Goal: Task Accomplishment & Management: Manage account settings

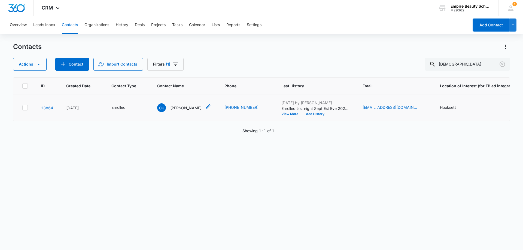
click at [185, 103] on td "CG Cristyn Gervacio" at bounding box center [184, 108] width 67 height 27
click at [185, 106] on p "Cristyn Gervacio" at bounding box center [185, 108] width 31 height 6
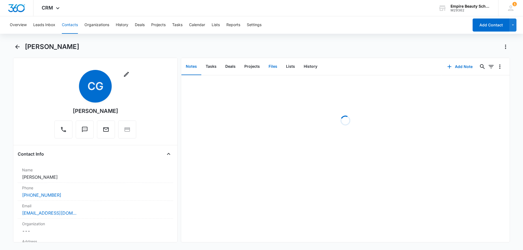
click at [271, 63] on button "Files" at bounding box center [272, 66] width 17 height 17
click at [479, 66] on button "Add File" at bounding box center [479, 66] width 34 height 13
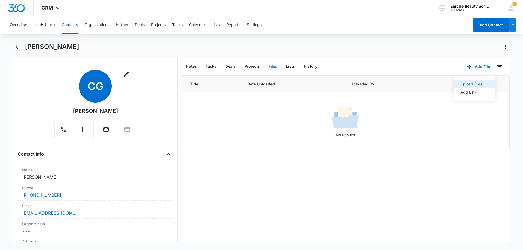
click at [463, 83] on div "Upload Files" at bounding box center [471, 84] width 22 height 4
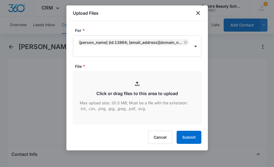
type input "C:\fakepath\Cristyn Gervacio EST EVE 600 Sept 2026.pdf"
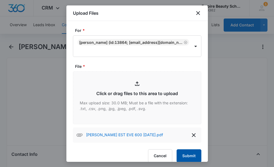
click at [187, 157] on button "Submit" at bounding box center [189, 155] width 25 height 13
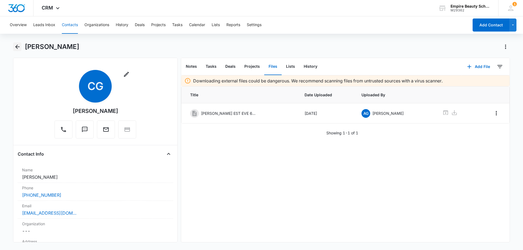
click at [20, 48] on icon "Back" at bounding box center [17, 47] width 7 height 7
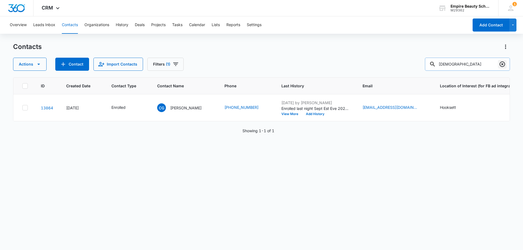
click at [503, 65] on icon "Clear" at bounding box center [502, 64] width 7 height 7
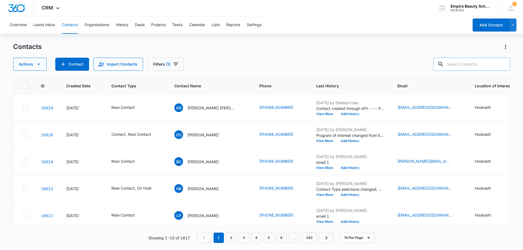
click at [468, 60] on input "text" at bounding box center [471, 64] width 77 height 13
type input "strong"
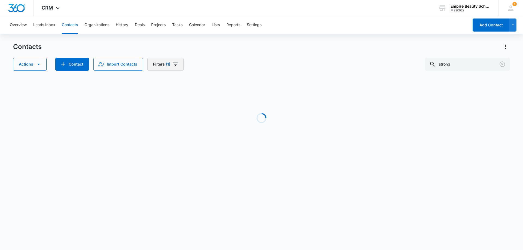
drag, startPoint x: 131, startPoint y: 57, endPoint x: 161, endPoint y: 65, distance: 31.4
click at [133, 57] on div "Contacts Actions Contact Import Contacts Filters (1) strong" at bounding box center [261, 56] width 497 height 28
click at [161, 65] on button "Filters (1)" at bounding box center [165, 64] width 36 height 13
click at [173, 170] on button "Clear All" at bounding box center [184, 174] width 63 height 10
click at [233, 52] on div "Contacts Actions Contact Import Contacts Filters Assigned To Sources Status Typ…" at bounding box center [261, 56] width 497 height 28
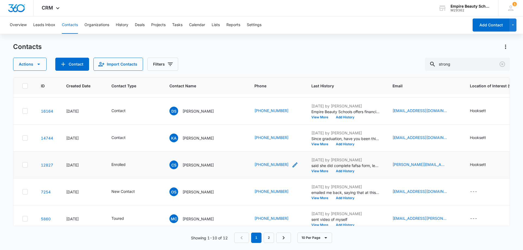
scroll to position [82, 0]
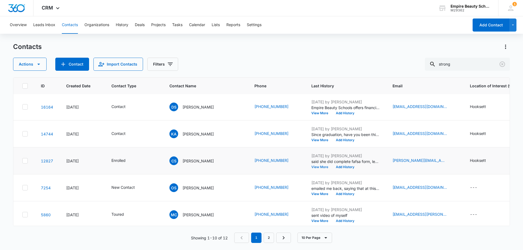
click at [311, 166] on button "View More" at bounding box center [321, 167] width 21 height 3
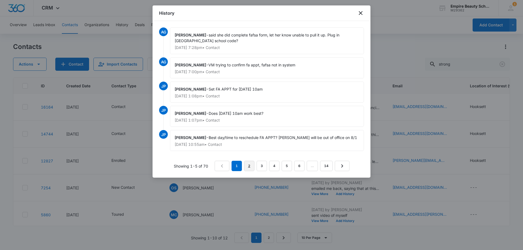
click at [247, 167] on link "2" at bounding box center [249, 166] width 10 height 10
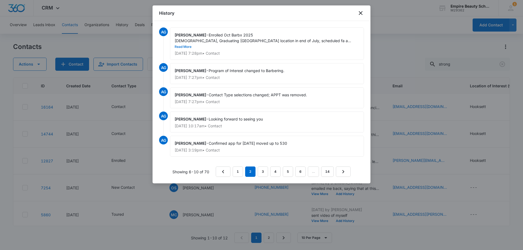
click at [192, 45] on button "Read More" at bounding box center [183, 46] width 17 height 3
click at [237, 167] on link "1" at bounding box center [238, 172] width 10 height 10
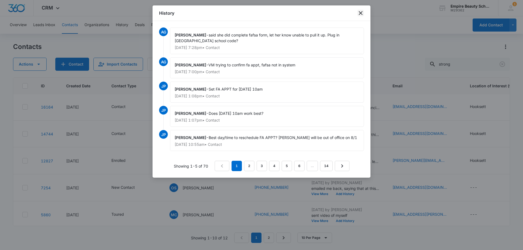
click at [362, 13] on icon "close" at bounding box center [360, 13] width 7 height 7
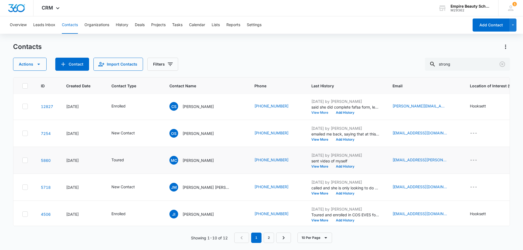
scroll to position [142, 0]
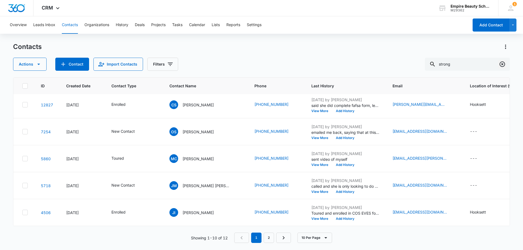
click at [506, 64] on button "Clear" at bounding box center [502, 64] width 9 height 9
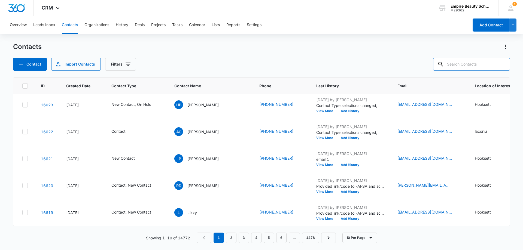
scroll to position [0, 0]
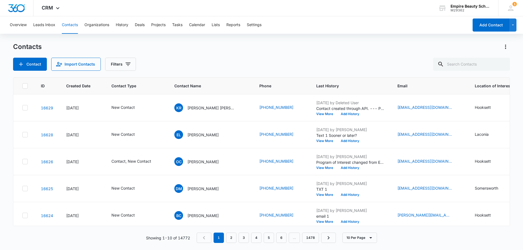
click at [268, 62] on div "Contact Import Contacts Filters" at bounding box center [261, 64] width 497 height 13
click at [472, 63] on input "text" at bounding box center [471, 64] width 77 height 13
type input "a"
type input "alexis"
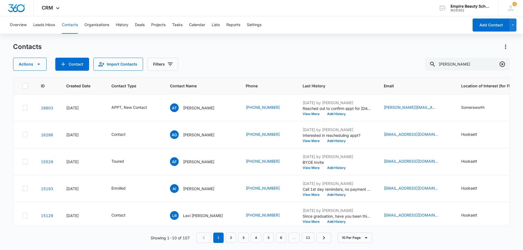
click at [503, 65] on icon "Clear" at bounding box center [502, 64] width 7 height 7
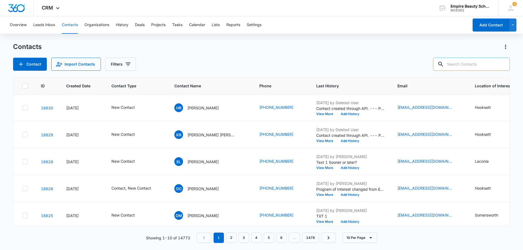
click at [461, 62] on input "text" at bounding box center [471, 64] width 77 height 13
paste input "(603) 818-1834"
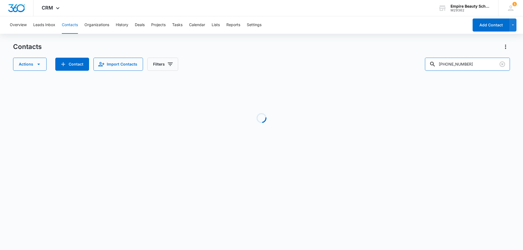
drag, startPoint x: 452, startPoint y: 64, endPoint x: 429, endPoint y: 72, distance: 24.3
click at [429, 72] on div "Contacts Actions Contact Import Contacts Filters (603) 818-1834 Loading No Resu…" at bounding box center [261, 103] width 497 height 123
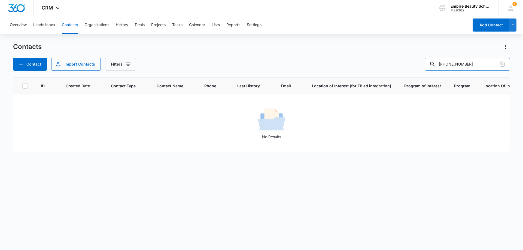
drag, startPoint x: 463, startPoint y: 64, endPoint x: 408, endPoint y: 71, distance: 55.5
click at [407, 69] on div "Contact Import Contacts Filters (603) 818-1834" at bounding box center [261, 64] width 497 height 13
type input "1834"
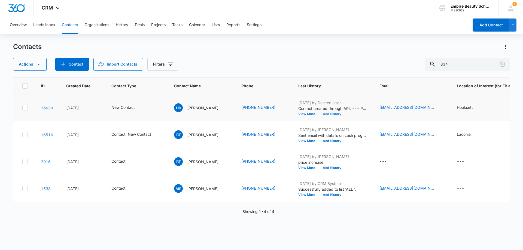
click at [326, 113] on button "Add History" at bounding box center [332, 114] width 26 height 3
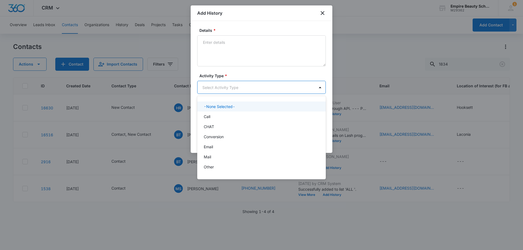
click at [211, 89] on body "CRM Apps Forms CRM Email Shop Payments POS Files Brand Settings Empire Beauty S…" at bounding box center [261, 125] width 523 height 250
click at [213, 116] on div "Call" at bounding box center [261, 117] width 114 height 6
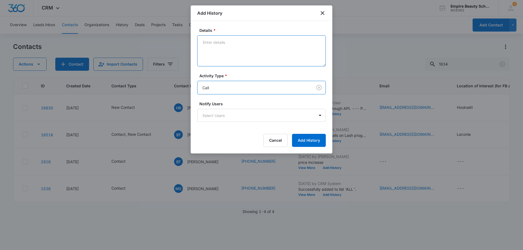
click at [219, 45] on textarea "Details *" at bounding box center [261, 50] width 129 height 31
type textarea "VM 1"
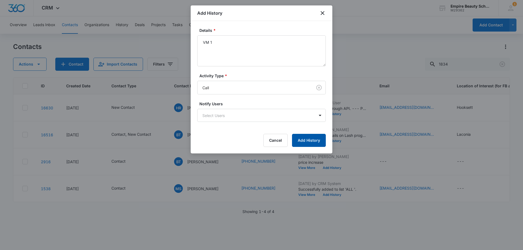
click at [318, 137] on button "Add History" at bounding box center [309, 140] width 34 height 13
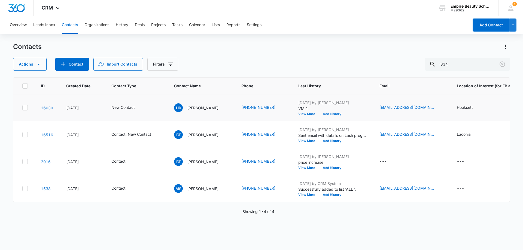
click at [327, 115] on button "Add History" at bounding box center [332, 114] width 26 height 3
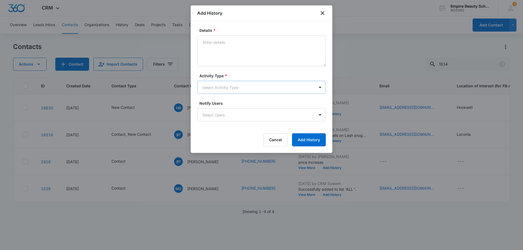
click at [214, 86] on body "CRM Apps Forms CRM Email Shop Payments POS Files Brand Settings Empire Beauty S…" at bounding box center [261, 125] width 523 height 250
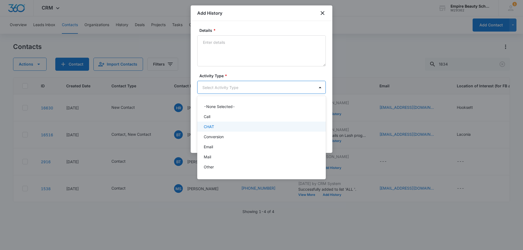
scroll to position [28, 0]
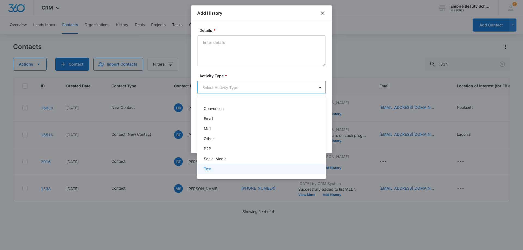
click at [210, 170] on p "Text" at bounding box center [208, 169] width 8 height 6
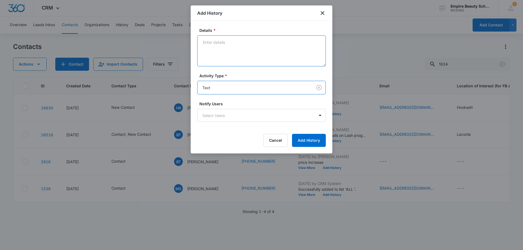
click at [224, 52] on textarea "Details *" at bounding box center [261, 50] width 129 height 31
type textarea "text 1"
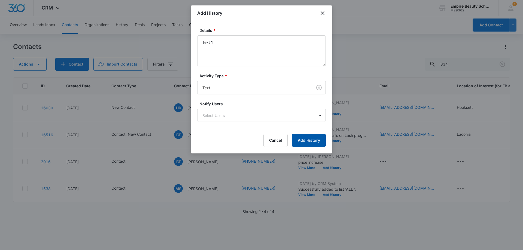
click at [308, 141] on button "Add History" at bounding box center [309, 140] width 34 height 13
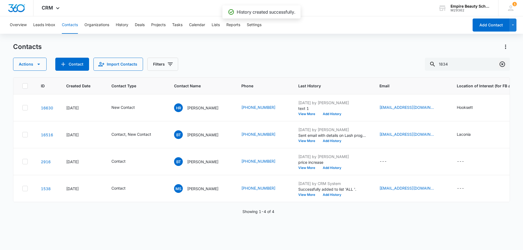
click at [503, 64] on icon "Clear" at bounding box center [502, 64] width 7 height 7
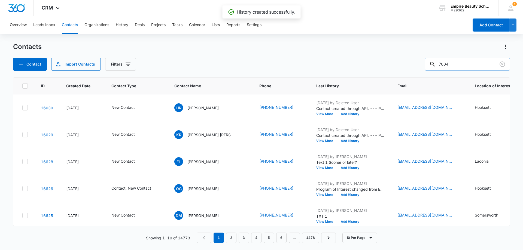
type input "7004"
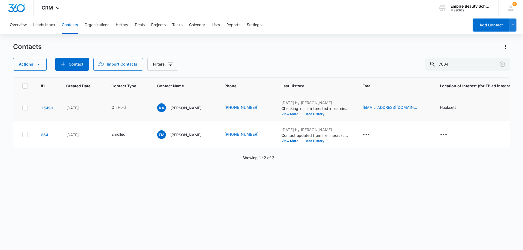
click at [289, 113] on button "View More" at bounding box center [291, 114] width 21 height 3
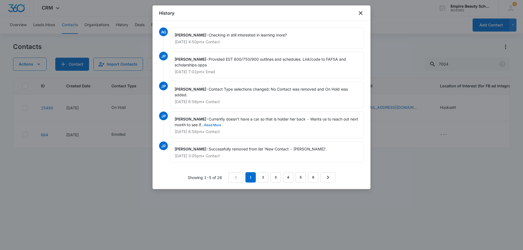
click at [221, 125] on button "Read More" at bounding box center [212, 125] width 17 height 3
click at [360, 13] on icon "close" at bounding box center [360, 13] width 7 height 7
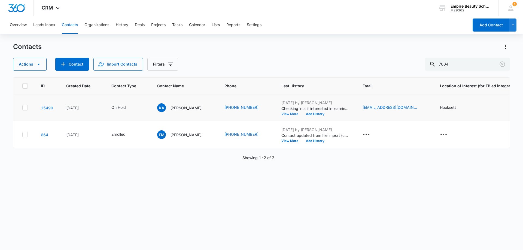
click at [287, 113] on button "View More" at bounding box center [291, 114] width 21 height 3
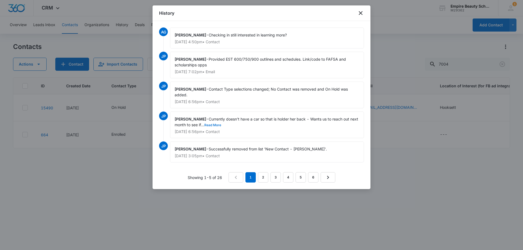
click at [221, 125] on button "Read More" at bounding box center [212, 125] width 17 height 3
click at [362, 11] on icon "close" at bounding box center [360, 13] width 7 height 7
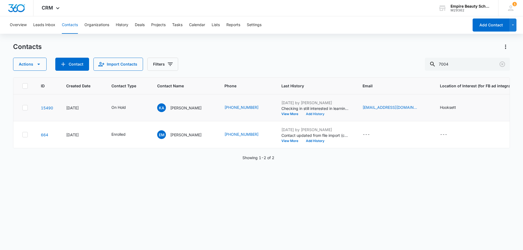
click at [306, 114] on button "Add History" at bounding box center [315, 114] width 26 height 3
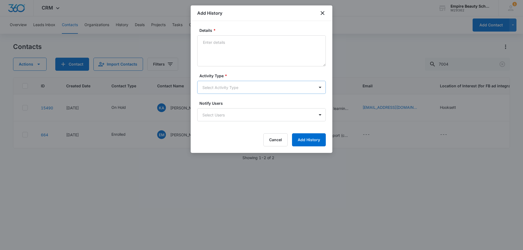
click at [227, 91] on body "CRM Apps Forms CRM Email Shop Payments POS Files Brand Settings Empire Beauty S…" at bounding box center [261, 125] width 523 height 250
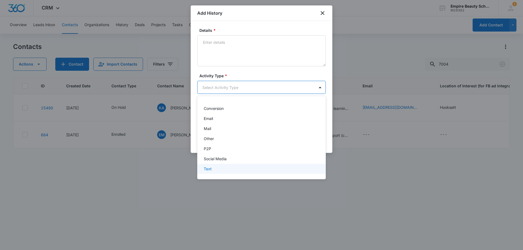
click at [204, 166] on div "Text" at bounding box center [261, 169] width 129 height 10
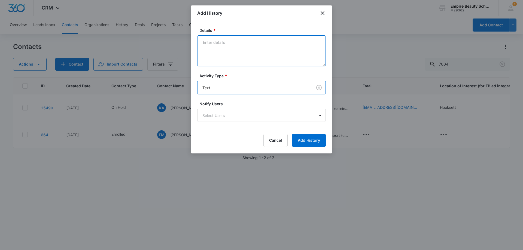
click at [216, 36] on textarea "Details *" at bounding box center [261, 50] width 129 height 31
drag, startPoint x: 295, startPoint y: 42, endPoint x: 276, endPoint y: 41, distance: 18.8
click at [276, 41] on textarea "Responded she is still interested, have a vehicle?" at bounding box center [261, 50] width 129 height 31
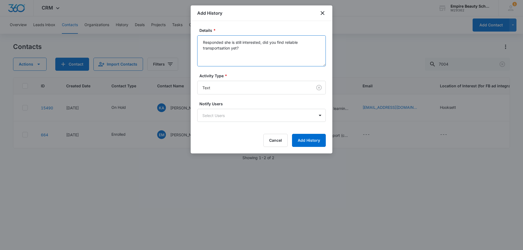
click at [217, 49] on textarea "Responded she is still interested, did you find reliable transportsation yet?" at bounding box center [261, 50] width 129 height 31
click at [269, 51] on textarea "Responded she is still interested, did you find reliable transportation yet?" at bounding box center [261, 50] width 129 height 31
type textarea "Responded she is still interested, did you find reliable transportation yet?"
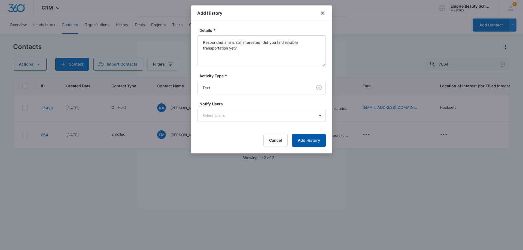
click at [307, 142] on button "Add History" at bounding box center [309, 140] width 34 height 13
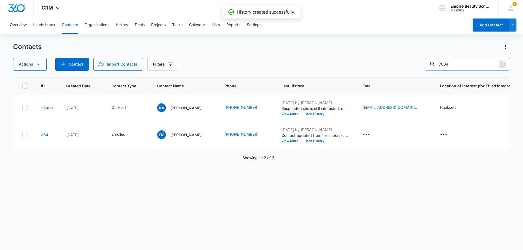
click at [500, 63] on icon "Clear" at bounding box center [502, 64] width 5 height 5
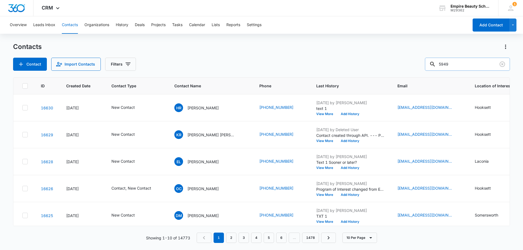
type input "5949"
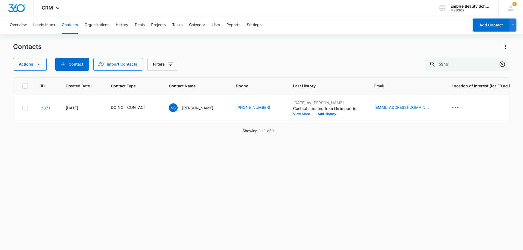
click at [502, 64] on icon "Clear" at bounding box center [502, 64] width 7 height 7
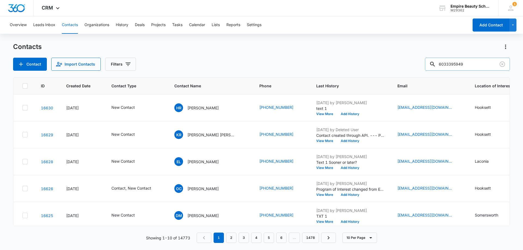
type input "6033395949"
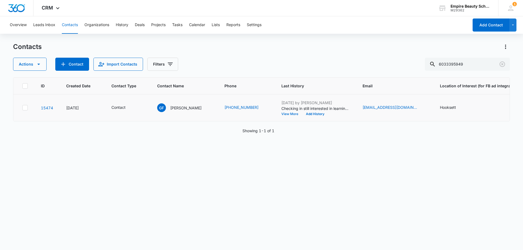
click at [284, 115] on button "View More" at bounding box center [291, 114] width 21 height 3
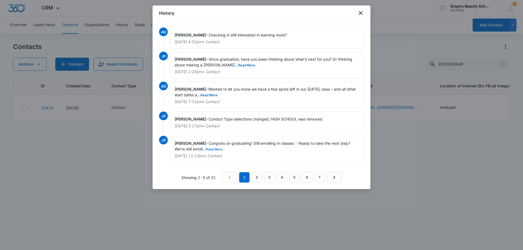
click at [216, 150] on button "Read More" at bounding box center [214, 149] width 17 height 3
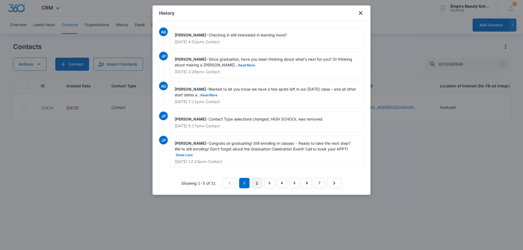
click at [256, 182] on link "2" at bounding box center [257, 183] width 10 height 10
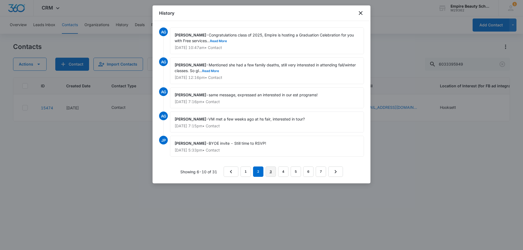
click at [272, 171] on link "3" at bounding box center [271, 172] width 10 height 10
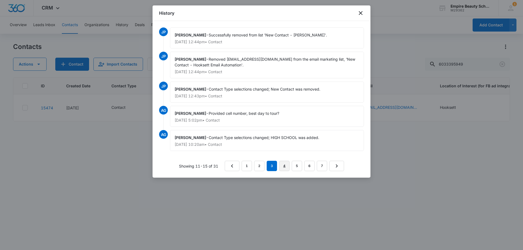
click at [286, 166] on link "4" at bounding box center [284, 166] width 10 height 10
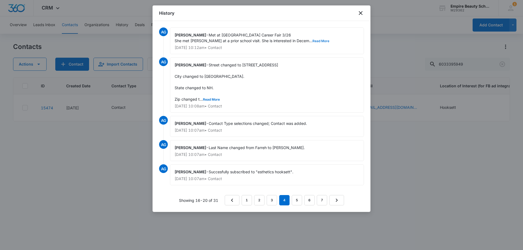
click at [312, 40] on button "Read More" at bounding box center [320, 41] width 17 height 3
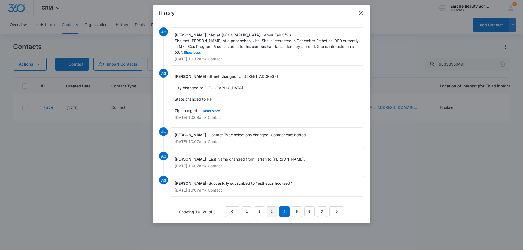
click at [274, 210] on link "3" at bounding box center [272, 212] width 10 height 10
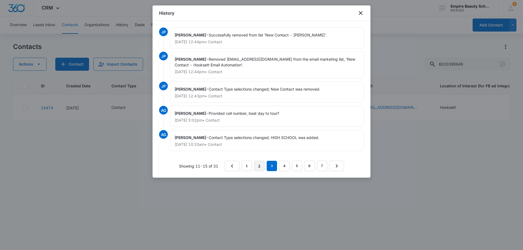
click at [262, 168] on link "2" at bounding box center [259, 166] width 10 height 10
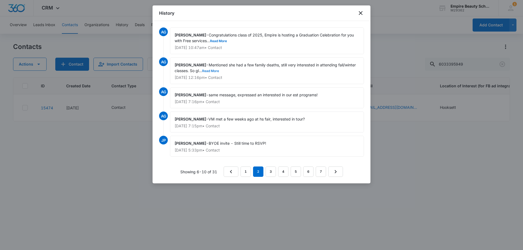
click at [214, 70] on button "Read More" at bounding box center [210, 70] width 17 height 3
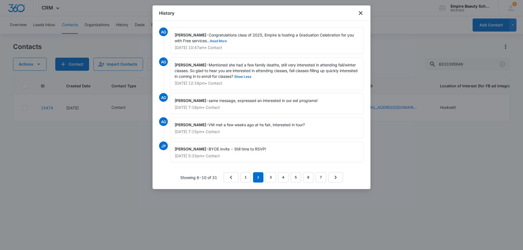
click at [225, 40] on button "Read More" at bounding box center [218, 41] width 17 height 3
click at [247, 177] on link "1" at bounding box center [246, 177] width 10 height 10
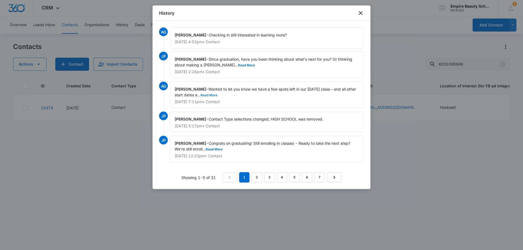
click at [217, 95] on button "Read More" at bounding box center [209, 95] width 17 height 3
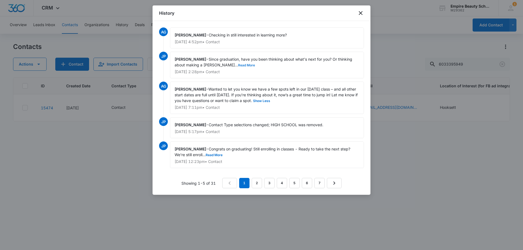
click at [238, 64] on button "Read More" at bounding box center [246, 65] width 17 height 3
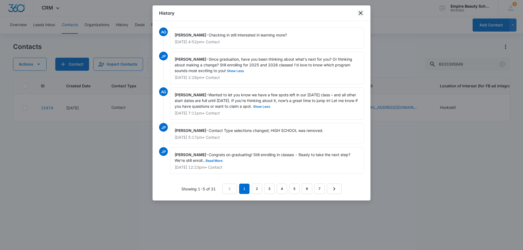
click at [359, 14] on icon "close" at bounding box center [360, 13] width 7 height 7
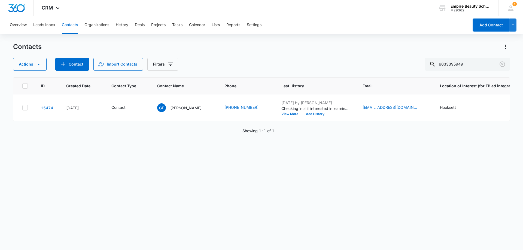
click at [207, 203] on div "ID Created Date Contact Type Contact Name Phone Last History Email Location of …" at bounding box center [261, 160] width 497 height 166
click at [502, 63] on icon "Clear" at bounding box center [502, 64] width 5 height 5
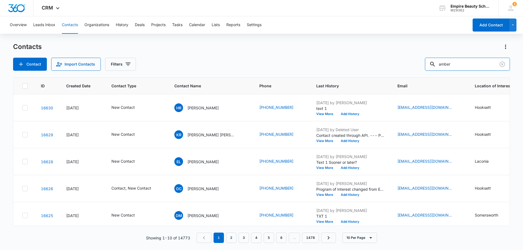
type input "amber"
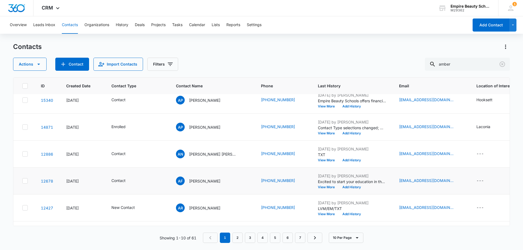
scroll to position [109, 0]
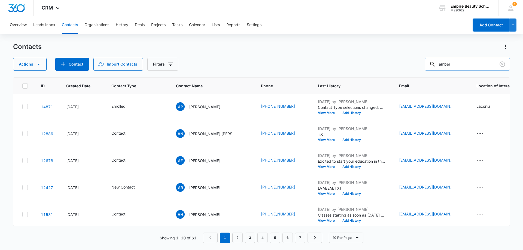
click at [465, 66] on input "amber" at bounding box center [467, 64] width 85 height 13
type input "amber des"
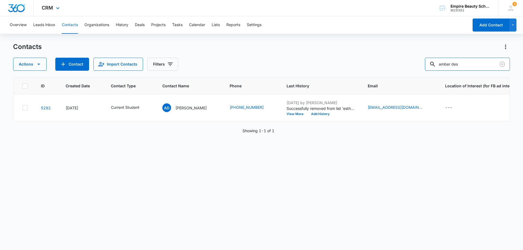
scroll to position [0, 0]
click at [298, 113] on button "View More" at bounding box center [297, 114] width 21 height 3
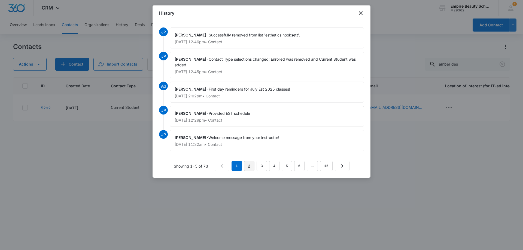
click at [248, 164] on link "2" at bounding box center [249, 166] width 10 height 10
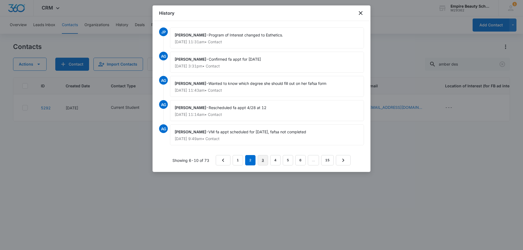
click at [264, 160] on link "3" at bounding box center [263, 160] width 10 height 10
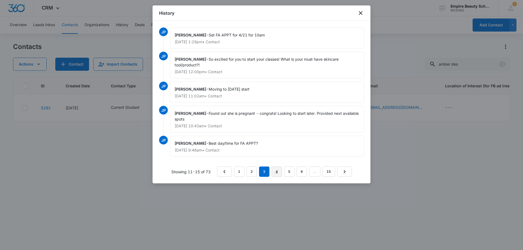
click at [277, 172] on link "4" at bounding box center [277, 172] width 10 height 10
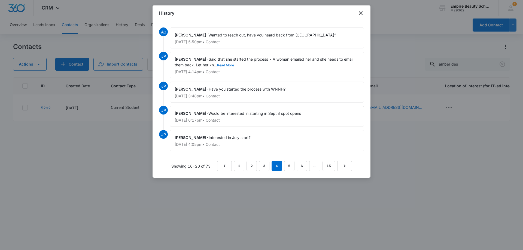
click at [228, 64] on button "Read More" at bounding box center [225, 65] width 17 height 3
click at [263, 166] on link "3" at bounding box center [264, 166] width 10 height 10
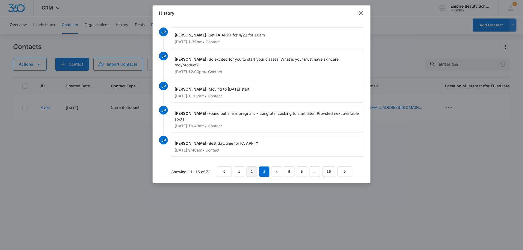
click at [252, 172] on link "2" at bounding box center [252, 172] width 10 height 10
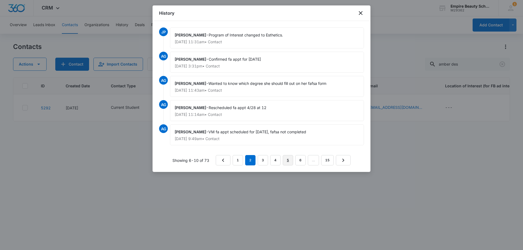
click at [287, 159] on link "5" at bounding box center [288, 160] width 10 height 10
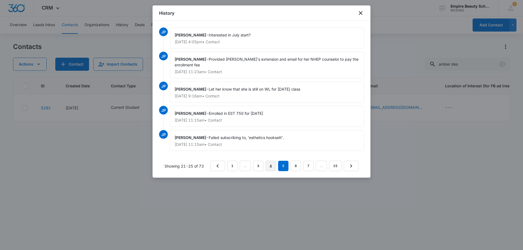
click at [271, 168] on link "4" at bounding box center [271, 166] width 10 height 10
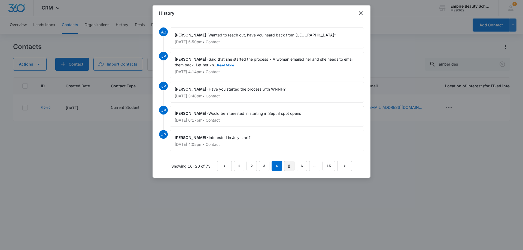
click at [288, 165] on link "5" at bounding box center [289, 166] width 10 height 10
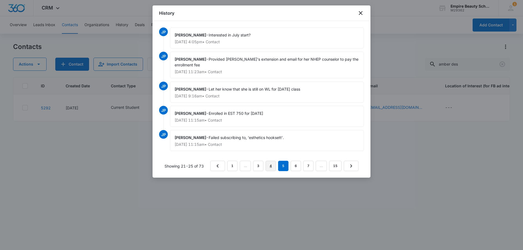
click at [271, 165] on link "4" at bounding box center [271, 166] width 10 height 10
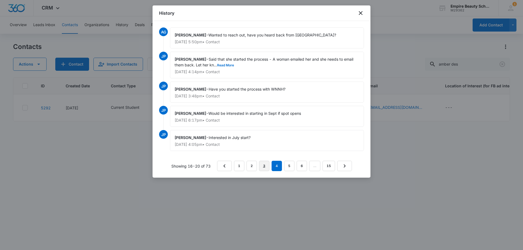
click at [263, 164] on link "3" at bounding box center [264, 166] width 10 height 10
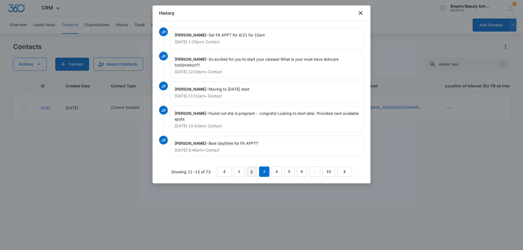
click at [253, 172] on link "2" at bounding box center [252, 172] width 10 height 10
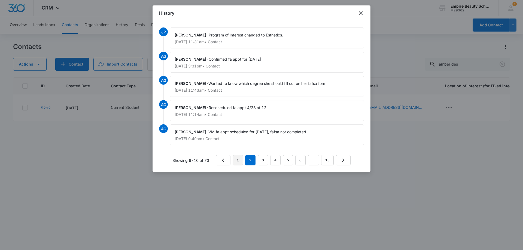
click at [238, 162] on link "1" at bounding box center [238, 160] width 10 height 10
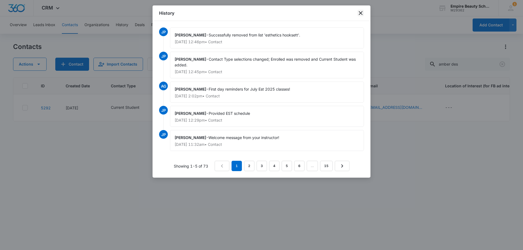
click at [361, 13] on icon "close" at bounding box center [361, 13] width 4 height 4
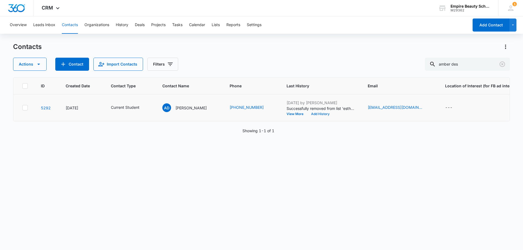
click at [318, 114] on button "Add History" at bounding box center [320, 114] width 26 height 3
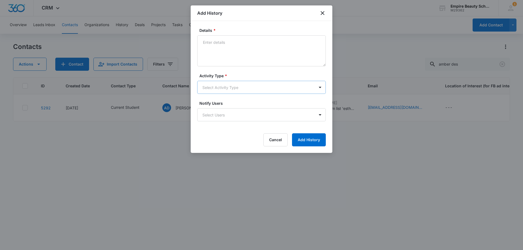
click at [217, 84] on body "CRM Apps Forms CRM Email Shop Payments POS Files Brand Settings Empire Beauty S…" at bounding box center [261, 125] width 523 height 250
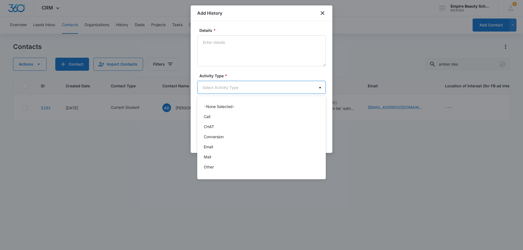
scroll to position [28, 0]
click at [215, 129] on div "Mail" at bounding box center [261, 129] width 114 height 6
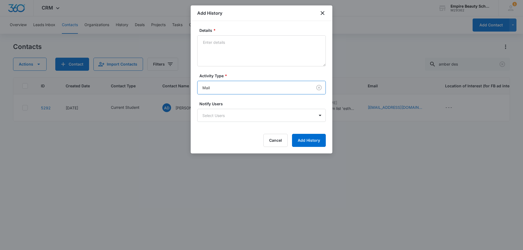
click at [217, 83] on body "CRM Apps Forms CRM Email Shop Payments POS Files Brand Settings Empire Beauty S…" at bounding box center [261, 125] width 523 height 250
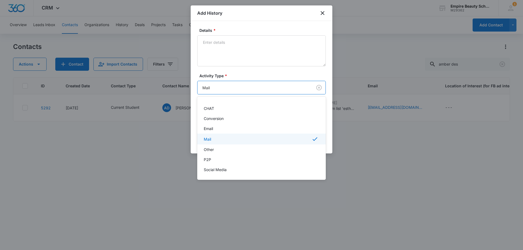
scroll to position [27, 0]
click at [214, 143] on div "Other" at bounding box center [261, 141] width 114 height 6
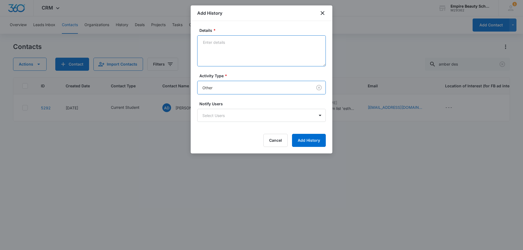
click at [223, 45] on textarea "Details *" at bounding box center [261, 50] width 129 height 31
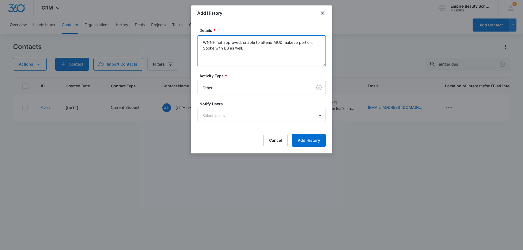
click at [240, 41] on textarea "WNNH not approved, unable to attend MUD makeup portion. Spoke with BB as well." at bounding box center [261, 50] width 129 height 31
click at [253, 50] on textarea "WNNH not approved, unable to attend MUD makeup portion. Spoke with BB as well." at bounding box center [261, 50] width 129 height 31
type textarea "WNNH not approved, unable to attend MUD makeup portion. Spoke with BB as well."
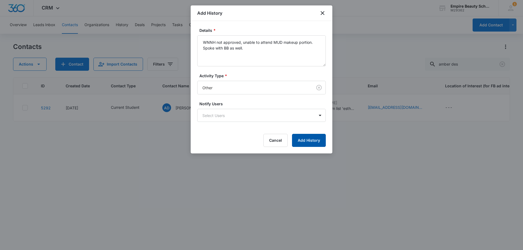
click at [305, 142] on button "Add History" at bounding box center [309, 140] width 34 height 13
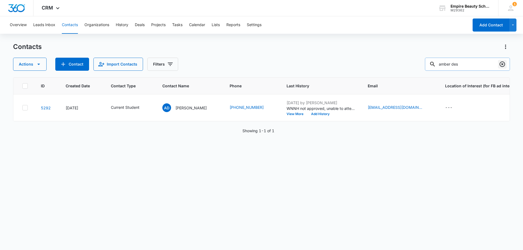
click at [499, 66] on button "Clear" at bounding box center [502, 64] width 9 height 9
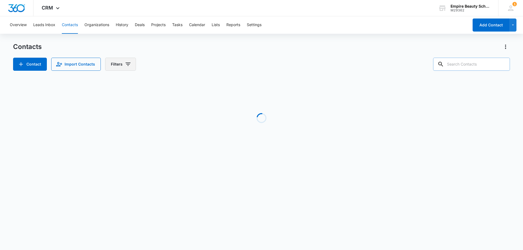
click at [120, 68] on button "Filters" at bounding box center [120, 64] width 31 height 13
click at [167, 152] on icon "Show Custom Filters filters" at bounding box center [169, 155] width 7 height 7
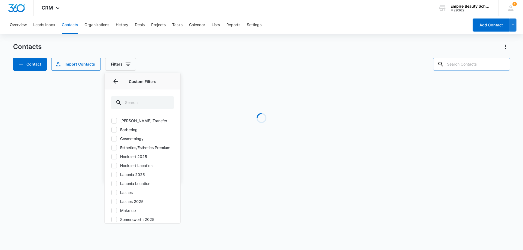
click at [117, 160] on label "Hooksett 2025" at bounding box center [142, 157] width 63 height 6
click at [111, 157] on input "Hooksett 2025" at bounding box center [111, 157] width 0 height 0
checkbox input "true"
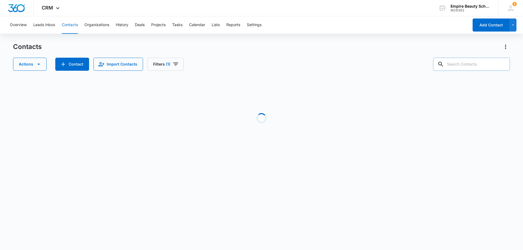
click at [210, 33] on div "Overview Leads Inbox Contacts Organizations History Deals Projects Tasks Calend…" at bounding box center [238, 24] width 462 height 17
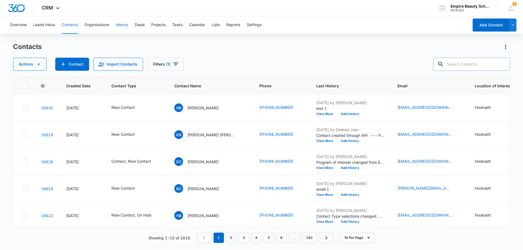
click at [268, 64] on div "Actions Contact Import Contacts Filters (1)" at bounding box center [261, 64] width 497 height 13
click at [337, 113] on button "Add History" at bounding box center [350, 114] width 26 height 3
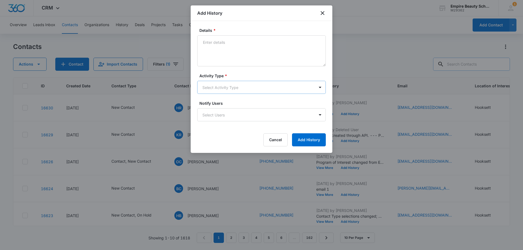
click at [211, 89] on body "CRM Apps Forms CRM Email Shop Payments POS Files Brand Settings Empire Beauty S…" at bounding box center [261, 125] width 523 height 250
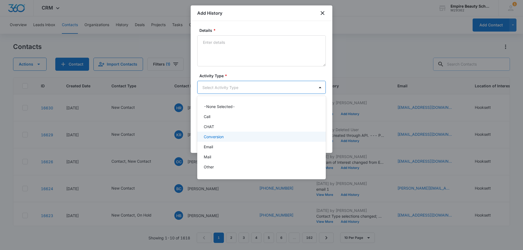
click at [212, 144] on p "Email" at bounding box center [208, 147] width 9 height 6
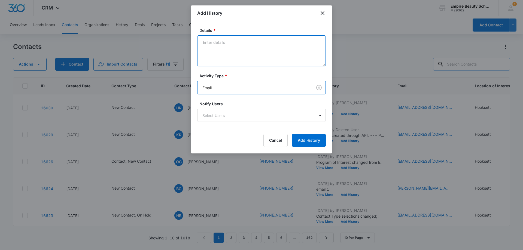
click at [231, 48] on textarea "Details *" at bounding box center [261, 50] width 129 height 31
type textarea "email 1"
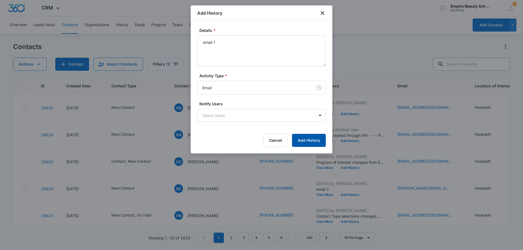
click at [301, 142] on button "Add History" at bounding box center [309, 140] width 34 height 13
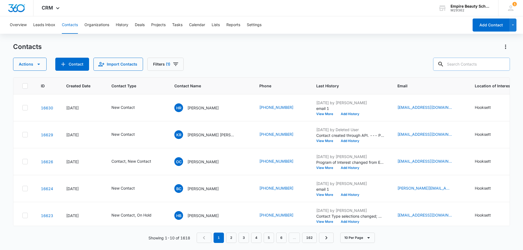
click at [474, 62] on input "text" at bounding box center [471, 64] width 77 height 13
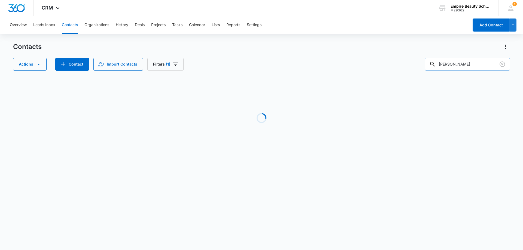
type input "highman"
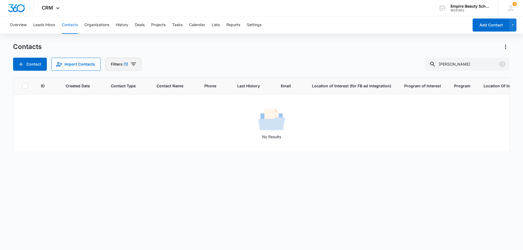
click at [124, 60] on button "Filters (1)" at bounding box center [123, 64] width 36 height 13
click at [144, 173] on button "Clear All" at bounding box center [142, 174] width 63 height 10
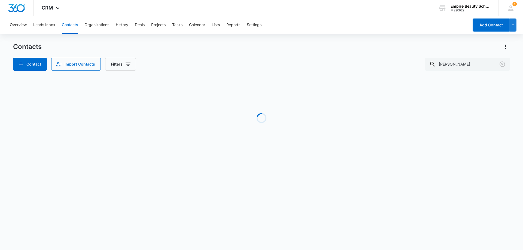
click at [207, 52] on div "Contacts Contact Import Contacts Filters highman" at bounding box center [261, 56] width 497 height 28
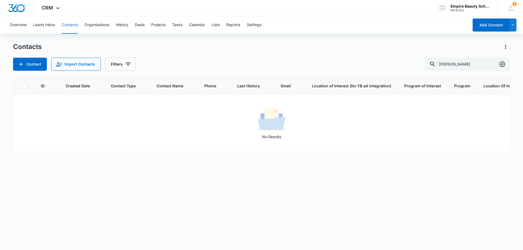
click at [502, 62] on icon "Clear" at bounding box center [502, 64] width 5 height 5
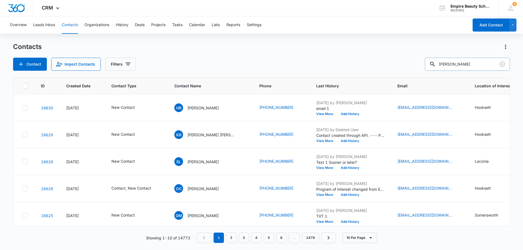
type input "lydia"
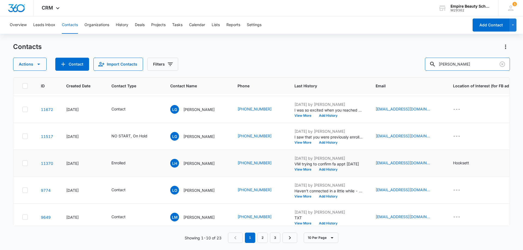
scroll to position [142, 0]
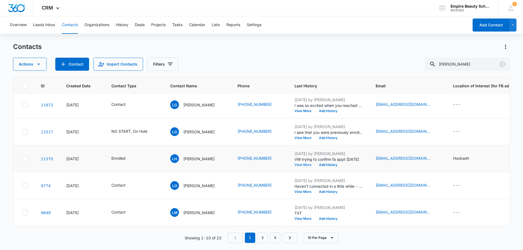
click at [295, 163] on button "View More" at bounding box center [305, 164] width 21 height 3
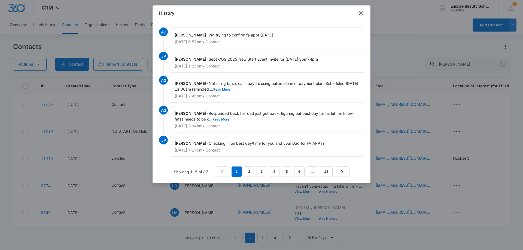
click at [359, 12] on icon "close" at bounding box center [360, 13] width 7 height 7
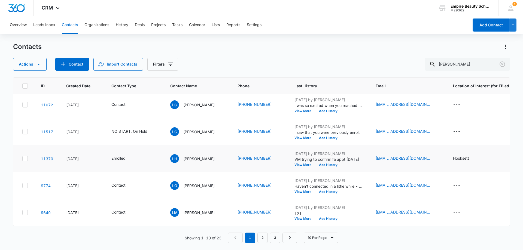
click at [188, 149] on td "LH Lydia Higham" at bounding box center [197, 158] width 67 height 27
click at [187, 154] on div "LH Lydia Higham" at bounding box center [192, 158] width 44 height 9
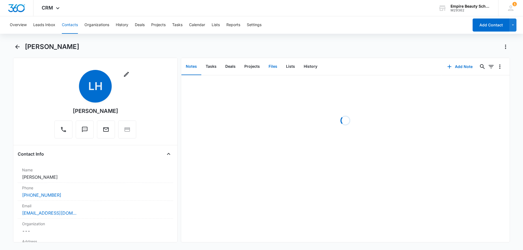
click at [272, 59] on button "Files" at bounding box center [272, 66] width 17 height 17
click at [271, 64] on button "Files" at bounding box center [272, 66] width 17 height 17
click at [252, 52] on div "Lydia Higham" at bounding box center [261, 49] width 497 height 15
click at [21, 43] on button "Back" at bounding box center [17, 46] width 8 height 9
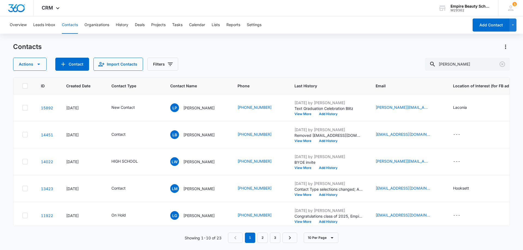
scroll to position [142, 0]
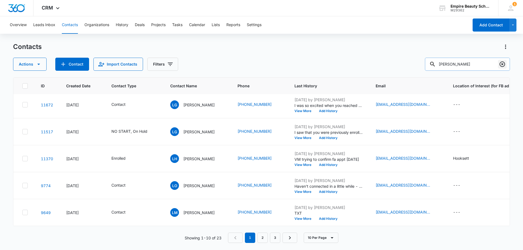
click at [506, 64] on button "Clear" at bounding box center [502, 64] width 9 height 9
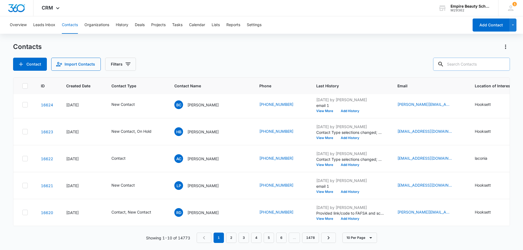
scroll to position [0, 0]
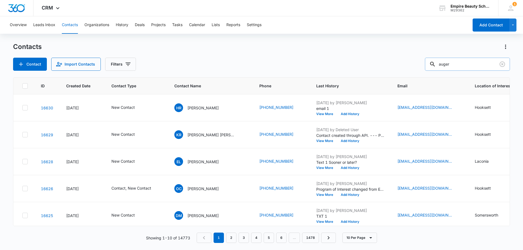
type input "auger"
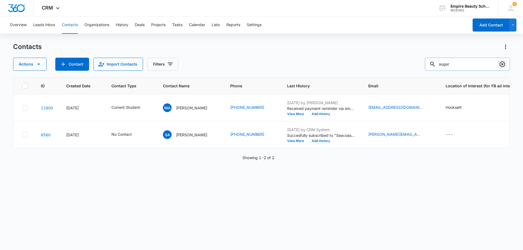
click at [504, 65] on icon "Clear" at bounding box center [502, 64] width 7 height 7
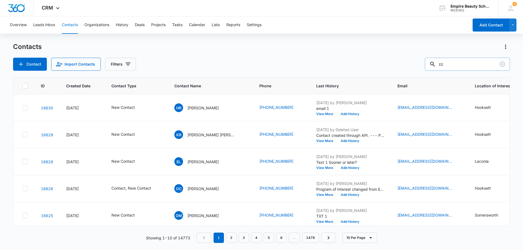
type input "z"
type input "7709"
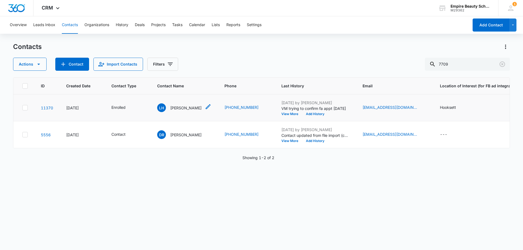
click at [187, 106] on p "Lydia Higham" at bounding box center [185, 108] width 31 height 6
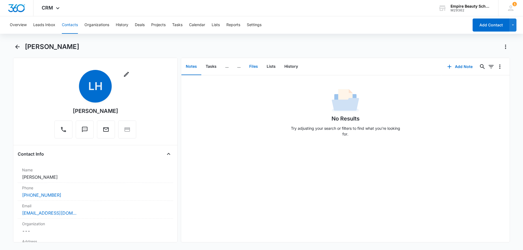
click at [255, 61] on button "Files" at bounding box center [253, 66] width 17 height 17
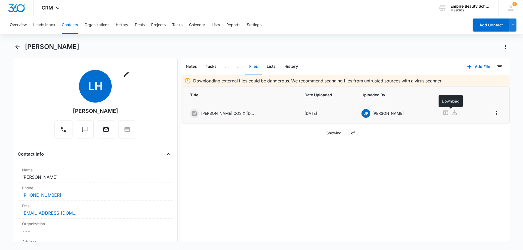
click at [452, 112] on icon at bounding box center [454, 112] width 5 height 5
click at [18, 47] on icon "Back" at bounding box center [17, 47] width 4 height 4
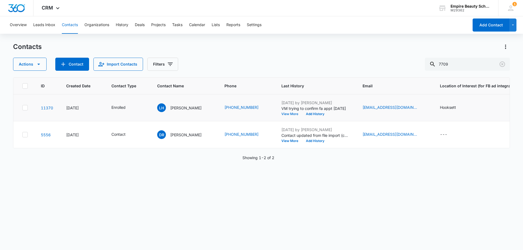
click at [283, 114] on button "View More" at bounding box center [291, 114] width 21 height 3
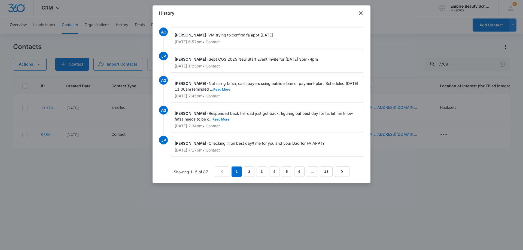
click at [224, 88] on button "Read More" at bounding box center [221, 89] width 17 height 3
click at [251, 172] on link "2" at bounding box center [249, 172] width 10 height 10
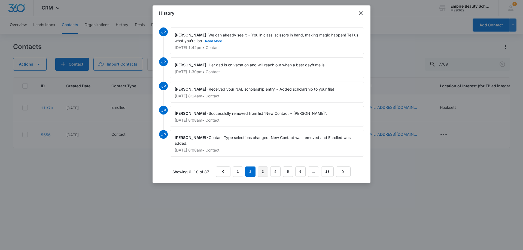
click at [261, 172] on link "3" at bounding box center [263, 172] width 10 height 10
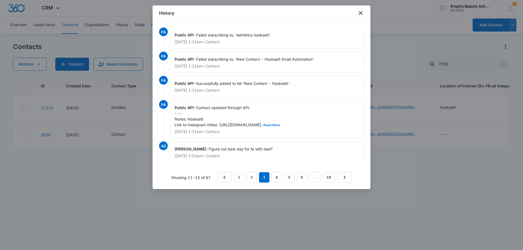
click at [280, 124] on button "Read More" at bounding box center [271, 125] width 17 height 3
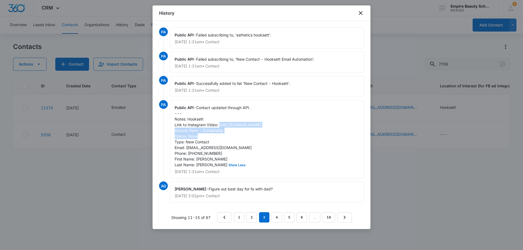
drag, startPoint x: 334, startPoint y: 125, endPoint x: 220, endPoint y: 126, distance: 114.2
click at [220, 126] on div "Public API - Contact updated through API. --- Notes: Hooksett Link to Instagram…" at bounding box center [267, 139] width 194 height 78
copy span "https://youtube.com/shorts/IGXioVH8St8?si=lRIvgTadcsNfjS-S"
click at [358, 11] on icon "close" at bounding box center [360, 13] width 7 height 7
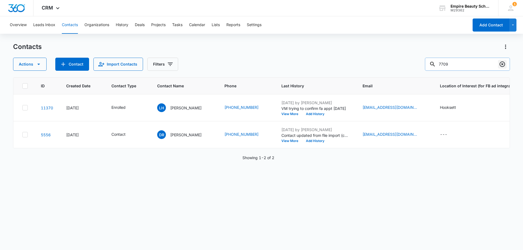
click at [499, 65] on icon "Clear" at bounding box center [502, 64] width 7 height 7
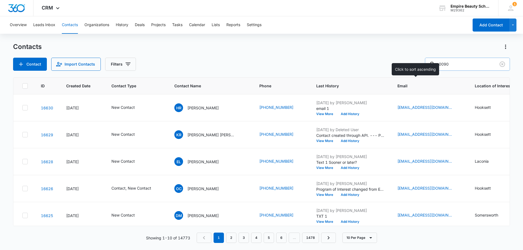
type input "0090"
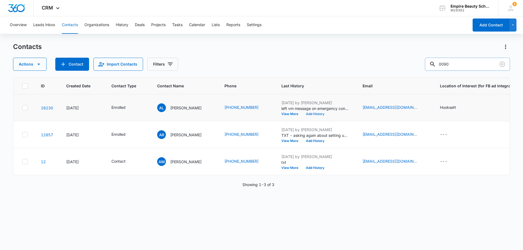
click at [311, 113] on button "Add History" at bounding box center [315, 114] width 26 height 3
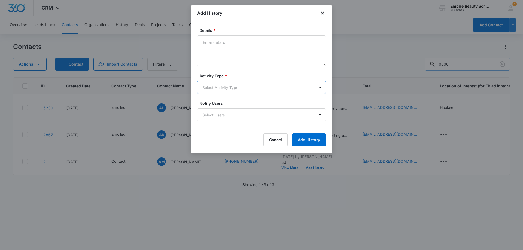
click at [212, 85] on body "CRM Apps Forms CRM Email Shop Payments POS Files Brand Settings Empire Beauty S…" at bounding box center [261, 125] width 523 height 250
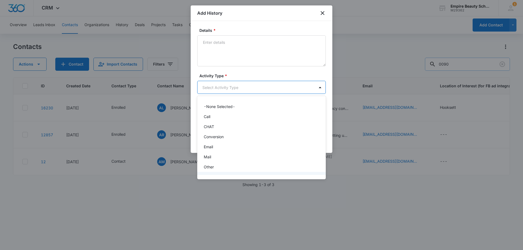
scroll to position [28, 0]
click at [217, 171] on div "Text" at bounding box center [261, 169] width 114 height 6
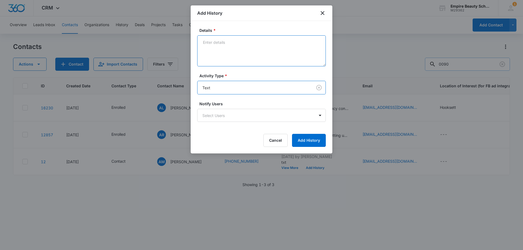
click at [226, 50] on textarea "Details *" at bounding box center [261, 50] width 129 height 31
click at [202, 41] on textarea "responded to message saying she has been busy working." at bounding box center [261, 50] width 129 height 31
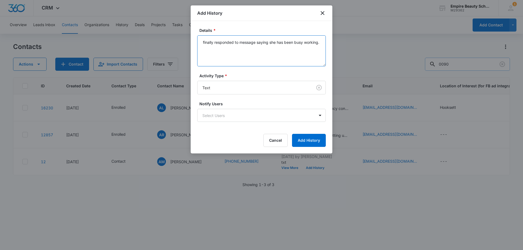
click at [233, 52] on textarea "finally responded to message saying she has been busy working." at bounding box center [261, 50] width 129 height 31
type textarea "finally responded to message saying she has been busy working."
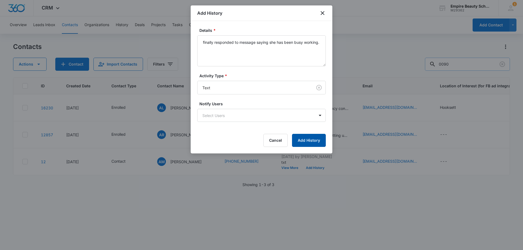
click at [310, 144] on button "Add History" at bounding box center [309, 140] width 34 height 13
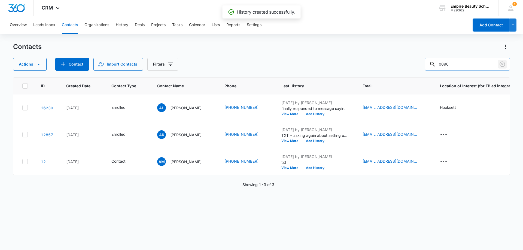
click at [502, 65] on icon "Clear" at bounding box center [502, 64] width 5 height 5
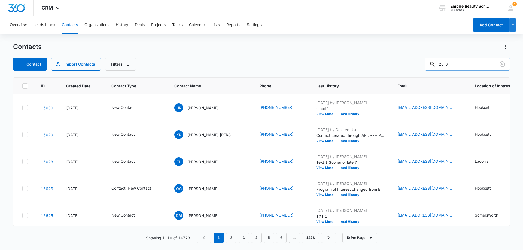
type input "2613"
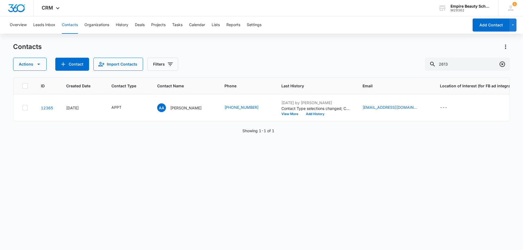
click at [506, 63] on button "Clear" at bounding box center [502, 64] width 9 height 9
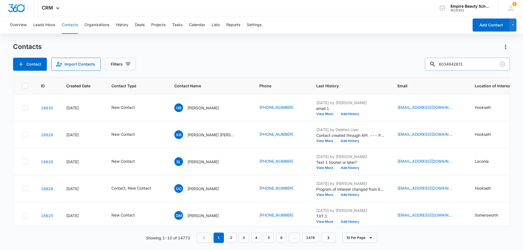
type input "6034942613"
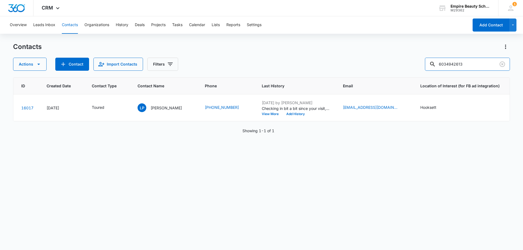
scroll to position [0, 20]
click at [502, 63] on icon "Clear" at bounding box center [502, 64] width 7 height 7
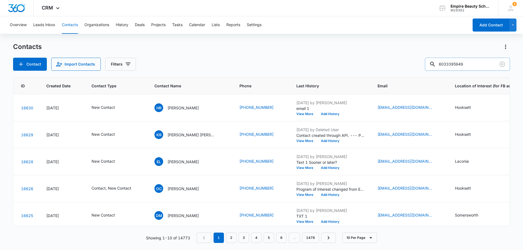
type input "6033395949"
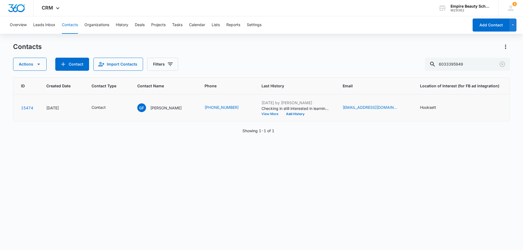
click at [267, 115] on button "View More" at bounding box center [272, 114] width 21 height 3
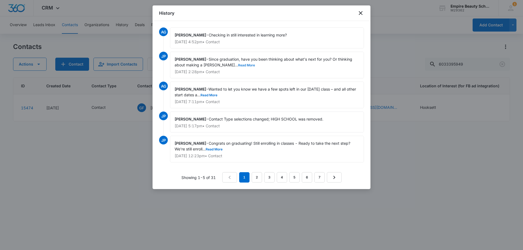
click at [238, 65] on button "Read More" at bounding box center [246, 65] width 17 height 3
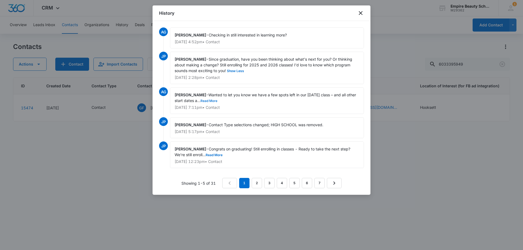
click at [217, 101] on button "Read More" at bounding box center [209, 100] width 17 height 3
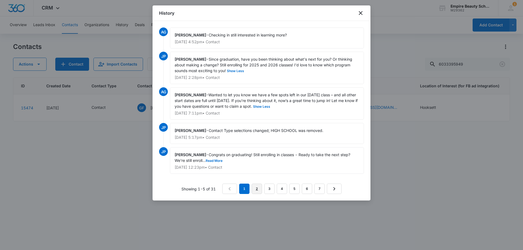
click at [258, 192] on link "2" at bounding box center [257, 189] width 10 height 10
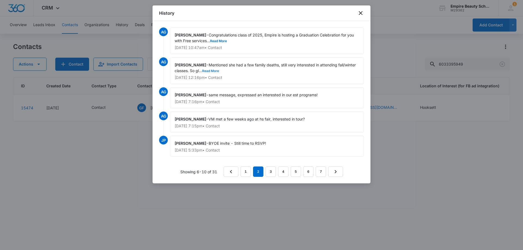
click at [211, 69] on button "Read More" at bounding box center [210, 70] width 17 height 3
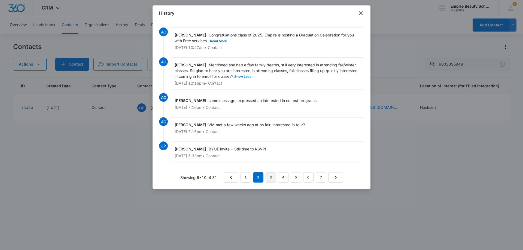
click at [271, 177] on link "3" at bounding box center [271, 177] width 10 height 10
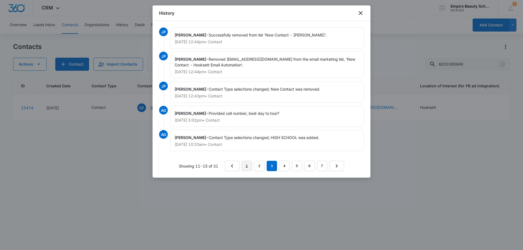
click at [244, 166] on link "1" at bounding box center [247, 166] width 10 height 10
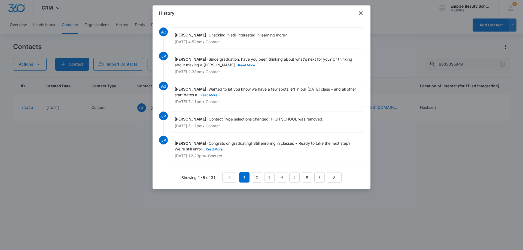
click at [218, 147] on span "Congrats on graduating! Still enrolling in classes - Ready to take the next ste…" at bounding box center [263, 146] width 177 height 10
click at [219, 148] on button "Read More" at bounding box center [214, 149] width 17 height 3
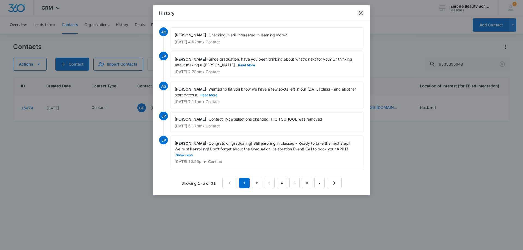
click at [360, 13] on icon "close" at bounding box center [360, 13] width 7 height 7
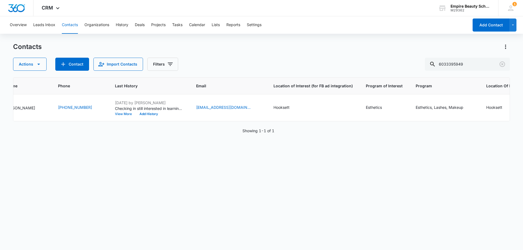
scroll to position [0, 6]
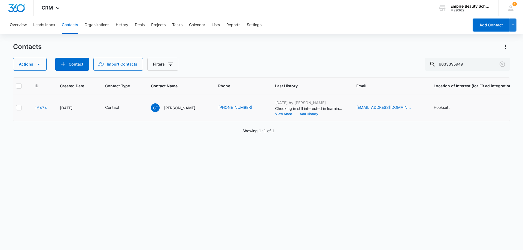
click at [305, 113] on button "Add History" at bounding box center [309, 114] width 26 height 3
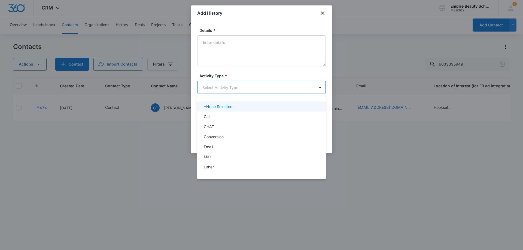
click at [219, 84] on body "CRM Apps Forms CRM Email Shop Payments POS Files Brand Settings Empire Beauty S…" at bounding box center [261, 125] width 523 height 250
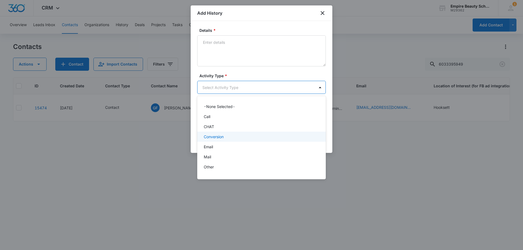
scroll to position [28, 0]
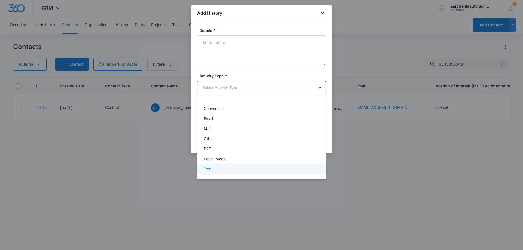
click at [211, 169] on p "Text" at bounding box center [208, 169] width 8 height 6
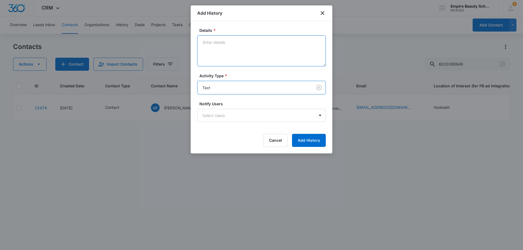
click at [232, 47] on textarea "Details *" at bounding box center [261, 50] width 129 height 31
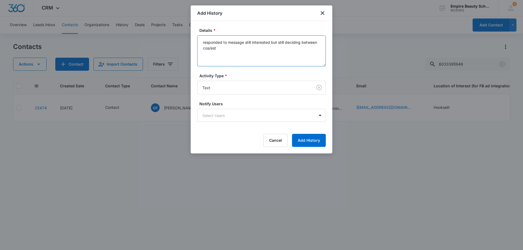
click at [201, 47] on textarea "responded to message still interested but still deciding between cos/est" at bounding box center [261, 50] width 129 height 31
click at [262, 48] on textarea "responded to message still interested but still deciding between cos using her …" at bounding box center [261, 50] width 129 height 31
type textarea "responded to message still interested but still deciding between cos using her …"
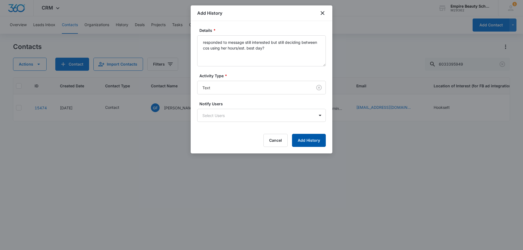
click at [309, 139] on button "Add History" at bounding box center [309, 140] width 34 height 13
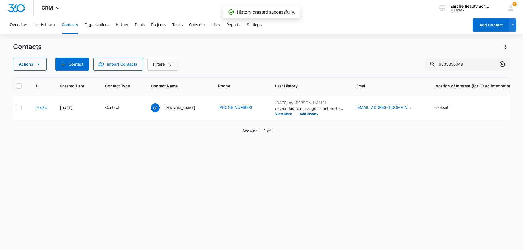
click at [503, 64] on icon "Clear" at bounding box center [502, 64] width 7 height 7
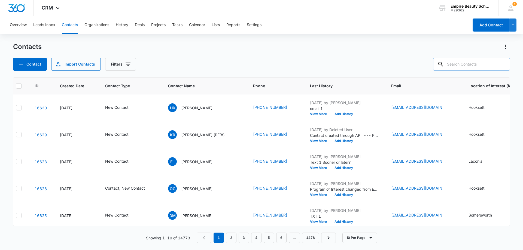
click at [458, 65] on input "text" at bounding box center [471, 64] width 77 height 13
paste input "(603) 369-1910"
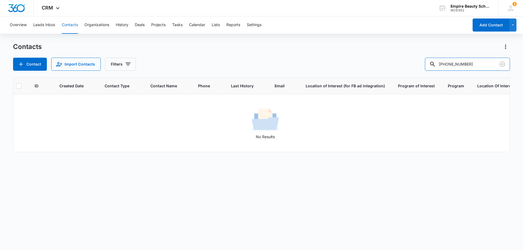
drag, startPoint x: 464, startPoint y: 63, endPoint x: 384, endPoint y: 65, distance: 79.6
click at [384, 65] on div "Contact Import Contacts Filters (603) 369-1910" at bounding box center [261, 64] width 497 height 13
type input "1910"
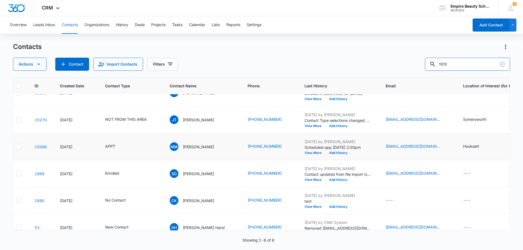
scroll to position [27, 6]
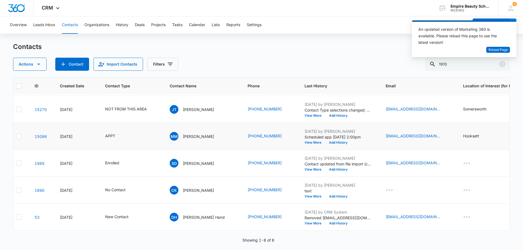
click at [332, 143] on td "Aug 14, 2025 by Amelia Gauthier Scheduled app 8/27 at 2:00pm View More Add Hist…" at bounding box center [338, 136] width 81 height 27
click at [331, 141] on button "Add History" at bounding box center [338, 142] width 26 height 3
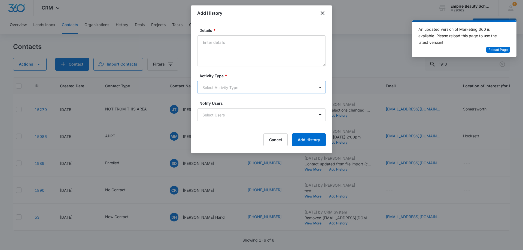
click at [224, 84] on body "CRM Apps Forms CRM Email Shop Payments POS Files Brand Settings Empire Beauty S…" at bounding box center [261, 125] width 523 height 250
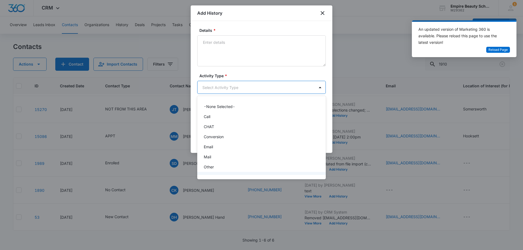
scroll to position [28, 0]
click at [218, 166] on div "Text" at bounding box center [261, 169] width 129 height 10
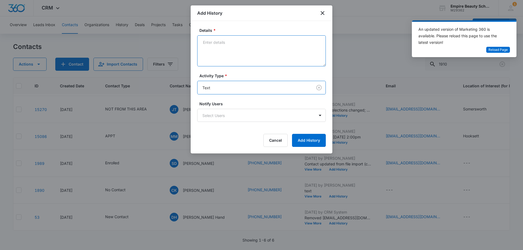
click at [223, 45] on textarea "Details *" at bounding box center [261, 50] width 129 height 31
type textarea "Q"
click at [245, 41] on textarea "Appt confirmation 8/27 reminded docs needed" at bounding box center [261, 50] width 129 height 31
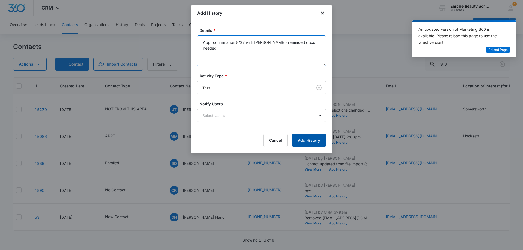
type textarea "Appt confirmation 8/27 with Jess- reminded docs needed"
click at [321, 144] on button "Add History" at bounding box center [309, 140] width 34 height 13
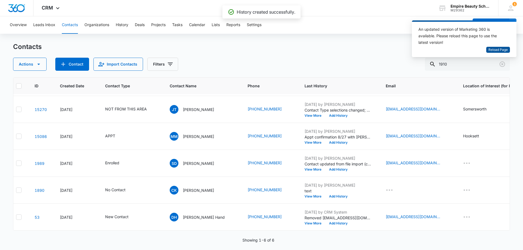
click at [495, 47] on button "Reload Page" at bounding box center [498, 50] width 24 height 6
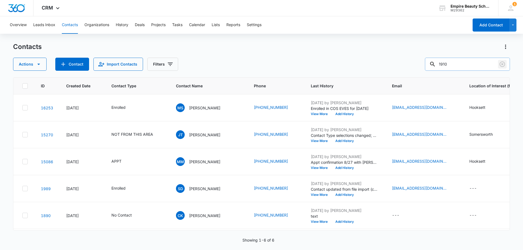
click at [502, 64] on icon "Clear" at bounding box center [502, 64] width 5 height 5
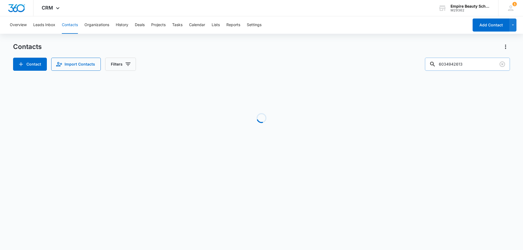
type input "6034942613"
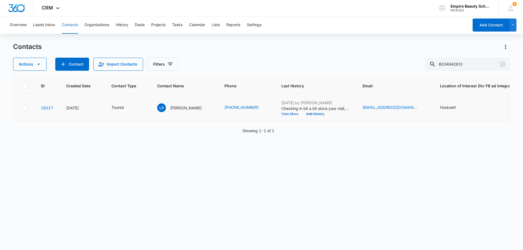
click at [281, 113] on button "View More" at bounding box center [291, 114] width 21 height 3
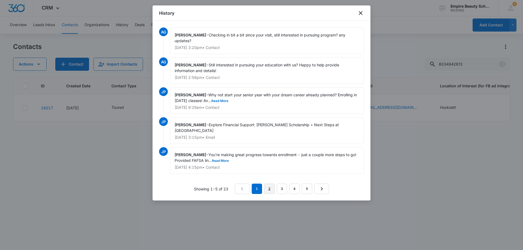
click at [270, 189] on link "2" at bounding box center [269, 189] width 10 height 10
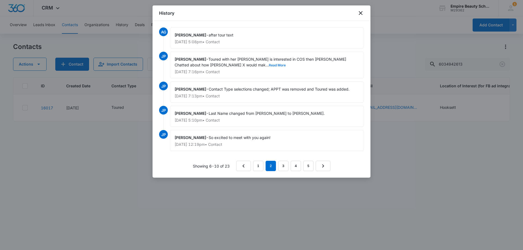
click at [269, 65] on button "Read More" at bounding box center [277, 65] width 17 height 3
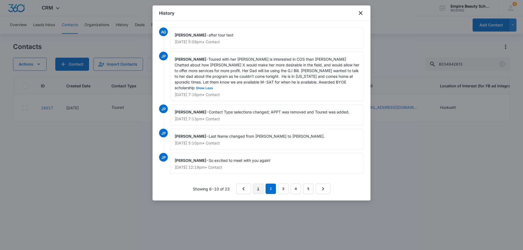
click at [258, 184] on link "1" at bounding box center [258, 189] width 10 height 10
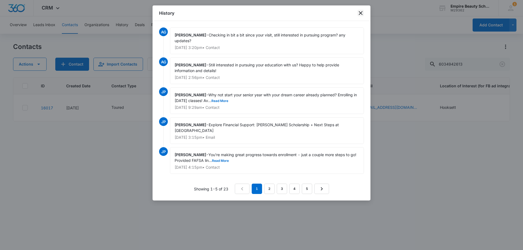
click at [362, 13] on icon "close" at bounding box center [360, 13] width 7 height 7
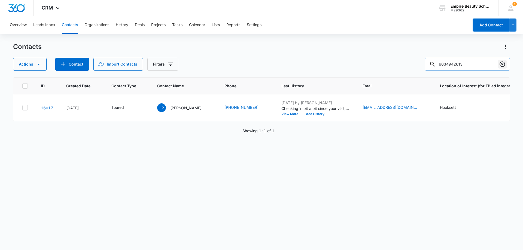
click at [501, 64] on icon "Clear" at bounding box center [502, 64] width 7 height 7
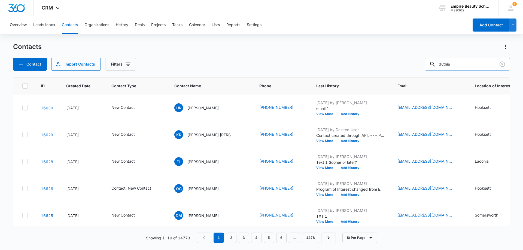
type input "duthie"
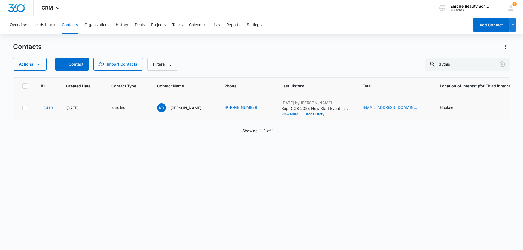
click at [281, 114] on button "View More" at bounding box center [291, 114] width 21 height 3
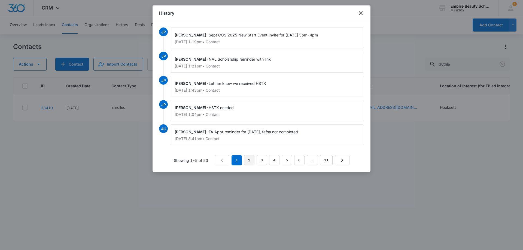
click at [248, 159] on link "2" at bounding box center [249, 160] width 10 height 10
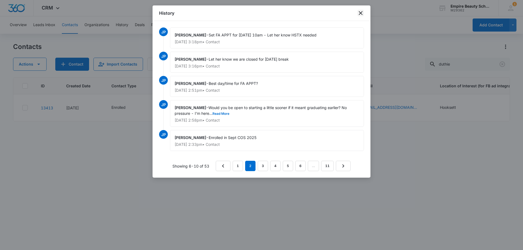
click at [361, 13] on icon "close" at bounding box center [361, 13] width 4 height 4
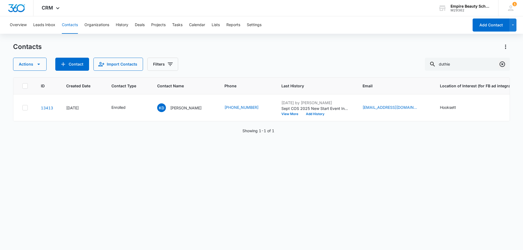
click at [503, 64] on icon "Clear" at bounding box center [502, 64] width 7 height 7
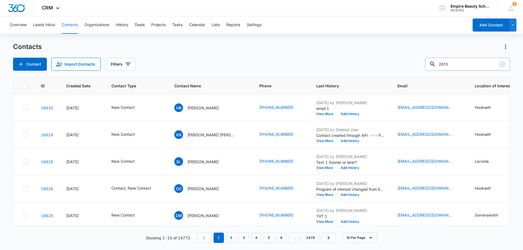
type input "2613"
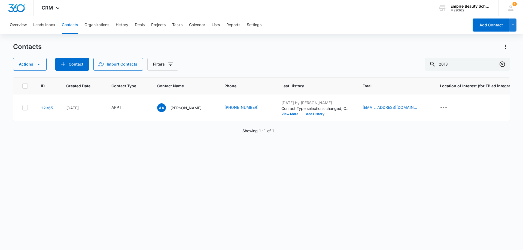
click at [505, 66] on icon "Clear" at bounding box center [502, 64] width 7 height 7
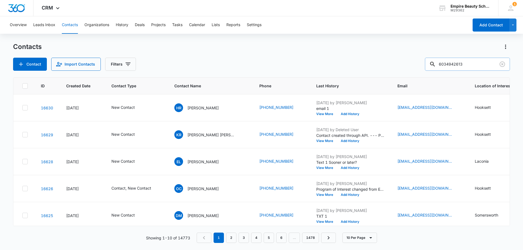
type input "6034942613"
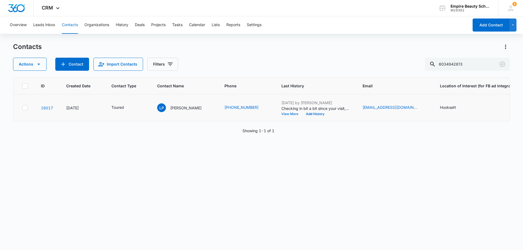
click at [281, 114] on button "View More" at bounding box center [291, 114] width 21 height 3
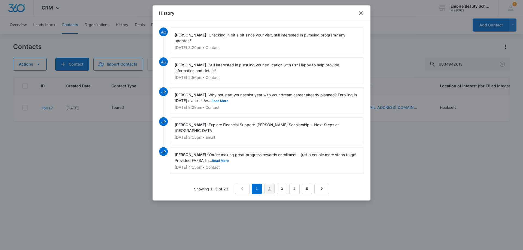
click at [267, 187] on link "2" at bounding box center [269, 189] width 10 height 10
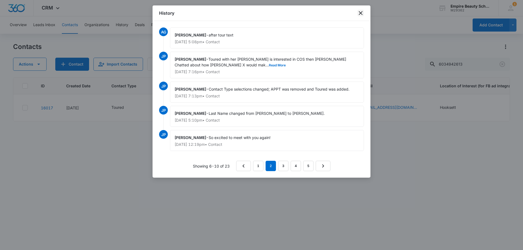
click at [361, 14] on icon "close" at bounding box center [360, 13] width 7 height 7
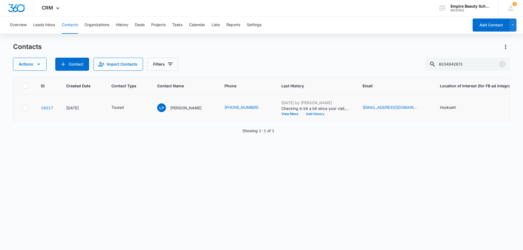
click at [302, 113] on button "Add History" at bounding box center [315, 114] width 26 height 3
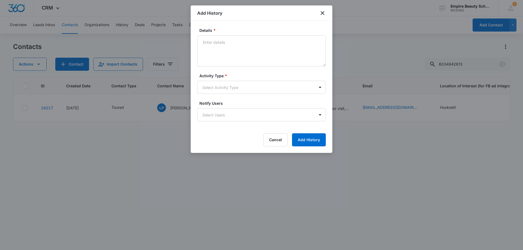
click at [218, 81] on div "Activity Type * Select Activity Type" at bounding box center [261, 83] width 129 height 21
click at [324, 11] on icon "close" at bounding box center [322, 13] width 7 height 7
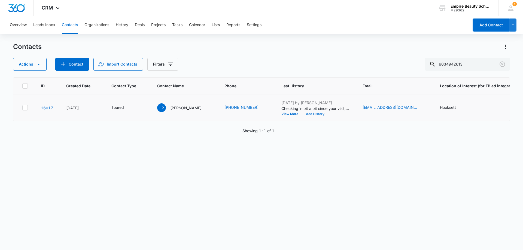
click at [302, 114] on button "Add History" at bounding box center [315, 114] width 26 height 3
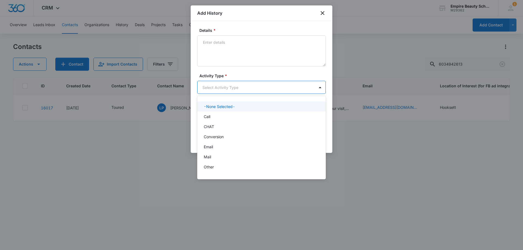
click at [208, 90] on body "CRM Apps Forms CRM Email Shop Payments POS Files Brand Settings Empire Beauty S…" at bounding box center [261, 125] width 523 height 250
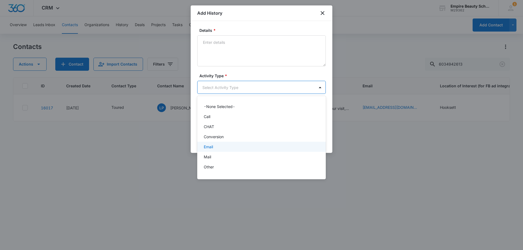
scroll to position [28, 0]
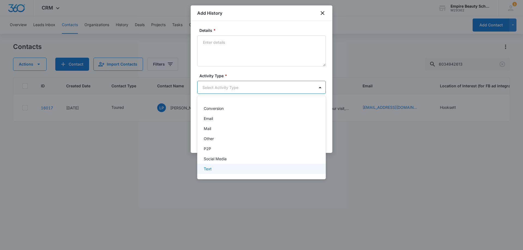
click at [213, 171] on div "Text" at bounding box center [261, 169] width 114 height 6
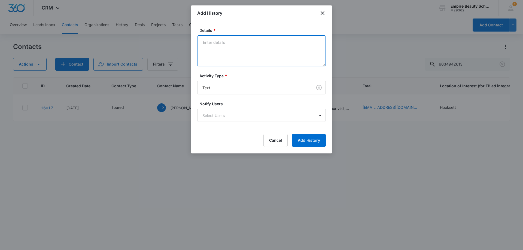
click at [228, 60] on textarea "Details *" at bounding box center [261, 50] width 129 height 31
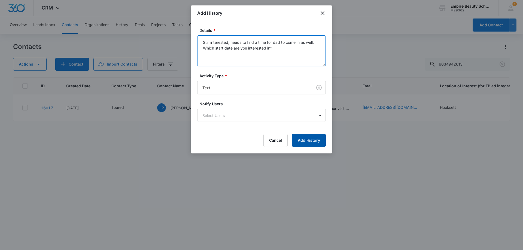
type textarea "Still interested, needs to find a time for dad to come in as well. Which start …"
click at [314, 138] on button "Add History" at bounding box center [309, 140] width 34 height 13
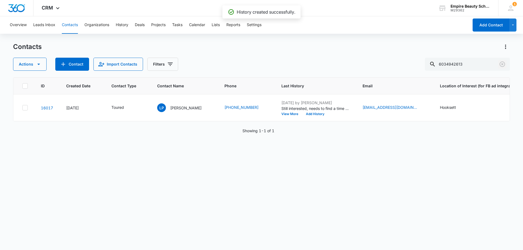
click at [504, 63] on icon "Clear" at bounding box center [502, 64] width 5 height 5
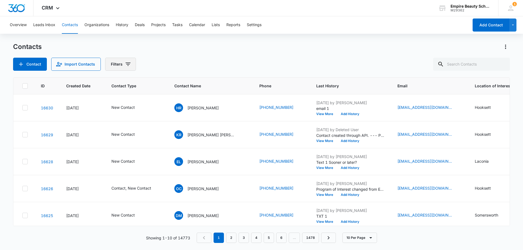
click at [122, 62] on button "Filters" at bounding box center [120, 64] width 31 height 13
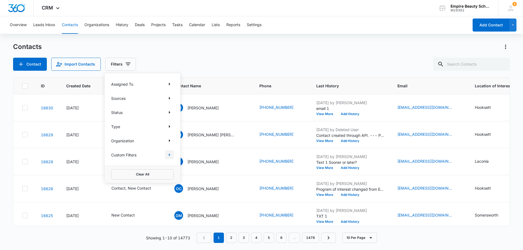
click at [171, 152] on icon "Show Custom Filters filters" at bounding box center [169, 155] width 7 height 7
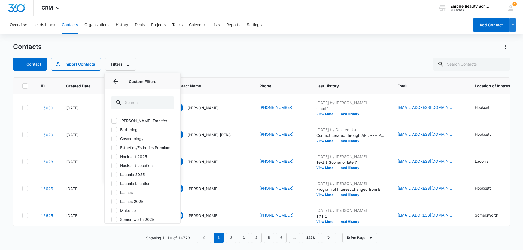
click at [113, 159] on icon at bounding box center [114, 156] width 5 height 5
click at [111, 157] on input "Hooksett 2025" at bounding box center [111, 157] width 0 height 0
checkbox input "true"
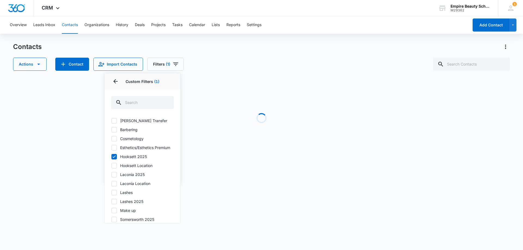
click at [245, 57] on div "Contacts Actions Contact Import Contacts Filters (1) Assigned To Sources Status…" at bounding box center [261, 56] width 497 height 28
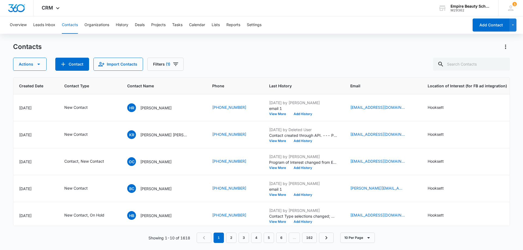
scroll to position [0, 0]
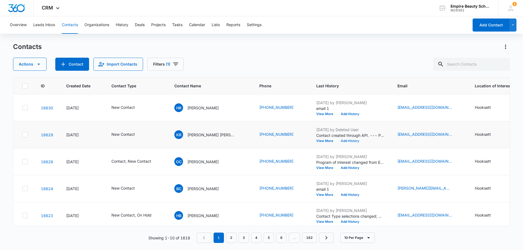
click at [337, 141] on button "Add History" at bounding box center [350, 140] width 26 height 3
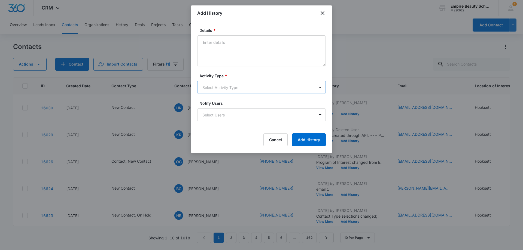
click at [212, 89] on body "CRM Apps Forms CRM Email Shop Payments POS Files Brand Settings Empire Beauty S…" at bounding box center [261, 125] width 523 height 250
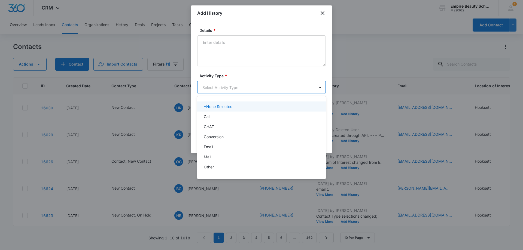
click at [214, 115] on div "Call" at bounding box center [261, 117] width 114 height 6
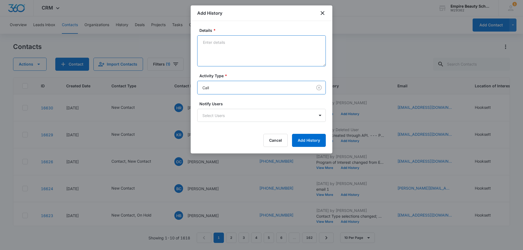
click at [226, 56] on textarea "Details *" at bounding box center [261, 50] width 129 height 31
type textarea "VM 1"
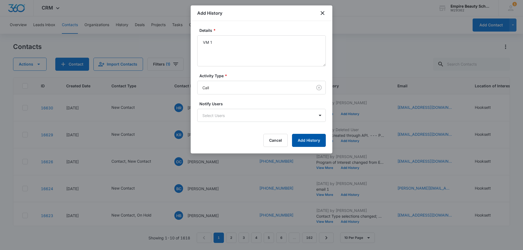
click at [310, 137] on button "Add History" at bounding box center [309, 140] width 34 height 13
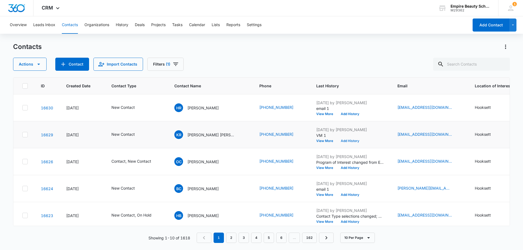
click at [337, 141] on button "Add History" at bounding box center [350, 140] width 26 height 3
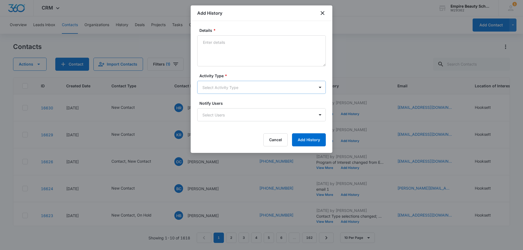
click at [210, 87] on body "CRM Apps Forms CRM Email Shop Payments POS Files Brand Settings Empire Beauty S…" at bounding box center [261, 125] width 523 height 250
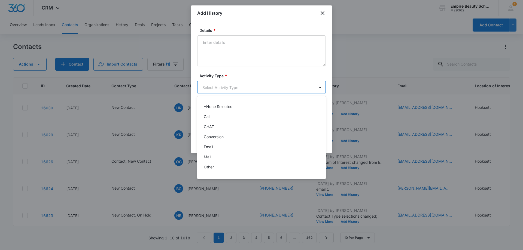
scroll to position [28, 0]
click at [214, 171] on div "Text" at bounding box center [261, 169] width 114 height 6
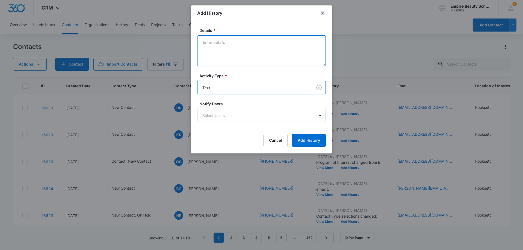
click at [214, 56] on textarea "Details *" at bounding box center [261, 50] width 129 height 31
type textarea "text 1"
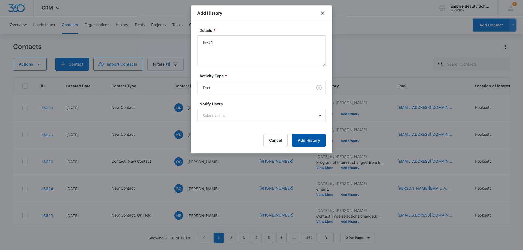
click at [310, 140] on button "Add History" at bounding box center [309, 140] width 34 height 13
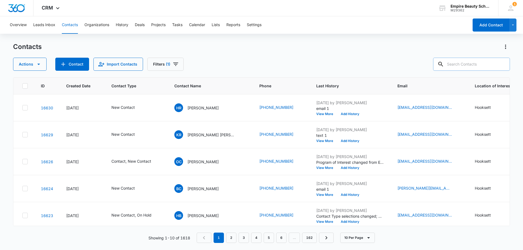
click at [464, 63] on input "text" at bounding box center [471, 64] width 77 height 13
type input "2613"
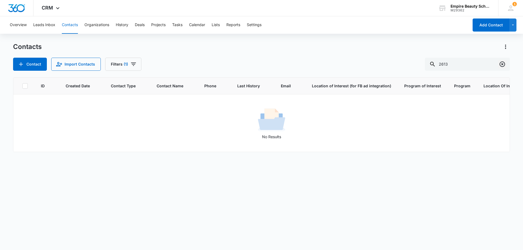
click at [502, 63] on icon "Clear" at bounding box center [502, 64] width 5 height 5
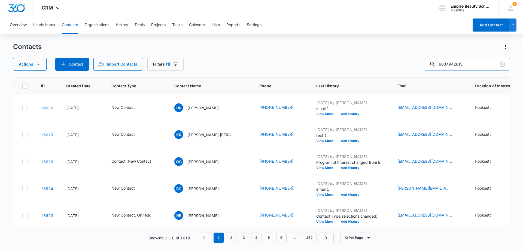
type input "6034942613"
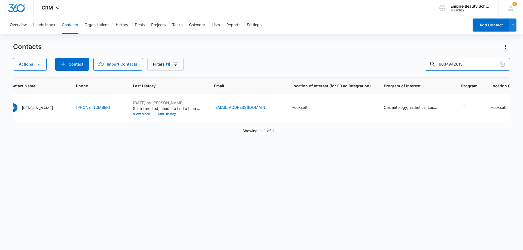
scroll to position [0, 0]
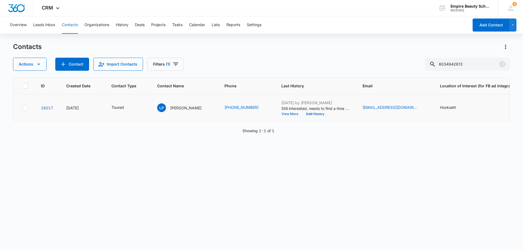
click at [281, 113] on button "View More" at bounding box center [291, 114] width 21 height 3
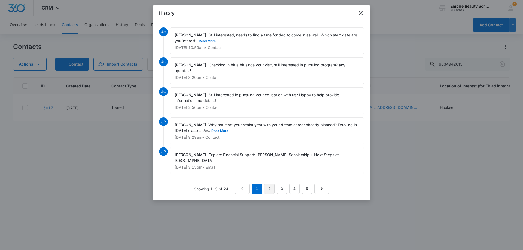
click at [272, 191] on link "2" at bounding box center [269, 189] width 10 height 10
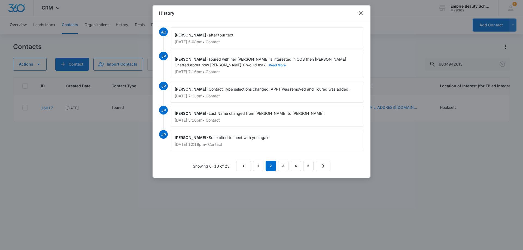
click at [269, 64] on button "Read More" at bounding box center [277, 65] width 17 height 3
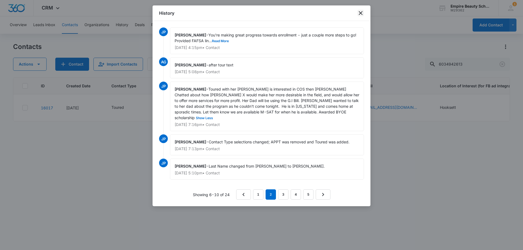
click at [361, 11] on icon "close" at bounding box center [360, 13] width 7 height 7
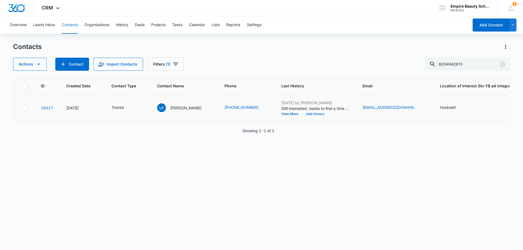
click at [302, 113] on button "Add History" at bounding box center [315, 114] width 26 height 3
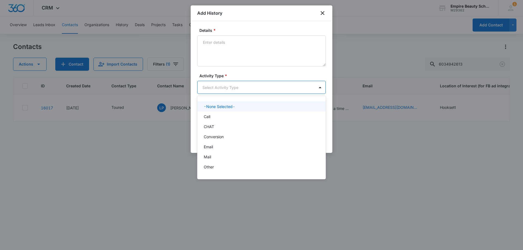
click at [206, 90] on body "CRM Apps Forms CRM Email Shop Payments POS Files Brand Settings Empire Beauty S…" at bounding box center [261, 125] width 523 height 250
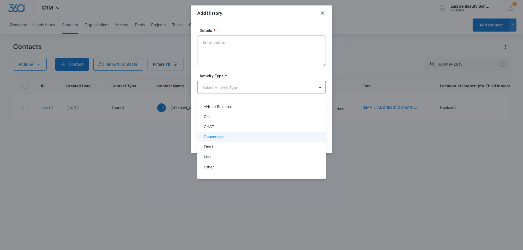
scroll to position [28, 0]
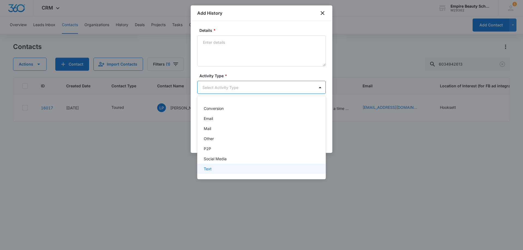
click at [209, 169] on p "Text" at bounding box center [208, 169] width 8 height 6
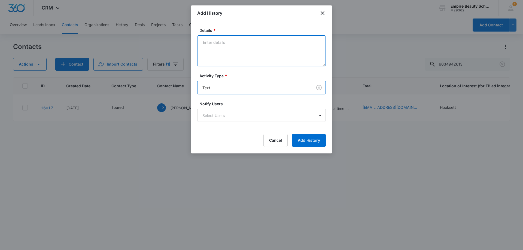
click at [233, 63] on textarea "Details *" at bounding box center [261, 50] width 129 height 31
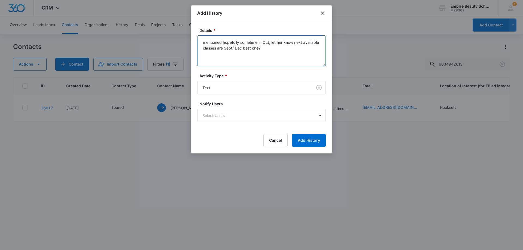
click at [241, 48] on textarea "mentioned hopefully sometime in Oct, let her know next available classes are Se…" at bounding box center [261, 50] width 129 height 31
click at [277, 54] on textarea "mentioned hopefully sometime in Oct, let her know next available cos classes ar…" at bounding box center [261, 50] width 129 height 31
type textarea "mentioned hopefully sometime in Oct, let her know next available cos classes ar…"
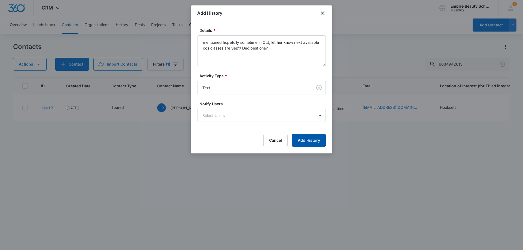
click at [303, 142] on button "Add History" at bounding box center [309, 140] width 34 height 13
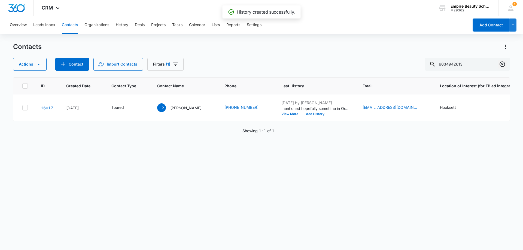
click at [501, 64] on icon "Clear" at bounding box center [502, 64] width 7 height 7
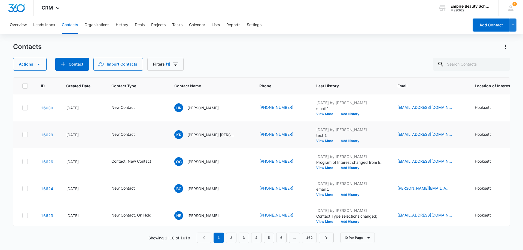
click at [337, 140] on button "Add History" at bounding box center [350, 140] width 26 height 3
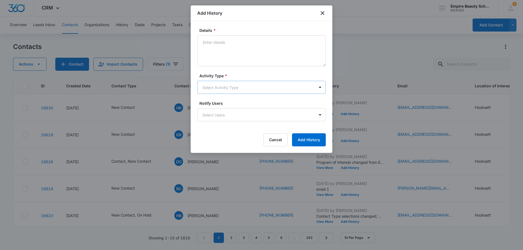
click at [214, 85] on body "CRM Apps Forms CRM Email Shop Payments POS Files Brand Settings Empire Beauty S…" at bounding box center [261, 125] width 523 height 250
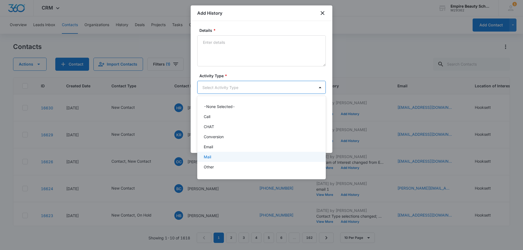
click at [224, 150] on div "Email" at bounding box center [261, 147] width 129 height 10
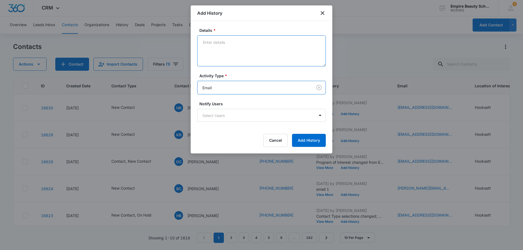
click at [225, 52] on textarea "Details *" at bounding box center [261, 50] width 129 height 31
type textarea "email 1"
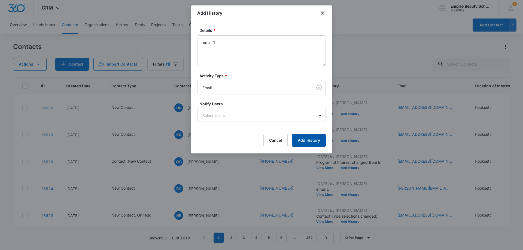
click at [307, 144] on button "Add History" at bounding box center [309, 140] width 34 height 13
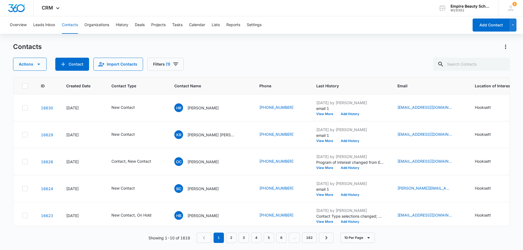
click at [464, 55] on div "Contacts Actions Contact Import Contacts Filters (1)" at bounding box center [261, 56] width 497 height 28
click at [457, 62] on input "text" at bounding box center [471, 64] width 77 height 13
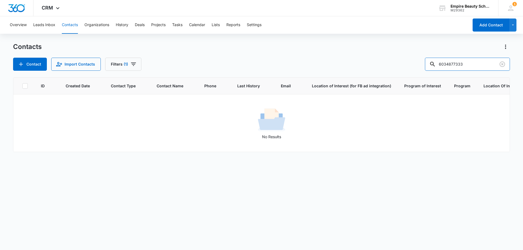
drag, startPoint x: 457, startPoint y: 63, endPoint x: 404, endPoint y: 66, distance: 53.5
click at [404, 66] on div "Contact Import Contacts Filters (1) 6034877333" at bounding box center [261, 64] width 497 height 13
type input "7333"
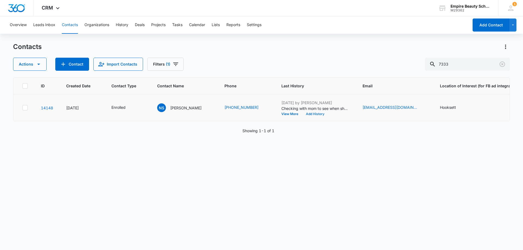
click at [314, 116] on button "Add History" at bounding box center [315, 114] width 26 height 3
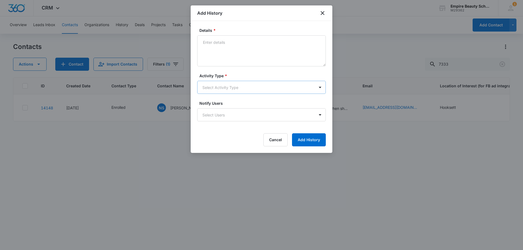
click at [238, 87] on body "CRM Apps Forms CRM Email Shop Payments POS Files Brand Settings Empire Beauty S…" at bounding box center [261, 125] width 523 height 250
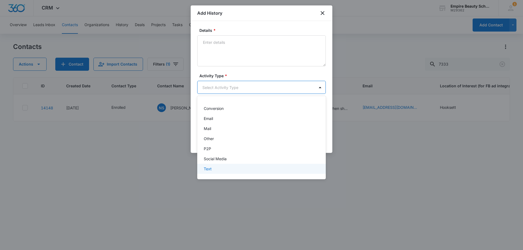
click at [211, 170] on p "Text" at bounding box center [208, 169] width 8 height 6
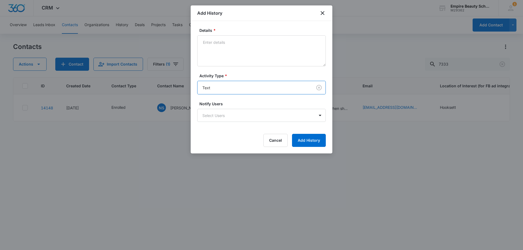
click at [225, 34] on div "Details *" at bounding box center [261, 47] width 129 height 39
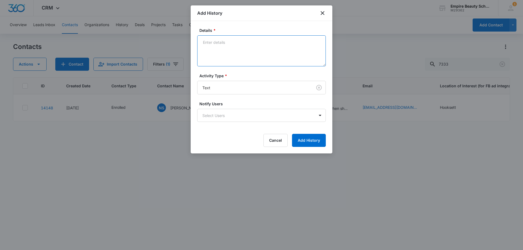
click at [224, 56] on textarea "Details *" at bounding box center [261, 50] width 129 height 31
click at [254, 44] on textarea "best day for her is next wednesday 8/20" at bounding box center [261, 50] width 129 height 31
click at [232, 41] on textarea "best day for her is next Wednesday 8/20" at bounding box center [261, 50] width 129 height 31
type textarea "best day for her fa is next Wednesday 8/20"
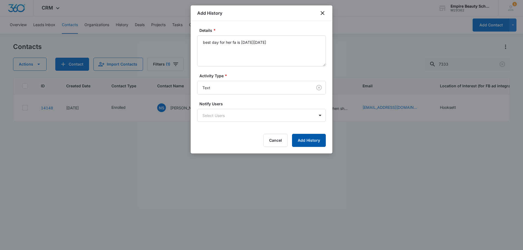
click at [306, 140] on button "Add History" at bounding box center [309, 140] width 34 height 13
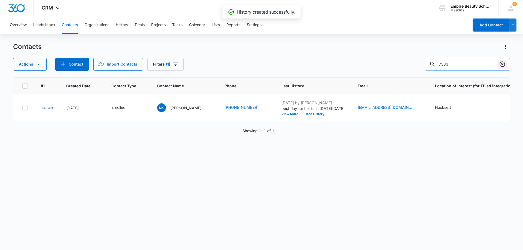
click at [504, 63] on icon "Clear" at bounding box center [502, 64] width 7 height 7
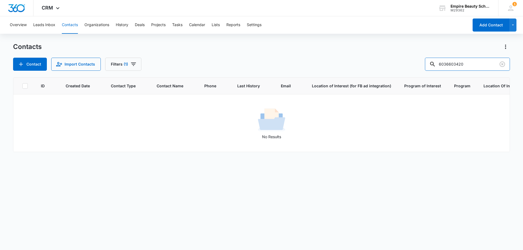
drag, startPoint x: 459, startPoint y: 62, endPoint x: 358, endPoint y: 64, distance: 100.3
click at [358, 64] on div "Contact Import Contacts Filters (1) 6036603420" at bounding box center [261, 64] width 497 height 13
type input "3420"
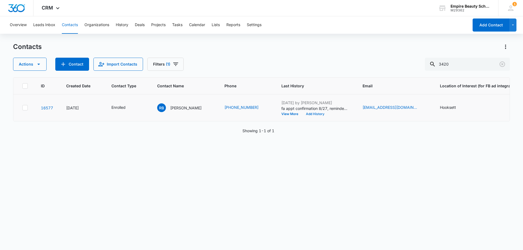
click at [315, 115] on button "Add History" at bounding box center [315, 114] width 26 height 3
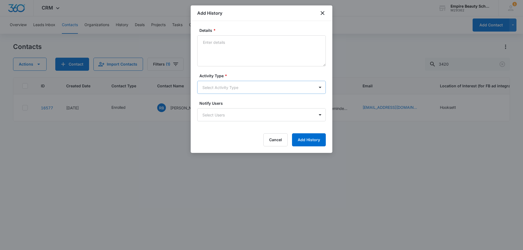
click at [209, 83] on body "CRM Apps Forms CRM Email Shop Payments POS Files Brand Settings Empire Beauty S…" at bounding box center [261, 125] width 523 height 250
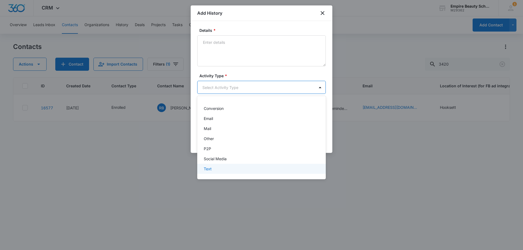
click at [215, 174] on div "-None Selected- Call CHAT Conversion Email Mail Other P2P Social Media Text" at bounding box center [261, 138] width 129 height 75
click at [217, 168] on div "Text" at bounding box center [261, 169] width 114 height 6
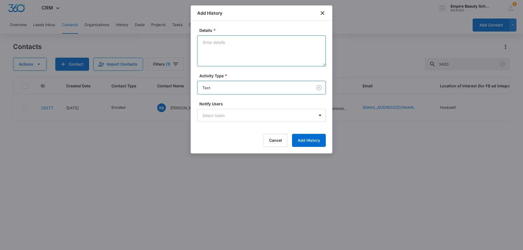
click at [214, 48] on textarea "Details *" at bounding box center [261, 50] width 129 height 31
drag, startPoint x: 238, startPoint y: 52, endPoint x: 281, endPoint y: 43, distance: 43.1
click at [281, 43] on textarea "wants to make sure we recived her fafsa, yes we are able to see it!" at bounding box center [261, 50] width 129 height 31
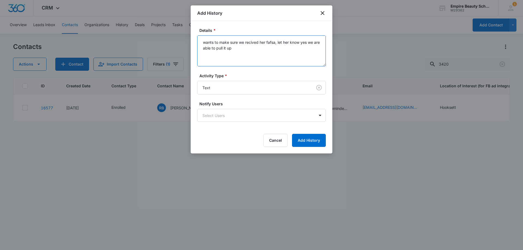
click at [251, 42] on textarea "wants to make sure we recived her fafsa, let her know yes we are able to pull i…" at bounding box center [261, 50] width 129 height 31
click at [253, 48] on textarea "wants to make sure we received her fafsa, let her know yes we are able to pull …" at bounding box center [261, 50] width 129 height 31
type textarea "wants to make sure we received her fafsa, let her know yes we are able to pull …"
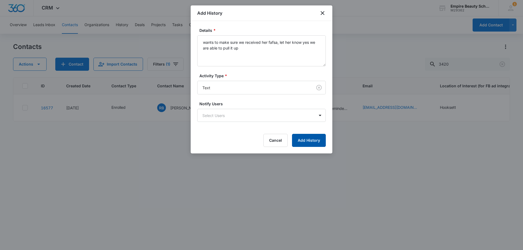
click at [306, 142] on button "Add History" at bounding box center [309, 140] width 34 height 13
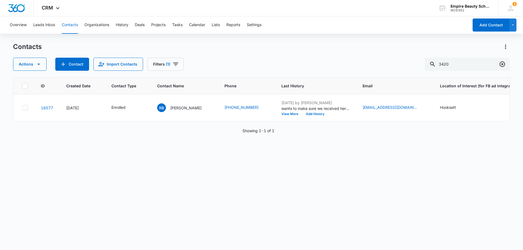
click at [502, 65] on icon "Clear" at bounding box center [502, 64] width 5 height 5
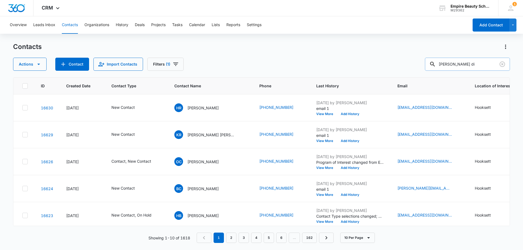
type input "amanda di"
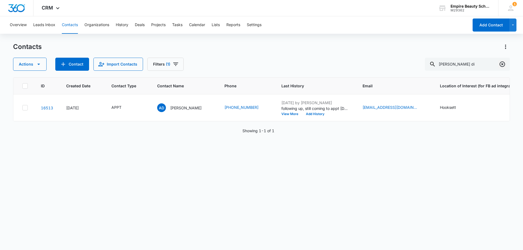
click at [499, 64] on icon "Clear" at bounding box center [502, 64] width 7 height 7
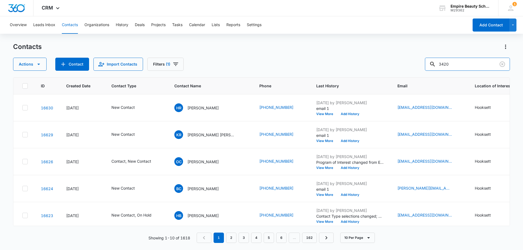
type input "3420"
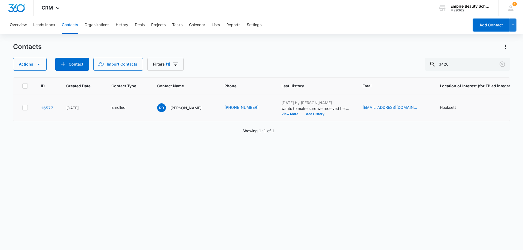
click at [281, 110] on p "wants to make sure we received her fafsa, let her know yes we are able to pull …" at bounding box center [315, 109] width 68 height 6
click at [281, 114] on button "View More" at bounding box center [291, 114] width 21 height 3
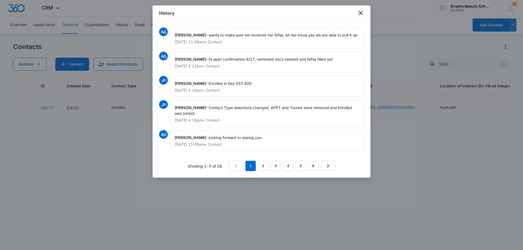
drag, startPoint x: 362, startPoint y: 14, endPoint x: 353, endPoint y: 25, distance: 14.3
click at [362, 14] on icon "close" at bounding box center [360, 13] width 7 height 7
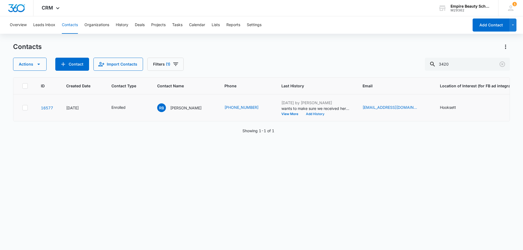
click at [312, 114] on button "Add History" at bounding box center [315, 114] width 26 height 3
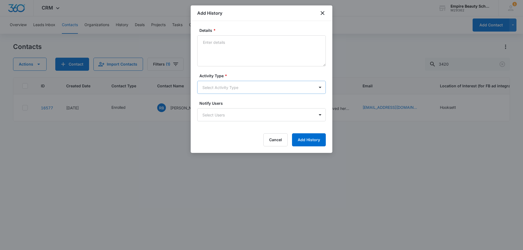
click at [231, 86] on body "CRM Apps Forms CRM Email Shop Payments POS Files Brand Settings Empire Beauty S…" at bounding box center [261, 125] width 523 height 250
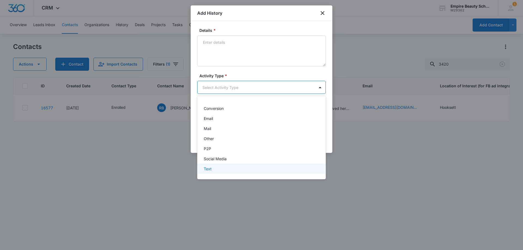
click at [214, 171] on div "Text" at bounding box center [261, 169] width 114 height 6
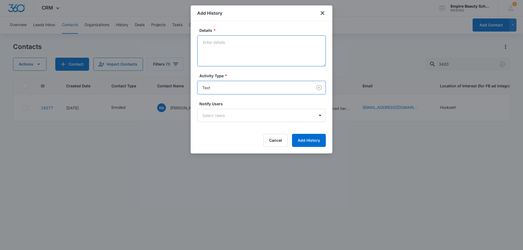
click at [233, 66] on textarea "Details *" at bounding box center [261, 50] width 129 height 31
type textarea "A"
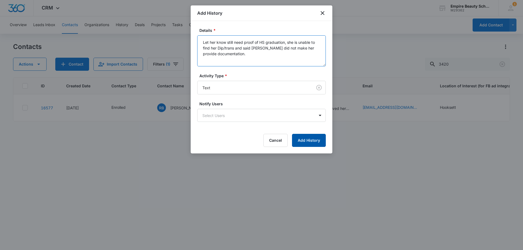
type textarea "Let her know still need proof of HS graduation, she is unable to find her Dip/t…"
click at [309, 145] on button "Add History" at bounding box center [309, 140] width 34 height 13
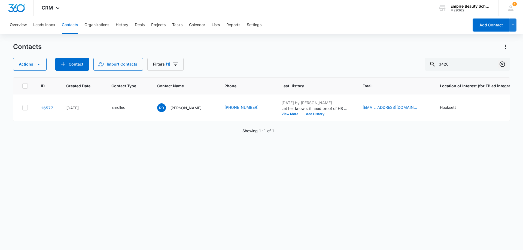
click at [500, 63] on icon "Clear" at bounding box center [502, 64] width 5 height 5
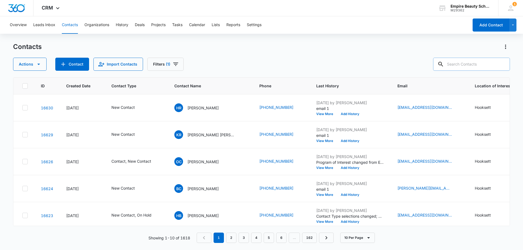
click at [477, 63] on input "text" at bounding box center [471, 64] width 77 height 13
type input "8892"
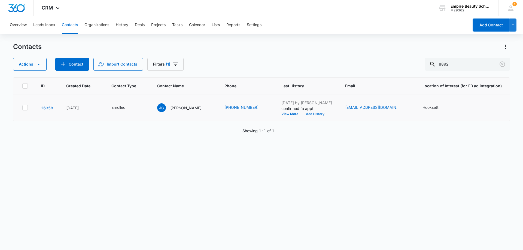
click at [314, 113] on button "Add History" at bounding box center [315, 114] width 26 height 3
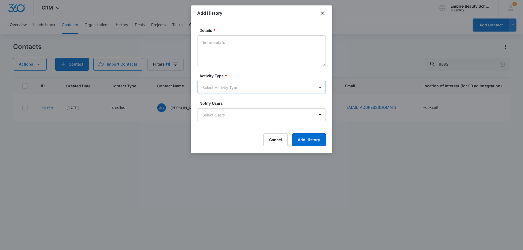
click at [211, 83] on body "CRM Apps Forms CRM Email Shop Payments POS Files Brand Settings Empire Beauty S…" at bounding box center [261, 125] width 523 height 250
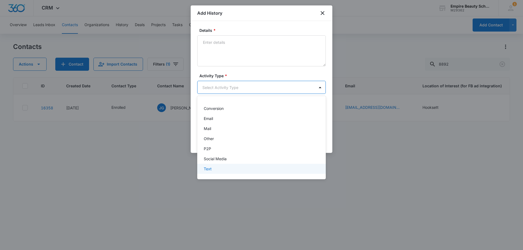
click at [218, 168] on div "Text" at bounding box center [261, 169] width 114 height 6
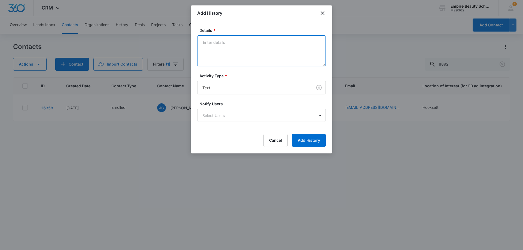
click at [223, 40] on textarea "Details *" at bounding box center [261, 50] width 129 height 31
type textarea "running late to fa appt, on her way"
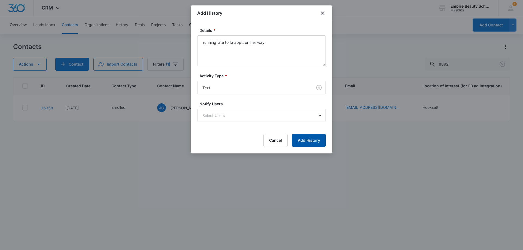
click at [311, 145] on button "Add History" at bounding box center [309, 140] width 34 height 13
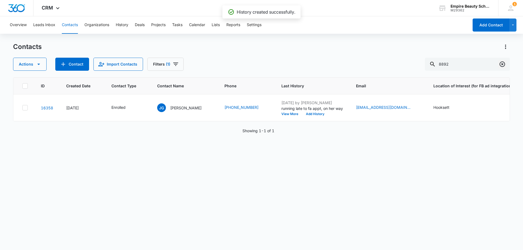
click at [503, 63] on icon "Clear" at bounding box center [502, 64] width 7 height 7
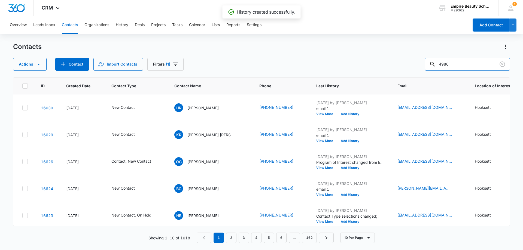
type input "4986"
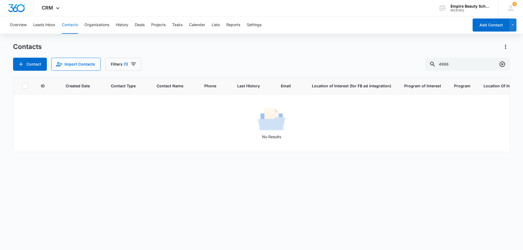
click at [501, 64] on icon "Clear" at bounding box center [502, 64] width 7 height 7
drag, startPoint x: 459, startPoint y: 63, endPoint x: 421, endPoint y: 65, distance: 37.9
click at [421, 65] on div "Contact Import Contacts Filters (1) 6035214986" at bounding box center [261, 64] width 497 height 13
type input "4986"
click at [125, 59] on button "Filters (1)" at bounding box center [123, 64] width 36 height 13
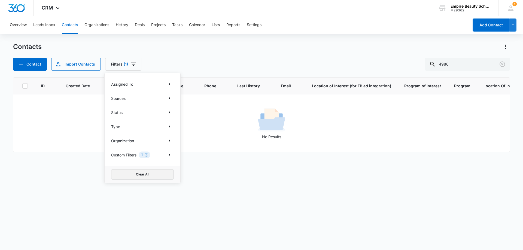
click at [165, 177] on button "Clear All" at bounding box center [142, 174] width 63 height 10
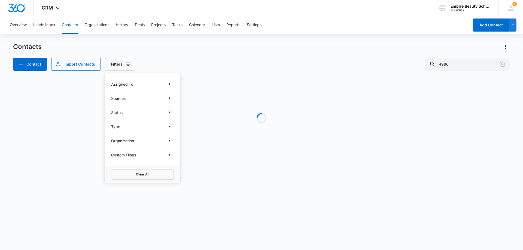
click at [263, 45] on div "Contacts" at bounding box center [261, 46] width 497 height 9
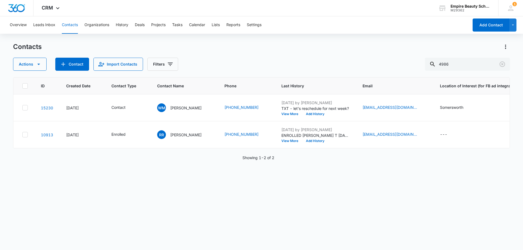
click at [219, 66] on div "Actions Contact Import Contacts Filters 4986" at bounding box center [261, 64] width 497 height 13
click at [503, 65] on icon "Clear" at bounding box center [502, 64] width 7 height 7
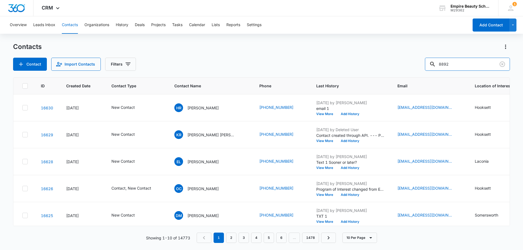
type input "8892"
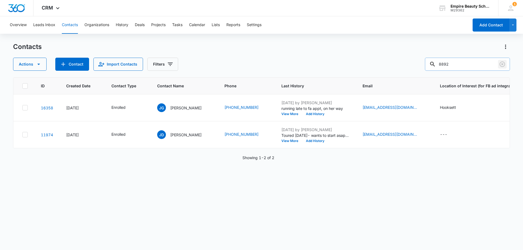
click at [502, 61] on icon "Clear" at bounding box center [502, 64] width 7 height 7
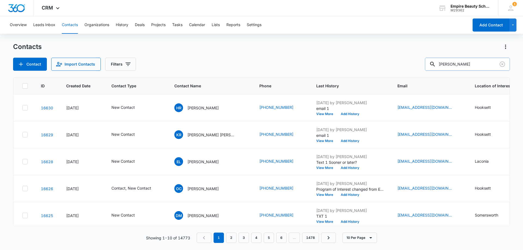
type input "lydia"
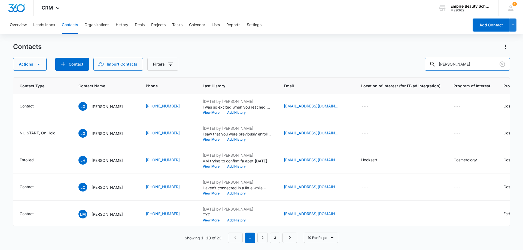
scroll to position [136, 0]
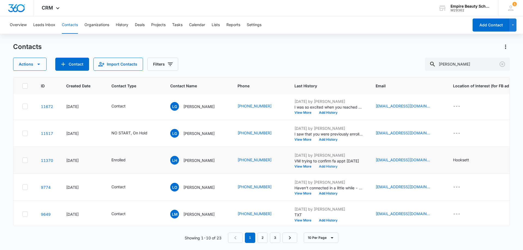
click at [321, 166] on button "Add History" at bounding box center [328, 166] width 26 height 3
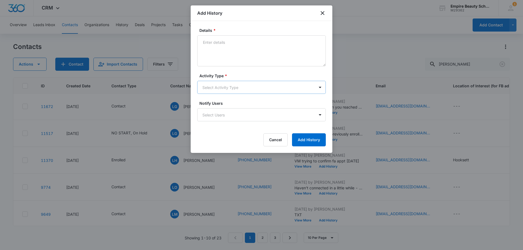
click at [223, 84] on body "CRM Apps Forms CRM Email Shop Payments POS Files Brand Settings Empire Beauty S…" at bounding box center [261, 125] width 523 height 250
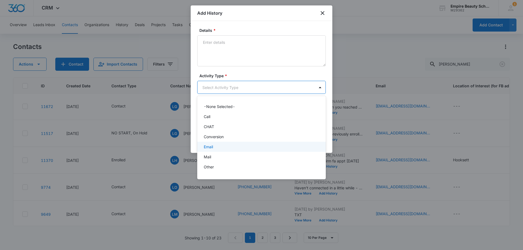
scroll to position [28, 0]
click at [214, 152] on div "P2P" at bounding box center [261, 149] width 129 height 10
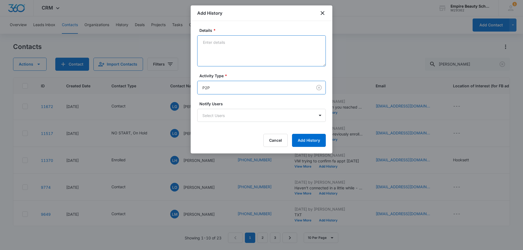
click at [210, 39] on textarea "Details *" at bounding box center [261, 50] width 129 height 31
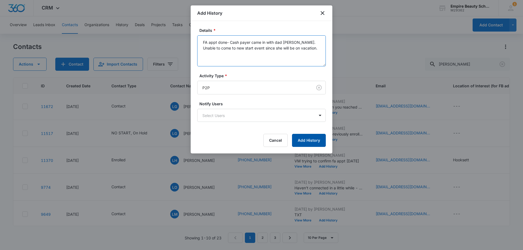
type textarea "FA appt done- Cash payer came in with dad Kevin. Unable to come to new start ev…"
click at [308, 141] on button "Add History" at bounding box center [309, 140] width 34 height 13
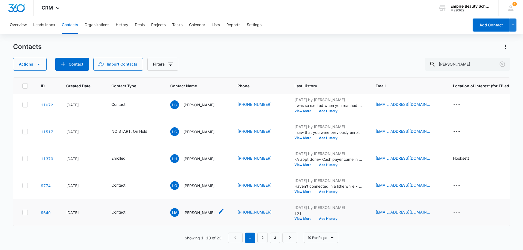
scroll to position [142, 0]
click at [193, 150] on td "LH Lydia Higham" at bounding box center [197, 158] width 67 height 27
click at [195, 154] on div "LH Lydia Higham" at bounding box center [192, 158] width 44 height 9
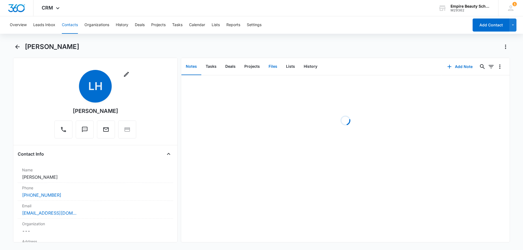
click at [273, 69] on button "Files" at bounding box center [272, 66] width 17 height 17
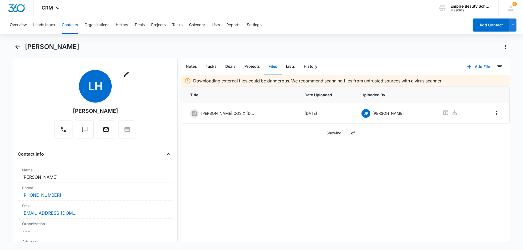
click at [472, 68] on button "Add File" at bounding box center [479, 66] width 34 height 13
click at [460, 84] on div "Upload Files" at bounding box center [471, 84] width 22 height 4
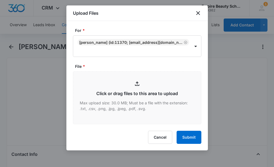
type input "C:\fakepath\Lydia Higham COS X Sept 2025.pdf"
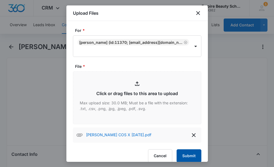
click at [194, 151] on button "Submit" at bounding box center [189, 155] width 25 height 13
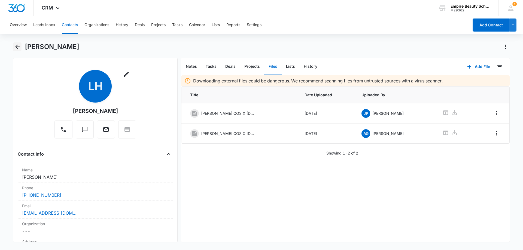
drag, startPoint x: 16, startPoint y: 45, endPoint x: 185, endPoint y: 102, distance: 178.9
click at [16, 45] on icon "Back" at bounding box center [17, 47] width 7 height 7
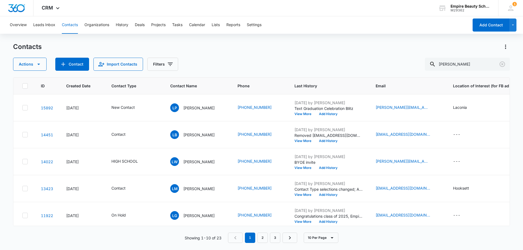
scroll to position [142, 0]
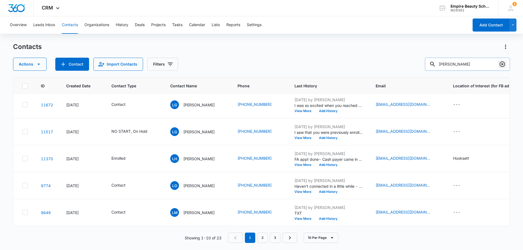
click at [502, 64] on icon "Clear" at bounding box center [502, 64] width 5 height 5
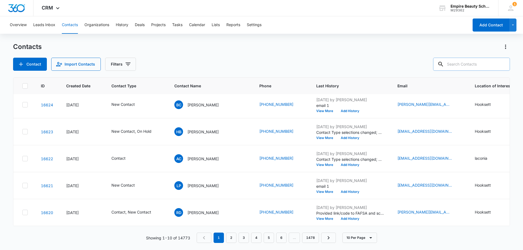
scroll to position [0, 0]
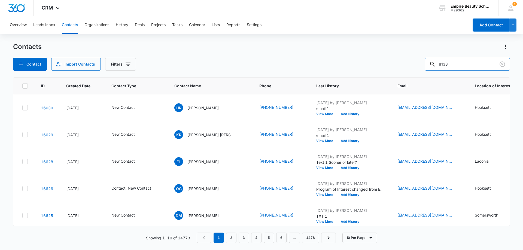
type input "8133"
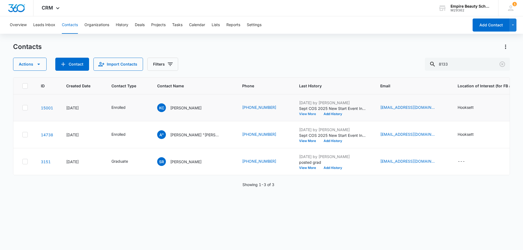
click at [299, 114] on button "View More" at bounding box center [309, 114] width 21 height 3
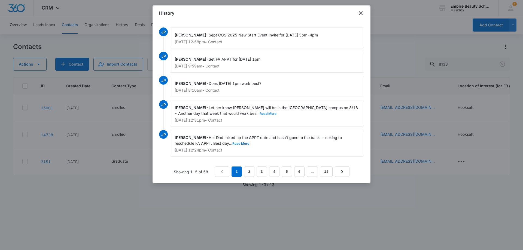
click at [260, 113] on button "Read More" at bounding box center [268, 113] width 17 height 3
click at [247, 143] on button "Read More" at bounding box center [240, 143] width 17 height 3
click at [360, 13] on icon "close" at bounding box center [360, 13] width 7 height 7
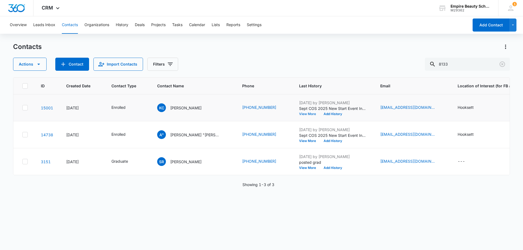
click at [299, 114] on button "View More" at bounding box center [309, 114] width 21 height 3
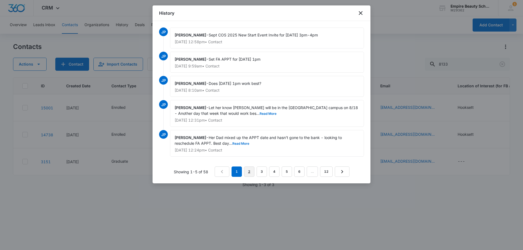
click at [248, 170] on link "2" at bounding box center [249, 172] width 10 height 10
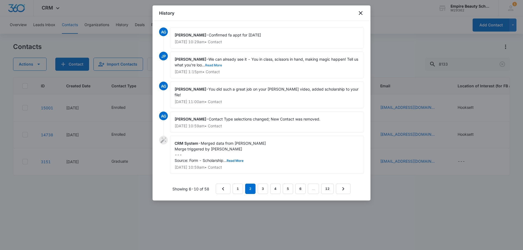
click at [222, 64] on button "Read More" at bounding box center [213, 65] width 17 height 3
click at [260, 184] on link "3" at bounding box center [263, 189] width 10 height 10
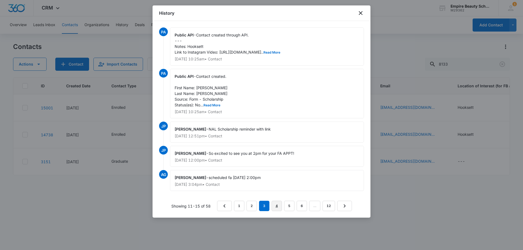
click at [276, 205] on link "4" at bounding box center [277, 206] width 10 height 10
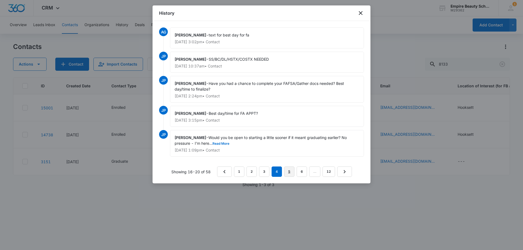
click at [292, 174] on link "5" at bounding box center [289, 172] width 10 height 10
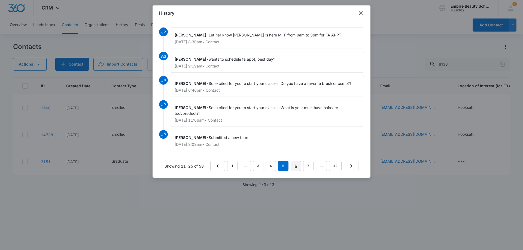
click at [295, 166] on link "6" at bounding box center [296, 166] width 10 height 10
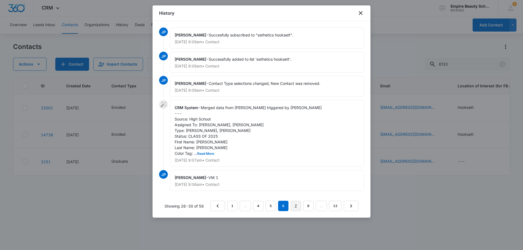
click at [296, 211] on link "7" at bounding box center [296, 206] width 10 height 10
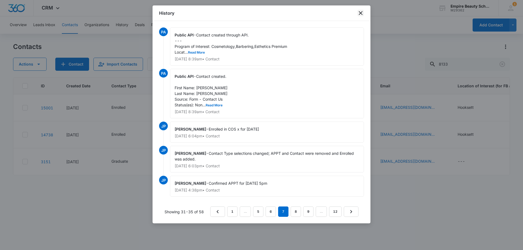
click at [361, 13] on icon "close" at bounding box center [361, 13] width 4 height 4
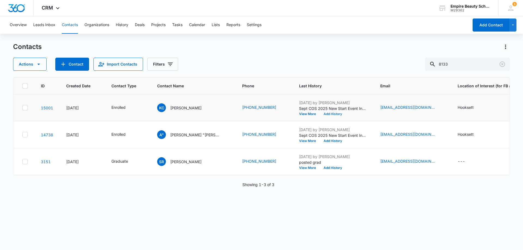
click at [320, 113] on button "Add History" at bounding box center [333, 114] width 26 height 3
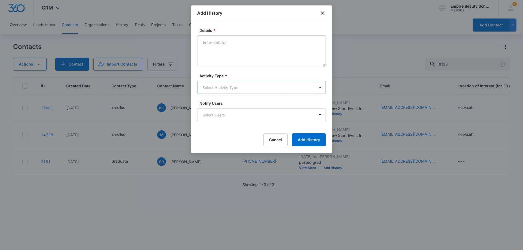
click at [232, 86] on body "CRM Apps Forms CRM Email Shop Payments POS Files Brand Settings Empire Beauty S…" at bounding box center [261, 125] width 523 height 250
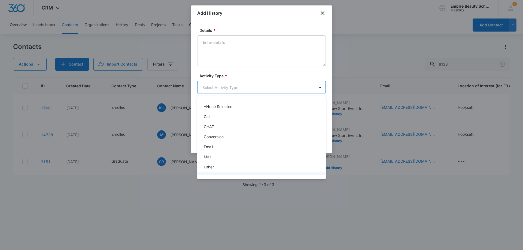
scroll to position [28, 0]
click at [209, 174] on div "Text" at bounding box center [261, 169] width 129 height 10
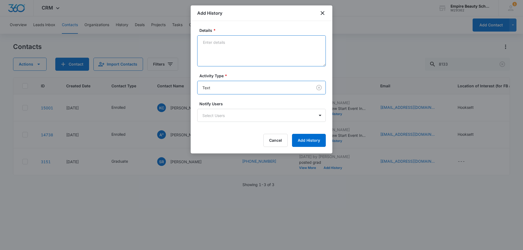
click at [215, 53] on textarea "Details *" at bounding box center [261, 50] width 129 height 31
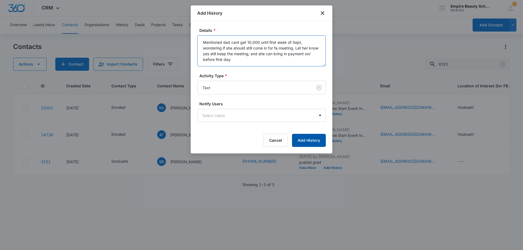
type textarea "Mentioned dad cant get 10,000 until first week of Sept, wondering if she should…"
click at [318, 137] on button "Add History" at bounding box center [309, 140] width 34 height 13
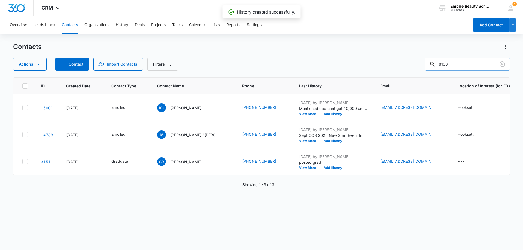
click at [507, 65] on input "8133" at bounding box center [467, 64] width 85 height 13
click at [506, 65] on button "Clear" at bounding box center [502, 64] width 9 height 9
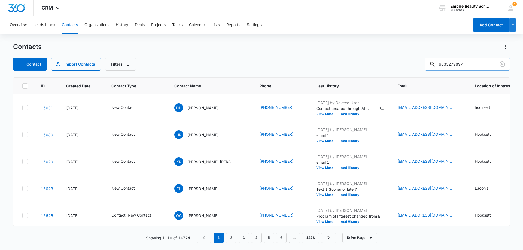
type input "6033279897"
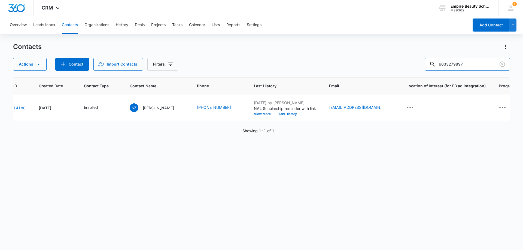
scroll to position [0, 0]
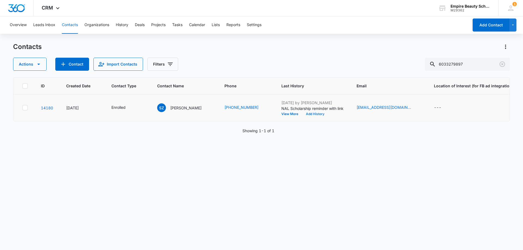
click at [304, 114] on button "Add History" at bounding box center [315, 114] width 26 height 3
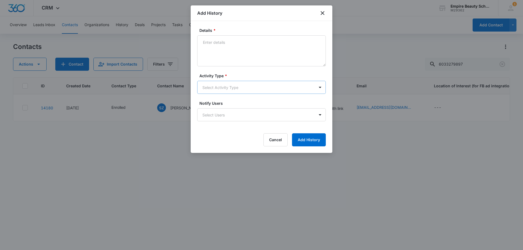
click at [220, 87] on body "CRM Apps Forms CRM Email Shop Payments POS Files Brand Settings Empire Beauty S…" at bounding box center [261, 125] width 523 height 250
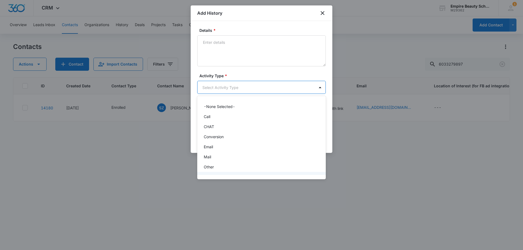
scroll to position [28, 0]
click at [212, 172] on div "Text" at bounding box center [261, 169] width 129 height 10
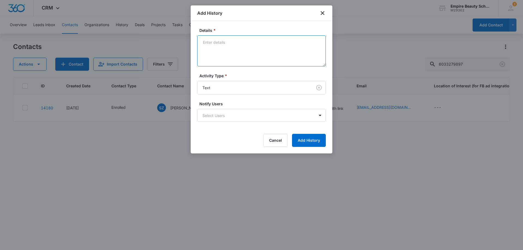
click at [232, 59] on textarea "Details *" at bounding box center [261, 50] width 129 height 31
type textarea "Wants to schedule fa appt for he Dec cos classes, figuring out best day"
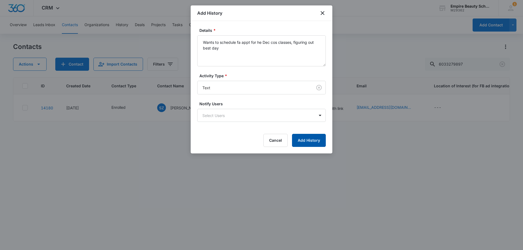
click at [309, 141] on button "Add History" at bounding box center [309, 140] width 34 height 13
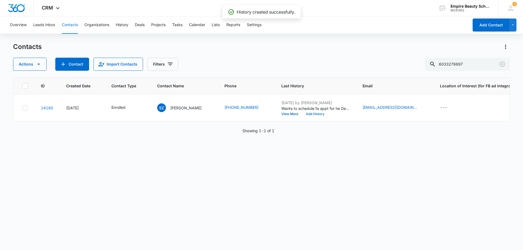
scroll to position [0, 116]
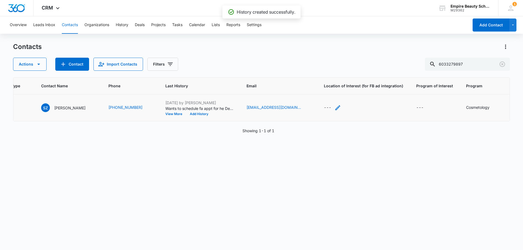
click at [324, 107] on div "---" at bounding box center [332, 108] width 17 height 7
drag, startPoint x: 303, startPoint y: 74, endPoint x: 303, endPoint y: 78, distance: 3.8
click at [303, 74] on input "Location of Interest (for FB ad integration)" at bounding box center [311, 72] width 81 height 13
type input "Hooksett"
click at [337, 90] on button "Save" at bounding box center [344, 90] width 16 height 10
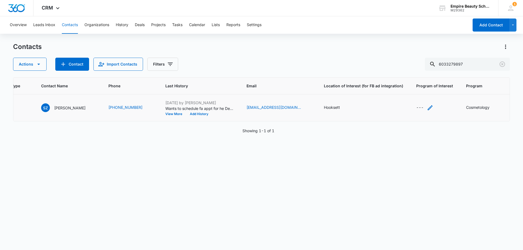
click at [427, 106] on icon "Program of Interest - - Select to Edit Field" at bounding box center [430, 108] width 7 height 7
drag, startPoint x: 385, startPoint y: 75, endPoint x: 383, endPoint y: 77, distance: 3.3
click at [385, 75] on input "Program of Interest" at bounding box center [403, 72] width 69 height 13
type input "Cosmetology"
click at [429, 89] on button "Save" at bounding box center [430, 90] width 16 height 10
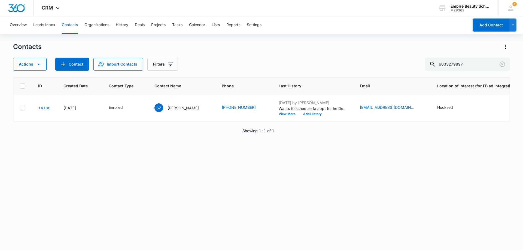
scroll to position [0, 0]
click at [506, 66] on button "Clear" at bounding box center [502, 64] width 9 height 9
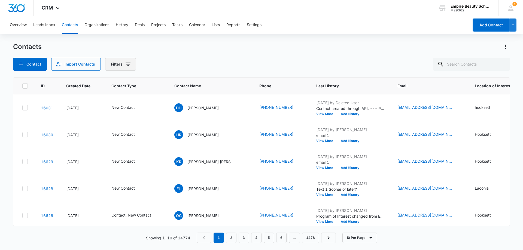
click at [121, 64] on button "Filters" at bounding box center [120, 64] width 31 height 13
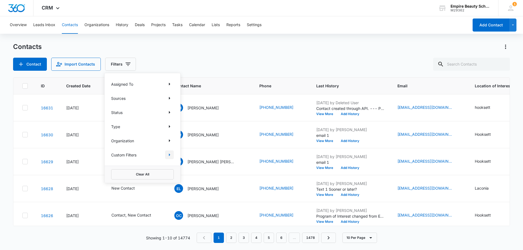
click at [168, 154] on icon "Show Custom Filters filters" at bounding box center [169, 155] width 7 height 7
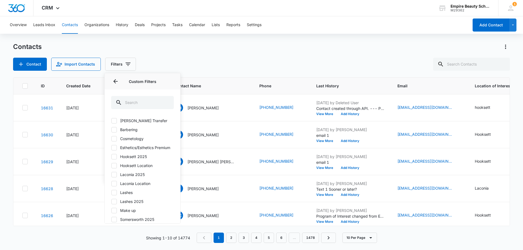
click at [113, 159] on icon at bounding box center [114, 156] width 5 height 5
click at [111, 157] on input "Hooksett 2025" at bounding box center [111, 157] width 0 height 0
checkbox input "true"
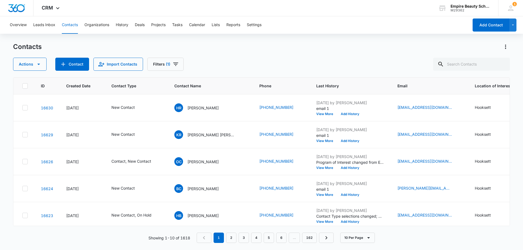
click at [221, 49] on div "Contacts" at bounding box center [261, 46] width 497 height 9
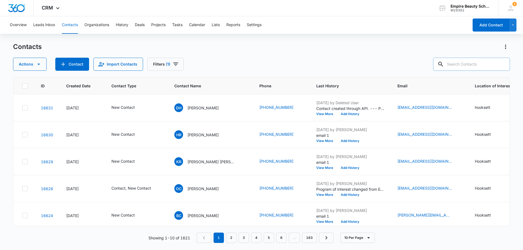
click at [464, 64] on input "text" at bounding box center [471, 64] width 77 height 13
type input "6036642583"
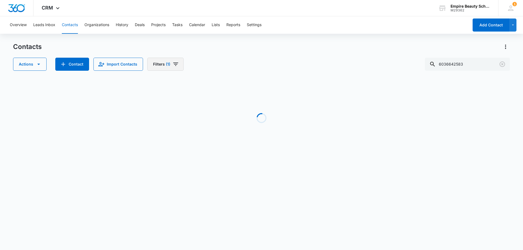
click at [160, 69] on button "Filters (1)" at bounding box center [165, 64] width 36 height 13
click at [195, 176] on button "Clear All" at bounding box center [184, 174] width 63 height 10
click at [258, 62] on div "Actions Contact Import Contacts Filters Assigned To Sources Status Type Organiz…" at bounding box center [261, 64] width 497 height 13
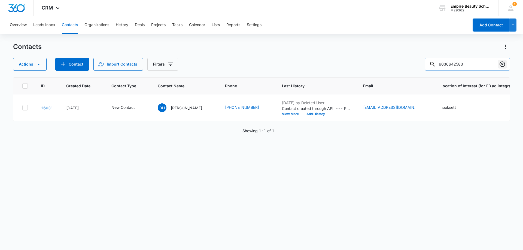
click at [499, 64] on icon "Clear" at bounding box center [502, 64] width 7 height 7
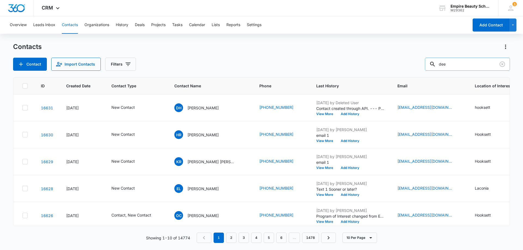
type input "dee"
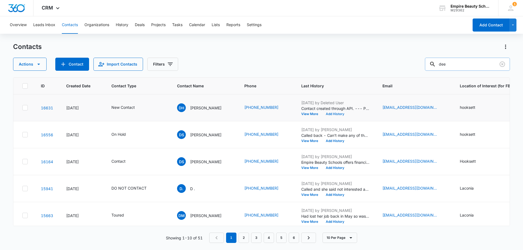
click at [335, 113] on button "Add History" at bounding box center [335, 114] width 26 height 3
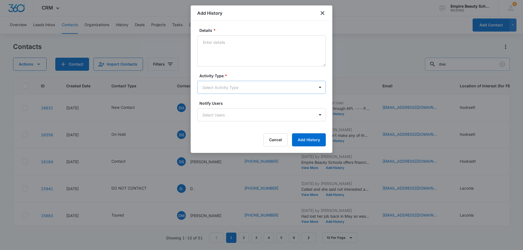
click at [209, 89] on body "CRM Apps Forms CRM Email Shop Payments POS Files Brand Settings Empire Beauty S…" at bounding box center [261, 125] width 523 height 250
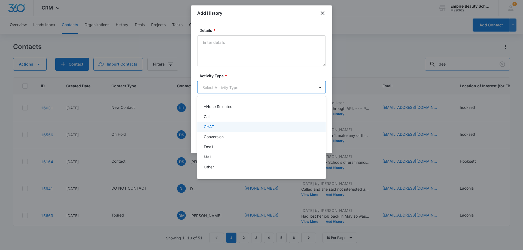
click at [209, 116] on p "Call" at bounding box center [207, 117] width 7 height 6
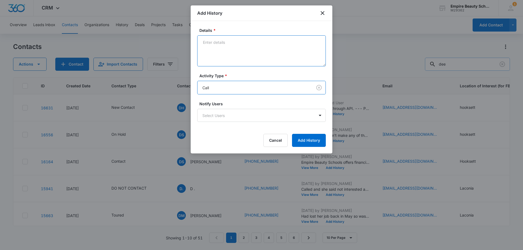
click at [223, 53] on textarea "Details *" at bounding box center [261, 50] width 129 height 31
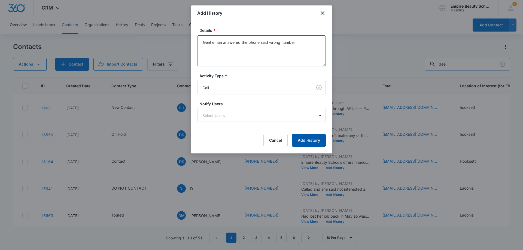
type textarea "Gentleman answered the phone said wrong number"
click at [314, 139] on button "Add History" at bounding box center [309, 140] width 34 height 13
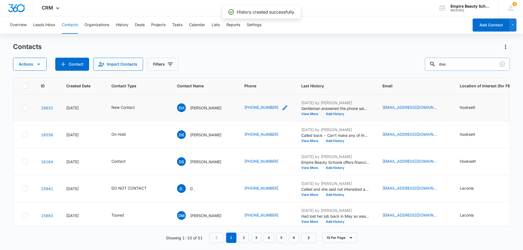
click at [286, 107] on icon "Phone - +16036642583 - Select to Edit Field" at bounding box center [285, 108] width 7 height 7
click at [256, 74] on input "Phone" at bounding box center [274, 72] width 69 height 13
click at [301, 93] on button "Save" at bounding box center [300, 90] width 16 height 10
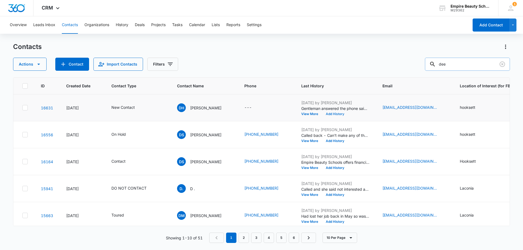
click at [337, 115] on button "Add History" at bounding box center [335, 114] width 26 height 3
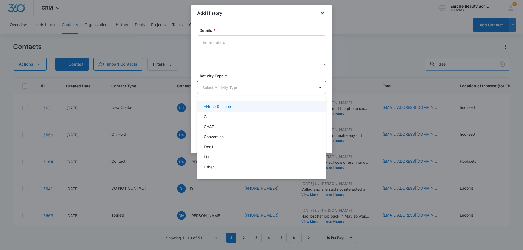
click at [212, 83] on body "CRM Apps Forms CRM Email Shop Payments POS Files Brand Settings Empire Beauty S…" at bounding box center [261, 125] width 523 height 250
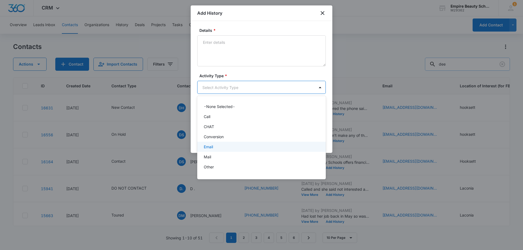
click at [207, 147] on p "Email" at bounding box center [208, 147] width 9 height 6
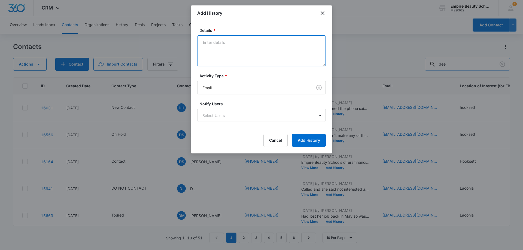
click at [218, 59] on textarea "Details *" at bounding box center [261, 50] width 129 height 31
type textarea "best way to reach you?"
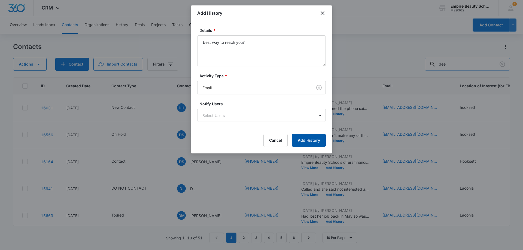
drag, startPoint x: 302, startPoint y: 141, endPoint x: 289, endPoint y: 150, distance: 16.5
click at [303, 141] on button "Add History" at bounding box center [309, 140] width 34 height 13
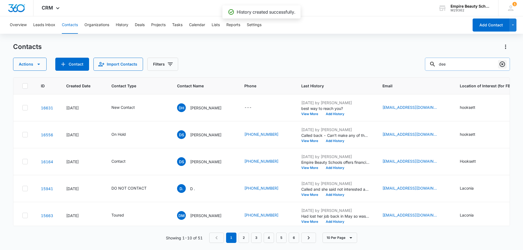
click at [503, 65] on icon "Clear" at bounding box center [502, 64] width 7 height 7
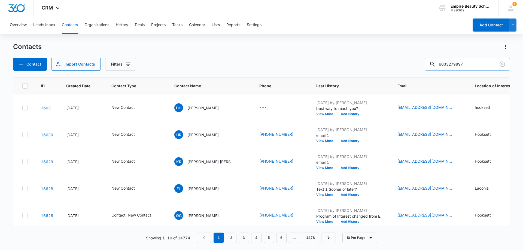
type input "6033279897"
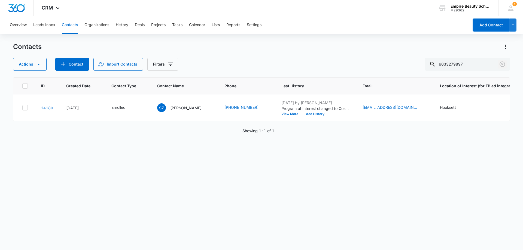
click at [504, 63] on icon "Clear" at bounding box center [502, 64] width 7 height 7
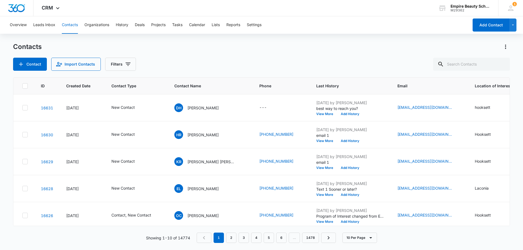
drag, startPoint x: 197, startPoint y: 63, endPoint x: 118, endPoint y: 71, distance: 79.4
click at [195, 64] on div "Contact Import Contacts Filters" at bounding box center [261, 64] width 497 height 13
click at [122, 66] on button "Filters" at bounding box center [120, 64] width 31 height 13
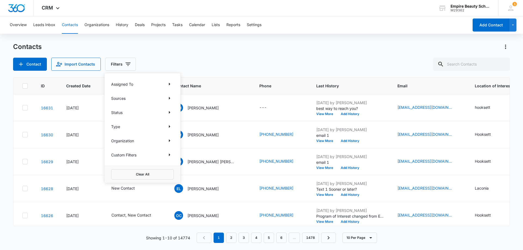
click at [165, 153] on div "Custom Filters" at bounding box center [142, 155] width 63 height 9
click at [171, 153] on icon "Show Custom Filters filters" at bounding box center [169, 155] width 7 height 7
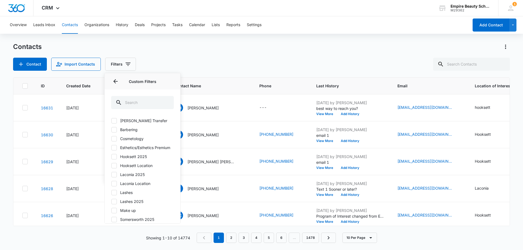
click at [114, 159] on icon at bounding box center [114, 156] width 5 height 5
click at [111, 157] on input "Hooksett 2025" at bounding box center [111, 157] width 0 height 0
checkbox input "true"
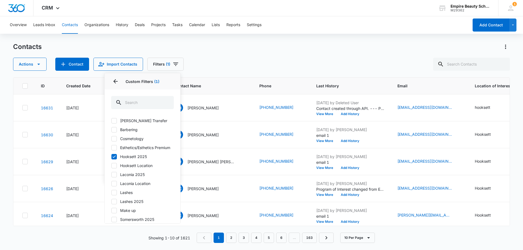
click at [237, 60] on div "Actions Contact Import Contacts Filters (1) Assigned To Sources Status Type Org…" at bounding box center [261, 64] width 497 height 13
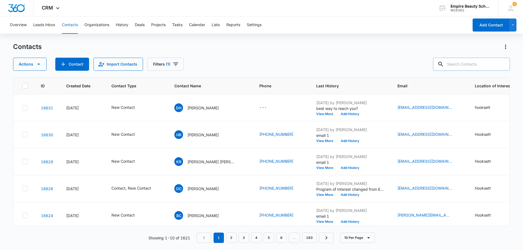
click at [478, 64] on input "text" at bounding box center [471, 64] width 77 height 13
type input "olivia ell"
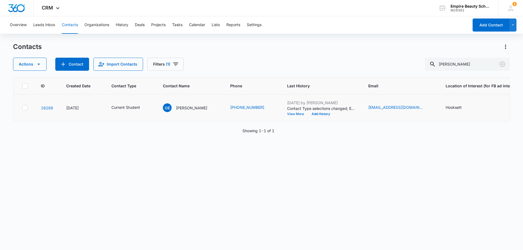
click at [287, 114] on button "View More" at bounding box center [297, 114] width 21 height 3
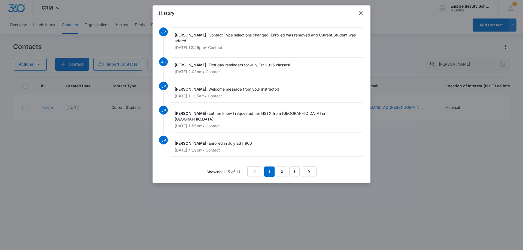
click at [276, 167] on nav "1 2 3" at bounding box center [281, 172] width 69 height 10
click at [281, 167] on link "2" at bounding box center [282, 172] width 10 height 10
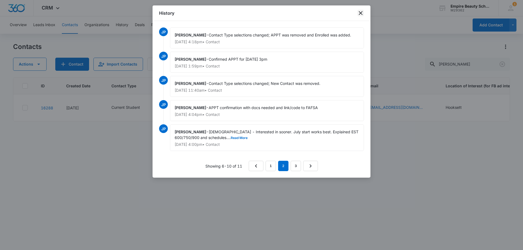
click at [362, 11] on icon "close" at bounding box center [361, 13] width 4 height 4
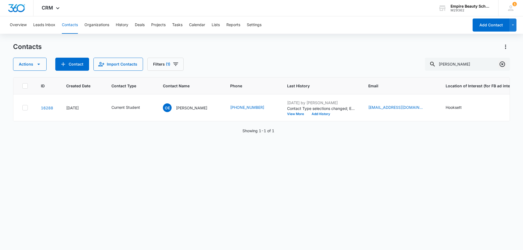
click at [505, 66] on icon "Clear" at bounding box center [502, 64] width 7 height 7
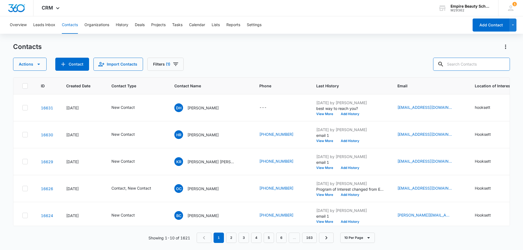
type input "i"
type input "[PERSON_NAME]"
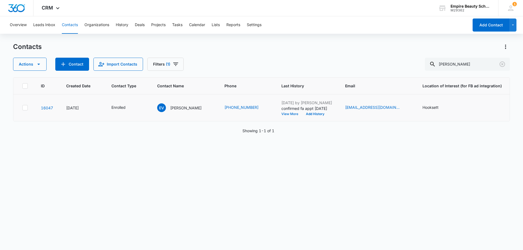
click at [281, 113] on button "View More" at bounding box center [291, 114] width 21 height 3
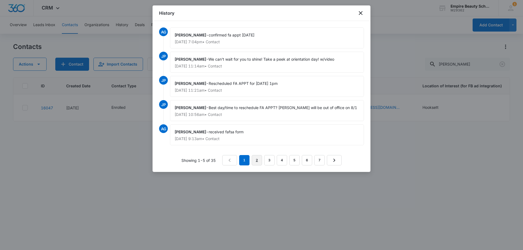
click at [256, 160] on link "2" at bounding box center [257, 160] width 10 height 10
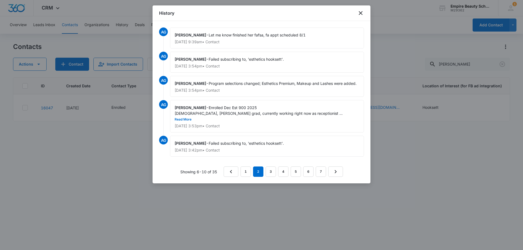
click at [321, 111] on span "Enrolled Dec Est 900 2025 22 years old, Pinkerton grad, currently working right…" at bounding box center [259, 113] width 168 height 16
click at [317, 110] on div "Amelia Gauthier - Enrolled Dec Est 900 2025 22 years old, Pinkerton grad, curre…" at bounding box center [267, 116] width 194 height 32
click at [192, 118] on button "Read More" at bounding box center [183, 119] width 17 height 3
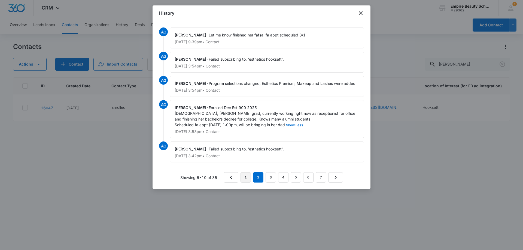
click at [248, 176] on link "1" at bounding box center [246, 177] width 10 height 10
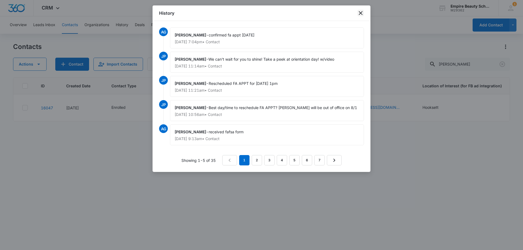
click at [359, 15] on icon "close" at bounding box center [361, 13] width 4 height 4
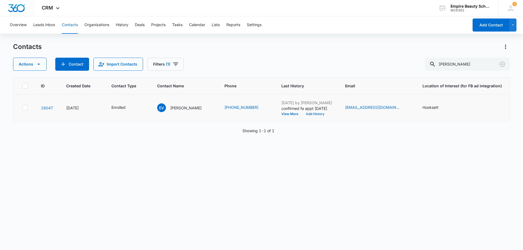
click at [302, 114] on button "Add History" at bounding box center [315, 114] width 26 height 3
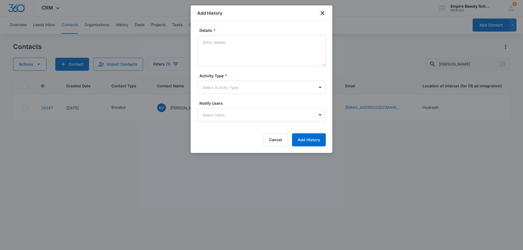
click at [324, 15] on icon "close" at bounding box center [322, 13] width 7 height 7
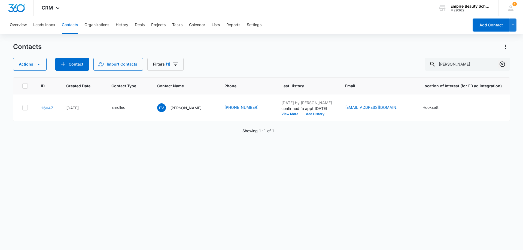
click at [504, 65] on icon "Clear" at bounding box center [502, 64] width 5 height 5
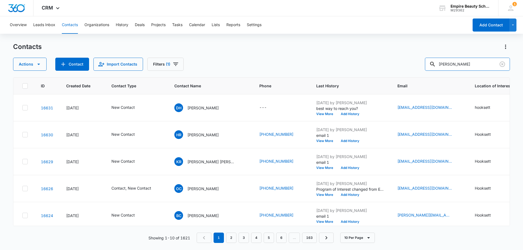
type input "trimble"
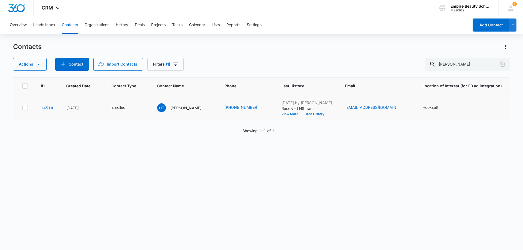
click at [281, 113] on button "View More" at bounding box center [291, 114] width 21 height 3
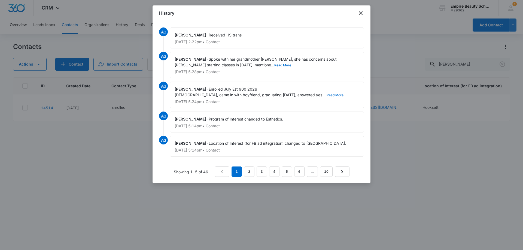
click at [327, 95] on button "Read More" at bounding box center [335, 95] width 17 height 3
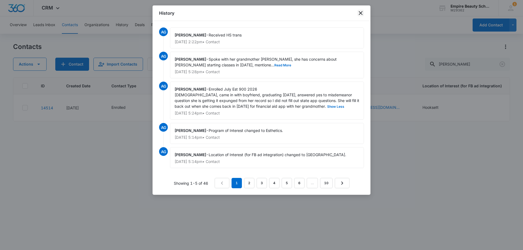
click at [361, 10] on icon "close" at bounding box center [360, 13] width 7 height 7
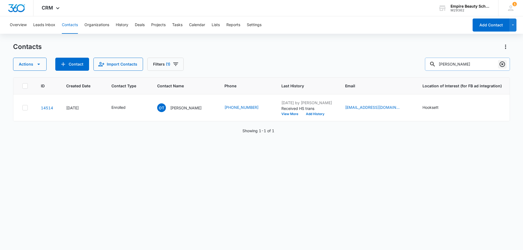
click at [502, 65] on icon "Clear" at bounding box center [502, 64] width 7 height 7
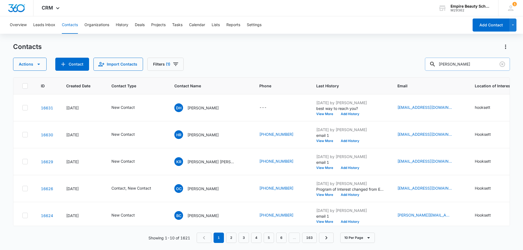
type input "labarre"
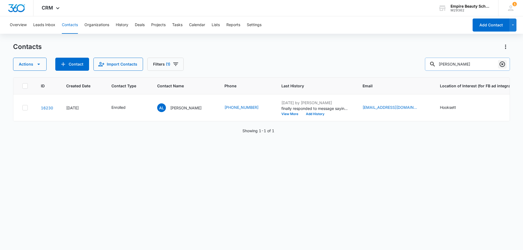
click at [505, 64] on icon "Clear" at bounding box center [502, 64] width 5 height 5
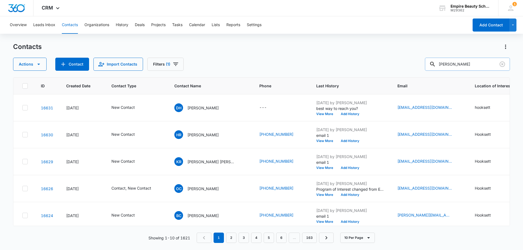
type input "[PERSON_NAME]"
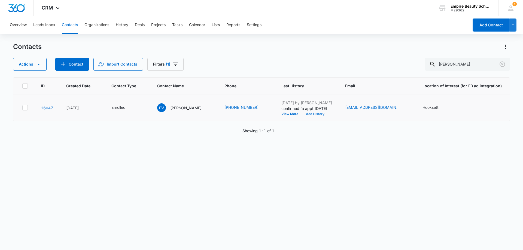
click at [305, 114] on button "Add History" at bounding box center [315, 114] width 26 height 3
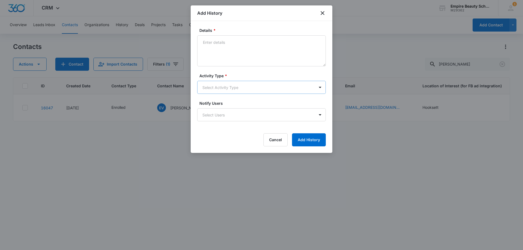
click at [229, 88] on body "CRM Apps Forms CRM Email Shop Payments POS Files Brand Settings Empire Beauty S…" at bounding box center [261, 125] width 523 height 250
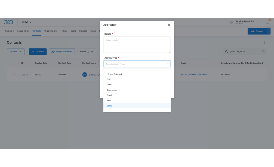
scroll to position [28, 0]
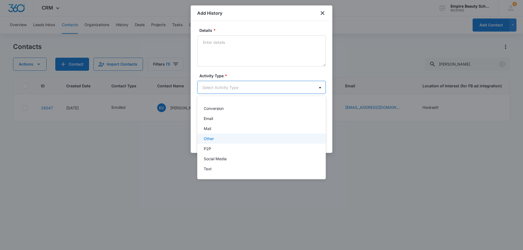
drag, startPoint x: 217, startPoint y: 140, endPoint x: 217, endPoint y: 135, distance: 5.2
click at [217, 140] on div "Other" at bounding box center [261, 139] width 114 height 6
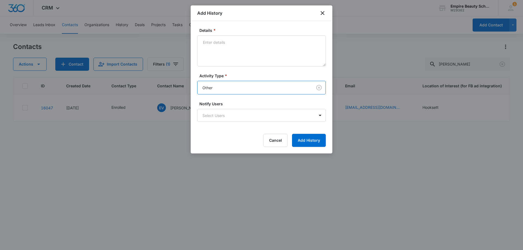
click at [223, 30] on label "Details *" at bounding box center [263, 31] width 129 height 6
click at [223, 35] on textarea "Details *" at bounding box center [261, 50] width 129 height 31
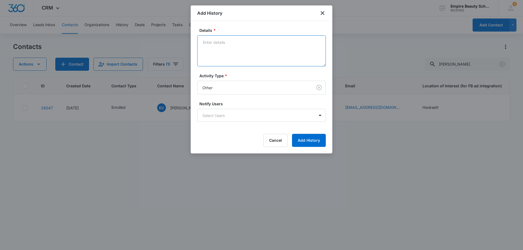
click at [220, 47] on textarea "Details *" at bounding box center [261, 50] width 129 height 31
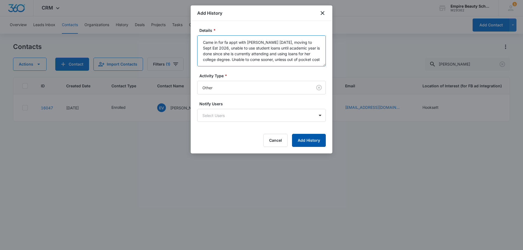
type textarea "Came in for fa appt with Katie today, moving to Sept Est 2026, unable to use st…"
click at [302, 142] on button "Add History" at bounding box center [309, 140] width 34 height 13
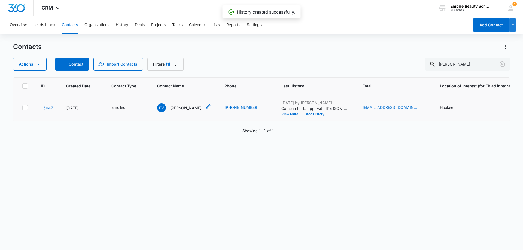
click at [181, 105] on div "EV Emily Vitale" at bounding box center [179, 108] width 44 height 9
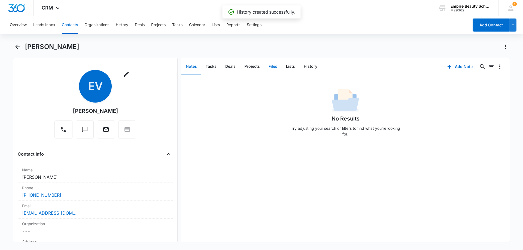
click at [269, 62] on button "Files" at bounding box center [272, 66] width 17 height 17
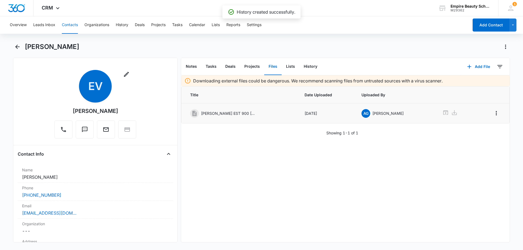
click at [451, 114] on icon at bounding box center [454, 113] width 7 height 7
click at [476, 65] on button "Add File" at bounding box center [479, 66] width 34 height 13
click at [468, 83] on div "Upload Files" at bounding box center [471, 84] width 22 height 4
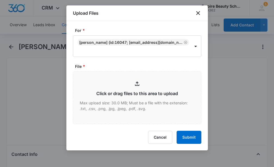
type input "C:\fakepath\Emily Vitale EST 900 Sept 2026.pdf"
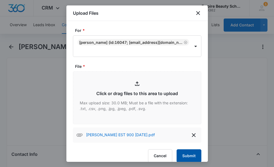
click at [183, 154] on button "Submit" at bounding box center [189, 155] width 25 height 13
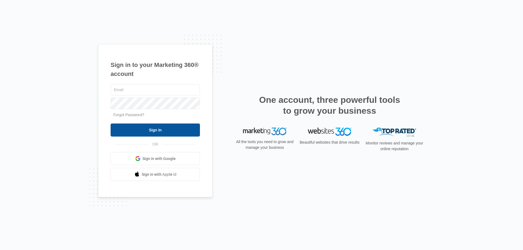
type input "[EMAIL_ADDRESS][DOMAIN_NAME]"
click at [138, 135] on input "Sign In" at bounding box center [155, 130] width 89 height 13
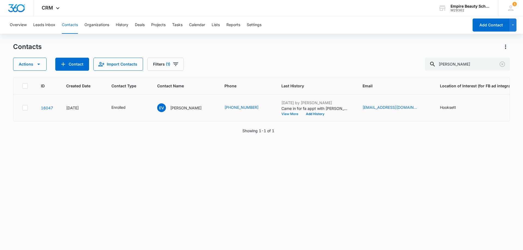
click at [281, 113] on button "View More" at bounding box center [291, 114] width 21 height 3
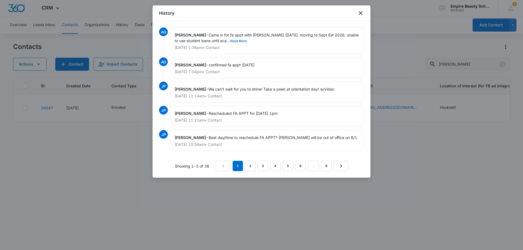
click at [230, 41] on button "Read More" at bounding box center [238, 41] width 17 height 3
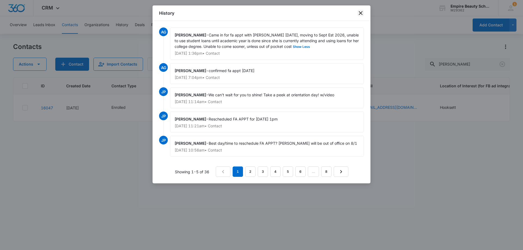
click at [359, 11] on icon "close" at bounding box center [360, 13] width 7 height 7
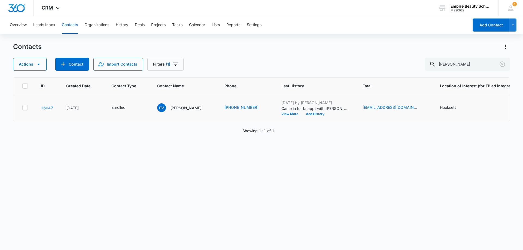
click at [186, 102] on td "EV [PERSON_NAME]" at bounding box center [184, 108] width 67 height 27
click at [183, 104] on div "EV [PERSON_NAME]" at bounding box center [179, 108] width 44 height 9
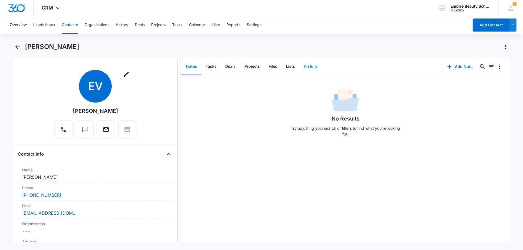
drag, startPoint x: 306, startPoint y: 66, endPoint x: 311, endPoint y: 74, distance: 8.7
click at [307, 66] on button "History" at bounding box center [310, 66] width 22 height 17
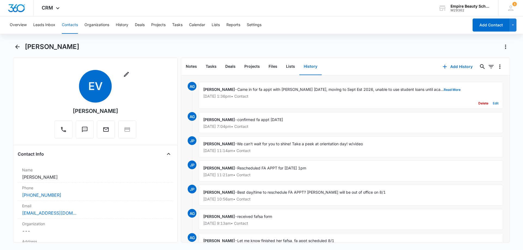
click at [494, 103] on button "Edit" at bounding box center [496, 103] width 6 height 10
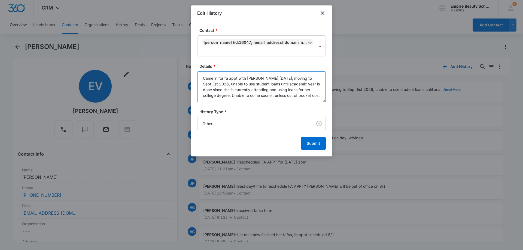
click at [299, 77] on textarea "Came in for fa appt with [PERSON_NAME] [DATE], moving to Sept Est 2026, unable …" at bounding box center [261, 86] width 129 height 31
click at [298, 78] on textarea "Came in for fa appt with [PERSON_NAME] [DATE], moving to Sept Est 2026, unable …" at bounding box center [261, 86] width 129 height 31
type textarea "Came in for fa appt with [PERSON_NAME] [DATE], moving to July Est 2026, unable …"
click at [308, 142] on button "Submit" at bounding box center [313, 143] width 25 height 13
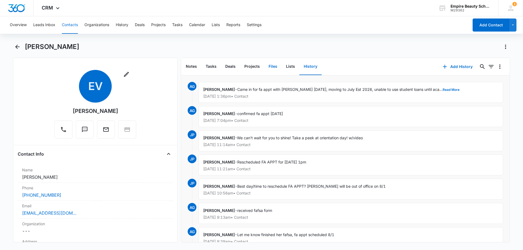
click at [273, 67] on button "Files" at bounding box center [272, 66] width 17 height 17
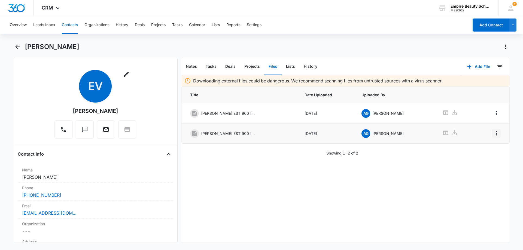
click at [493, 133] on icon "Overflow Menu" at bounding box center [496, 133] width 7 height 7
click at [473, 158] on div "Delete" at bounding box center [477, 157] width 11 height 4
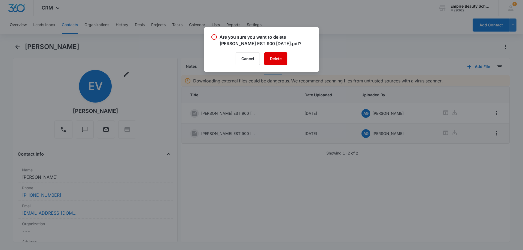
click at [283, 62] on button "Delete" at bounding box center [275, 58] width 23 height 13
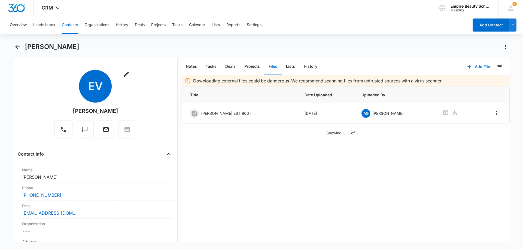
click at [482, 67] on button "Add File" at bounding box center [479, 66] width 34 height 13
click at [461, 84] on div "Upload Files" at bounding box center [471, 84] width 22 height 4
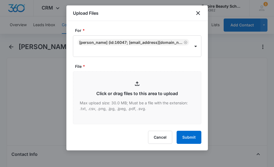
type input "C:\fakepath\[PERSON_NAME] EST 900 [DATE].pdf"
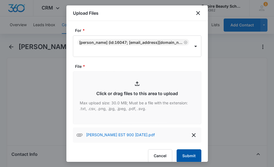
click at [183, 154] on button "Submit" at bounding box center [189, 155] width 25 height 13
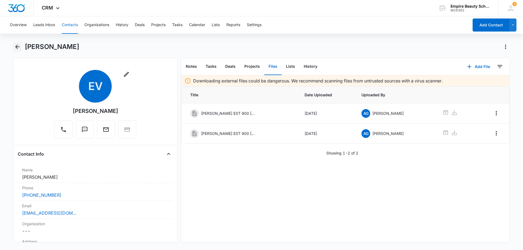
click at [16, 47] on icon "Back" at bounding box center [17, 47] width 4 height 4
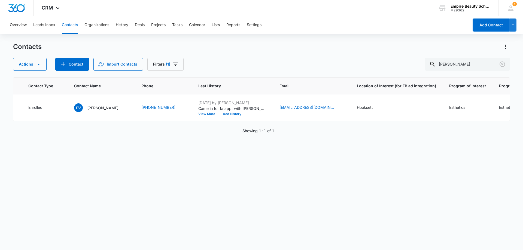
scroll to position [0, 23]
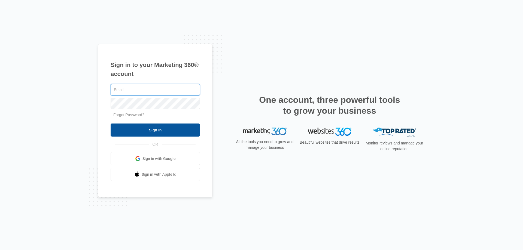
type input "[EMAIL_ADDRESS][DOMAIN_NAME]"
click at [149, 130] on input "Sign In" at bounding box center [155, 130] width 89 height 13
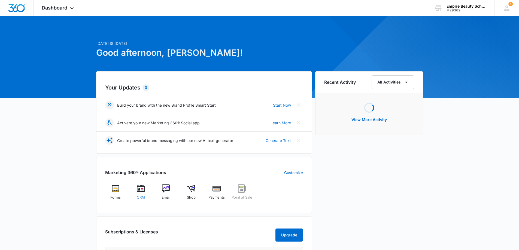
click at [145, 194] on div "CRM" at bounding box center [140, 194] width 21 height 19
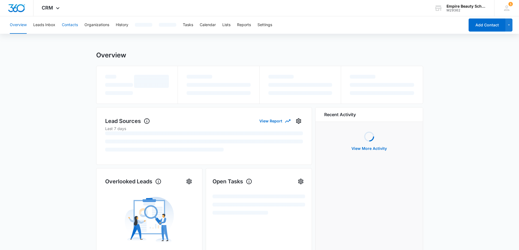
click at [68, 25] on button "Contacts" at bounding box center [70, 24] width 16 height 17
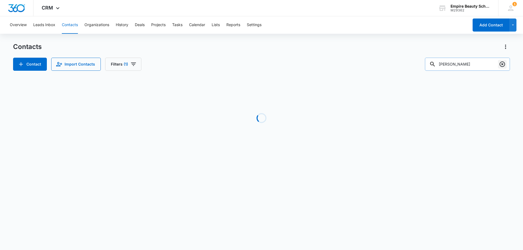
click at [499, 64] on button "Clear" at bounding box center [502, 64] width 9 height 9
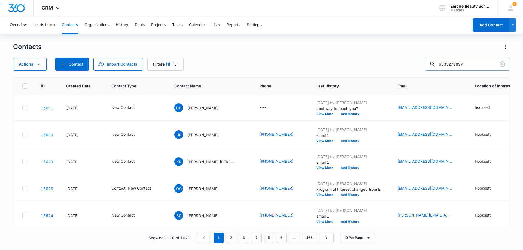
type input "6033279897"
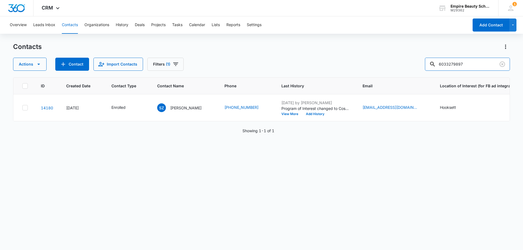
drag, startPoint x: 458, startPoint y: 63, endPoint x: 411, endPoint y: 65, distance: 46.6
click at [411, 65] on div "Actions Contact Import Contacts Filters [PHONE_NUMBER]" at bounding box center [261, 64] width 497 height 13
click at [271, 151] on div "ID Created Date Contact Type Contact Name Phone Last History Email Location of …" at bounding box center [261, 160] width 497 height 166
click at [281, 113] on button "View More" at bounding box center [291, 114] width 21 height 3
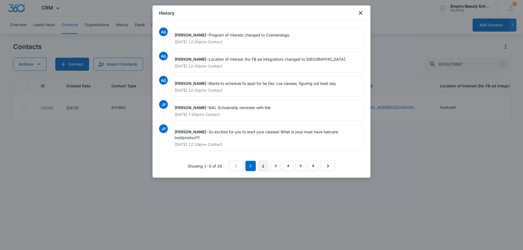
click at [262, 166] on link "2" at bounding box center [263, 166] width 10 height 10
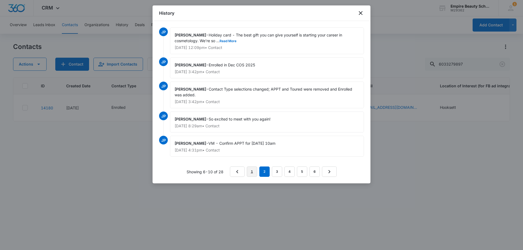
click at [257, 173] on link "1" at bounding box center [252, 172] width 10 height 10
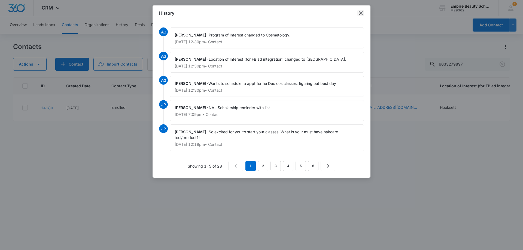
click at [360, 12] on icon "close" at bounding box center [361, 13] width 4 height 4
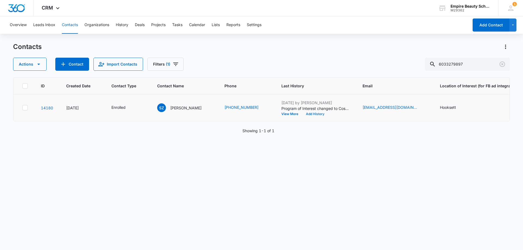
click at [306, 116] on button "Add History" at bounding box center [315, 114] width 26 height 3
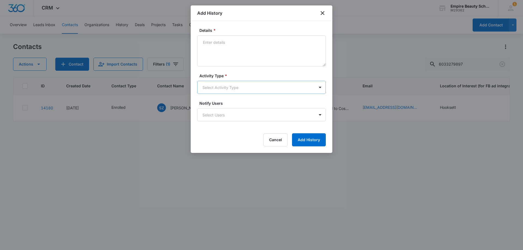
click at [214, 87] on body "CRM Apps Forms CRM Email Shop Payments POS Files Brand Settings Empire Beauty S…" at bounding box center [261, 125] width 523 height 250
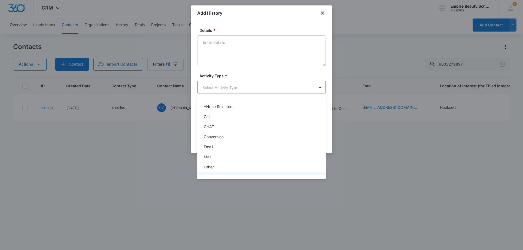
scroll to position [28, 0]
click at [212, 165] on div "Text" at bounding box center [261, 169] width 129 height 10
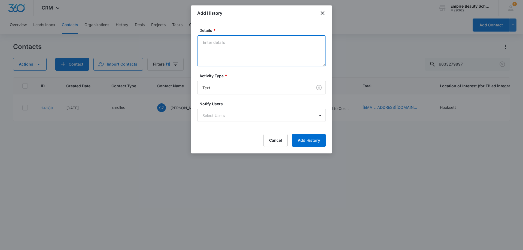
click at [226, 57] on textarea "Details *" at bounding box center [261, 50] width 129 height 31
type textarea "Scheduled fa appt [DATE] 1:00pm, reminded to fill out fafsa form"
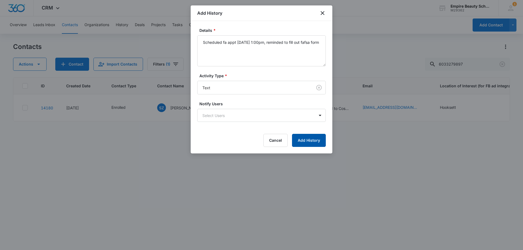
click at [322, 142] on button "Add History" at bounding box center [309, 140] width 34 height 13
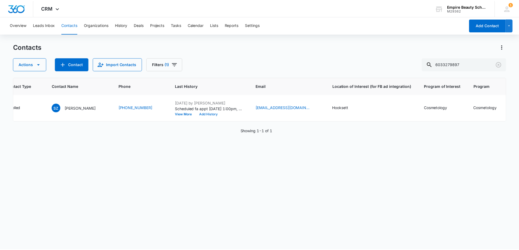
scroll to position [0, 0]
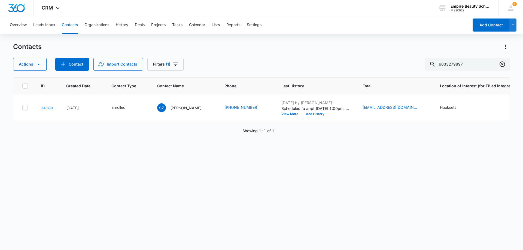
click at [505, 62] on icon "Clear" at bounding box center [502, 64] width 7 height 7
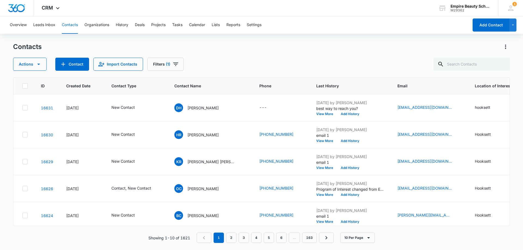
click at [244, 63] on div "Actions Contact Import Contacts Filters (1)" at bounding box center [261, 64] width 497 height 13
click at [232, 25] on button "Reports" at bounding box center [233, 24] width 14 height 17
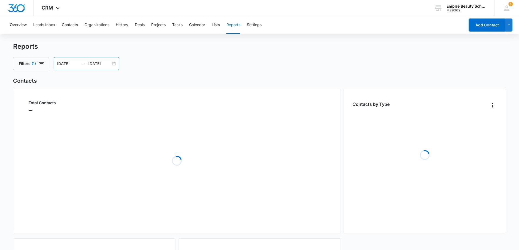
click at [113, 65] on div "[DATE] [DATE]" at bounding box center [86, 63] width 65 height 13
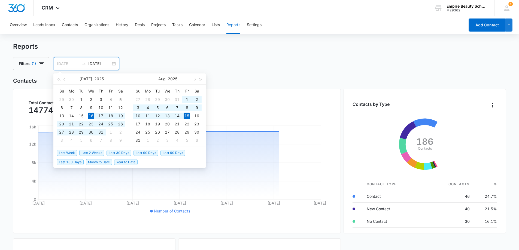
type input "[DATE]"
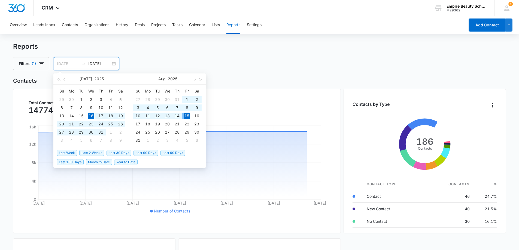
click at [188, 116] on div "15" at bounding box center [187, 116] width 7 height 7
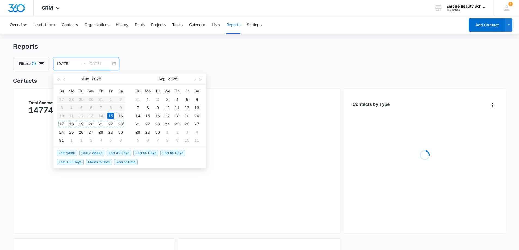
type input "[DATE]"
click at [118, 116] on div "16" at bounding box center [120, 116] width 7 height 7
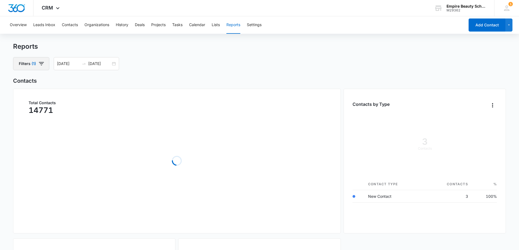
click at [42, 63] on icon "button" at bounding box center [41, 63] width 7 height 7
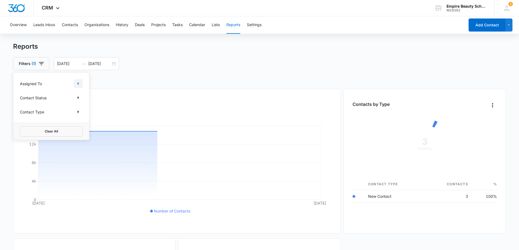
click at [75, 82] on button "Show Assigned To filters" at bounding box center [78, 83] width 9 height 9
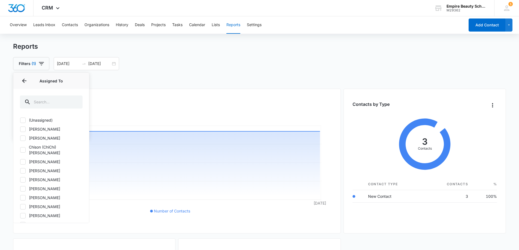
click at [22, 136] on icon at bounding box center [22, 138] width 5 height 5
click at [20, 138] on input "[PERSON_NAME]" at bounding box center [20, 138] width 0 height 0
checkbox input "true"
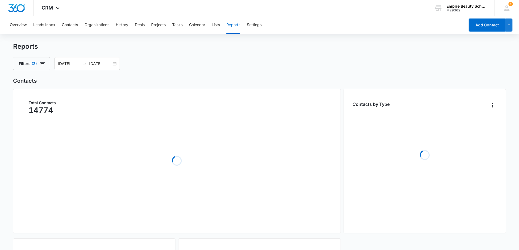
click at [222, 57] on div "Filters (2) [DATE] [DATE] [DATE] Su Mo Tu We Th Fr Sa 27 28 29 30 31 1 2 3 4 5 …" at bounding box center [259, 63] width 493 height 13
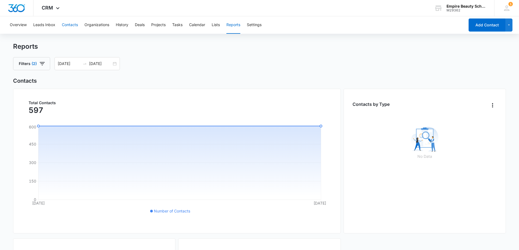
click at [66, 25] on button "Contacts" at bounding box center [70, 24] width 16 height 17
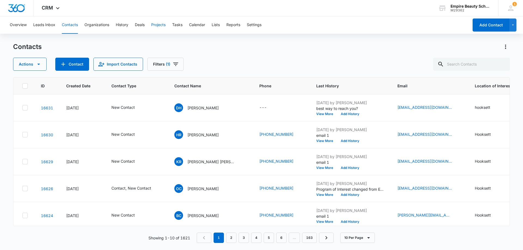
click at [154, 22] on button "Projects" at bounding box center [158, 24] width 14 height 17
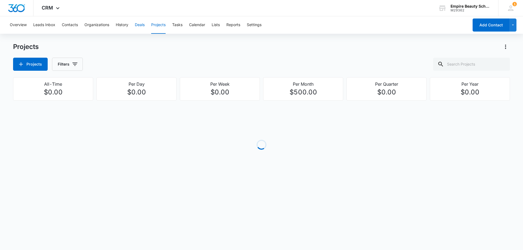
click at [142, 24] on button "Deals" at bounding box center [140, 24] width 10 height 17
click at [85, 24] on button "Organizations" at bounding box center [96, 24] width 25 height 17
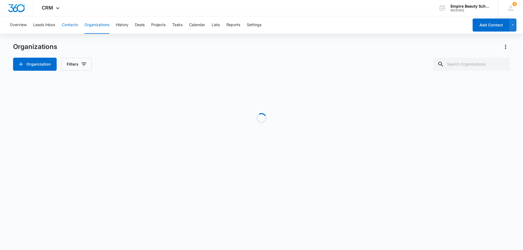
click at [70, 25] on button "Contacts" at bounding box center [70, 24] width 16 height 17
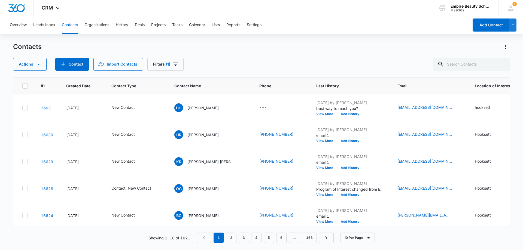
click at [211, 59] on div "Actions Contact Import Contacts Filters (1)" at bounding box center [261, 64] width 497 height 13
click at [176, 64] on icon "Filters" at bounding box center [175, 64] width 7 height 7
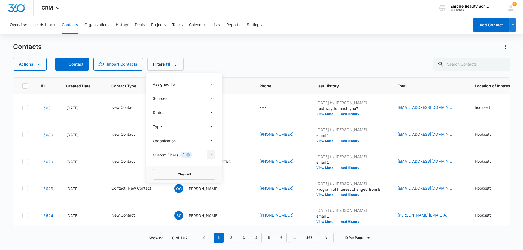
click at [210, 155] on icon "Show Custom Filters filters" at bounding box center [211, 155] width 7 height 7
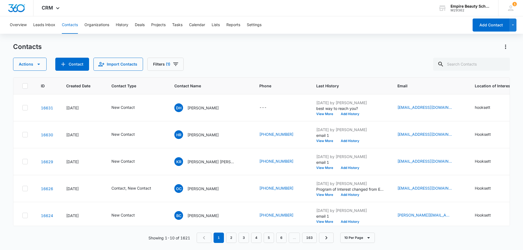
click at [257, 72] on div "Contacts Actions Contact Import Contacts Filters (1) ID Created Date Contact Ty…" at bounding box center [261, 145] width 497 height 207
click at [288, 54] on div "Contacts Actions Contact Import Contacts Filters (1)" at bounding box center [261, 56] width 497 height 28
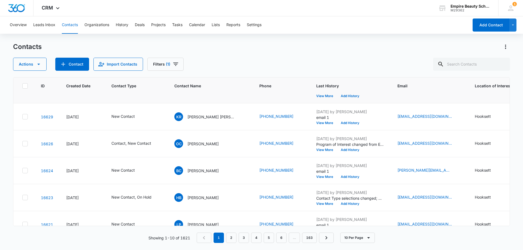
scroll to position [54, 0]
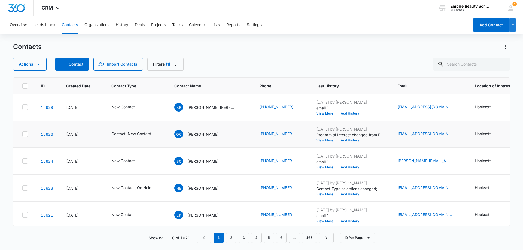
click at [316, 139] on button "View More" at bounding box center [326, 140] width 21 height 3
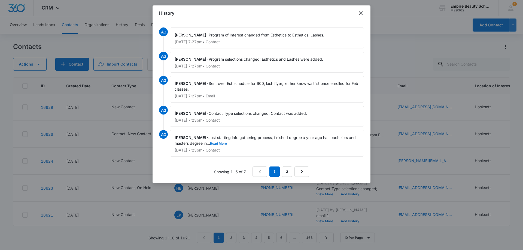
click at [223, 143] on button "Read More" at bounding box center [218, 143] width 17 height 3
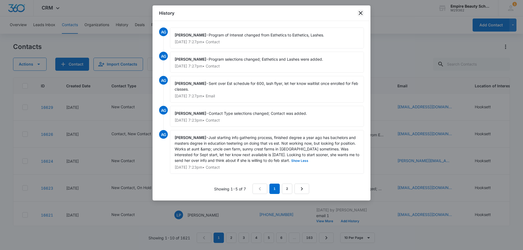
click at [360, 12] on icon "close" at bounding box center [361, 13] width 4 height 4
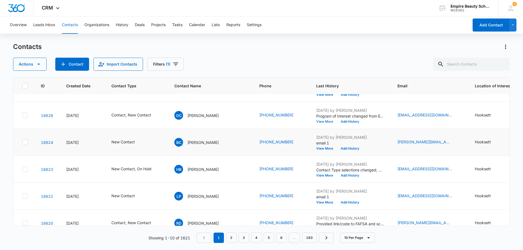
scroll to position [82, 0]
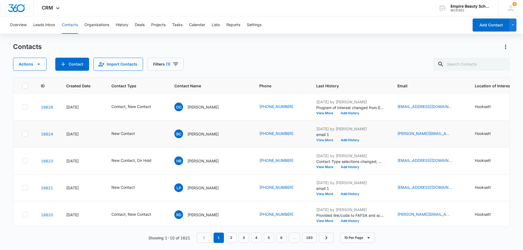
click at [316, 142] on button "View More" at bounding box center [326, 140] width 21 height 3
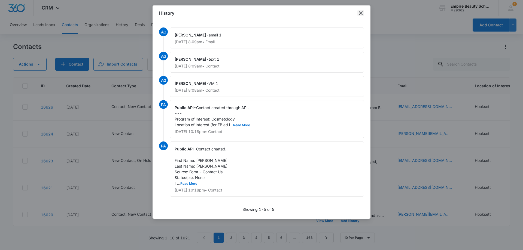
click at [359, 13] on icon "close" at bounding box center [360, 13] width 7 height 7
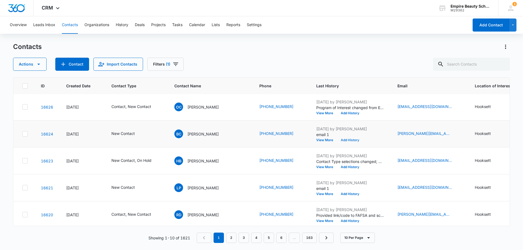
click at [337, 141] on button "Add History" at bounding box center [350, 140] width 26 height 3
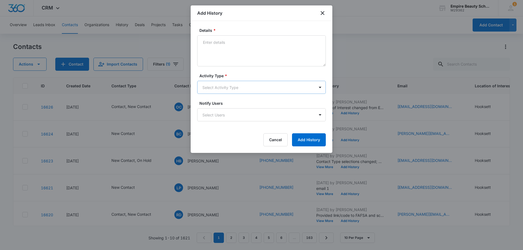
click at [217, 86] on body "CRM Apps Forms CRM Email Shop Payments POS Files Brand Settings Empire Beauty S…" at bounding box center [261, 125] width 523 height 250
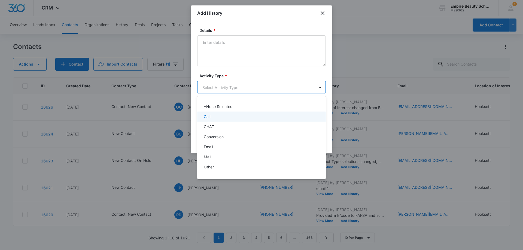
click at [208, 116] on p "Call" at bounding box center [207, 117] width 7 height 6
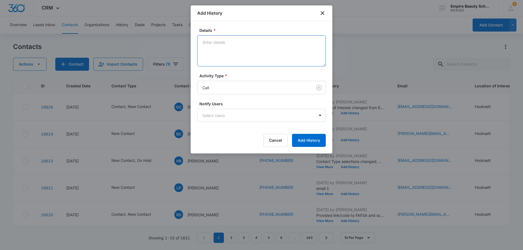
click at [215, 53] on textarea "Details *" at bounding box center [261, 50] width 129 height 31
type textarea "VM 2"
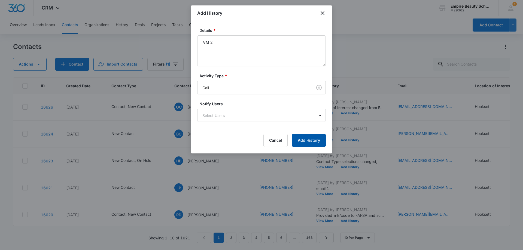
click at [302, 138] on button "Add History" at bounding box center [309, 140] width 34 height 13
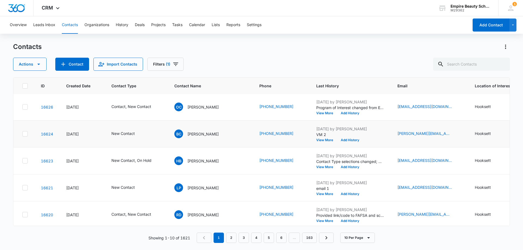
click at [332, 138] on div "[DATE] by [PERSON_NAME] VM 2 View More Add History" at bounding box center [350, 134] width 68 height 16
click at [337, 140] on button "Add History" at bounding box center [350, 140] width 26 height 3
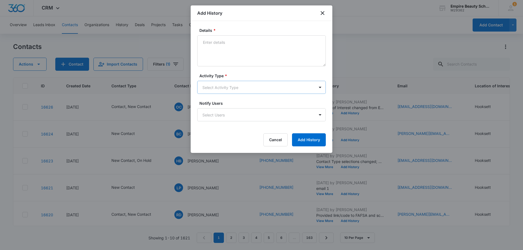
click at [209, 89] on body "CRM Apps Forms CRM Email Shop Payments POS Files Brand Settings Empire Beauty S…" at bounding box center [261, 125] width 523 height 250
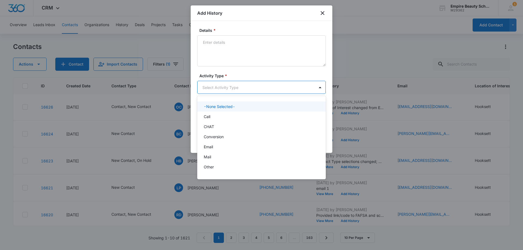
scroll to position [28, 0]
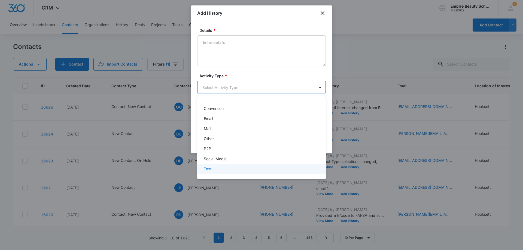
click at [217, 164] on div "Text" at bounding box center [261, 169] width 129 height 10
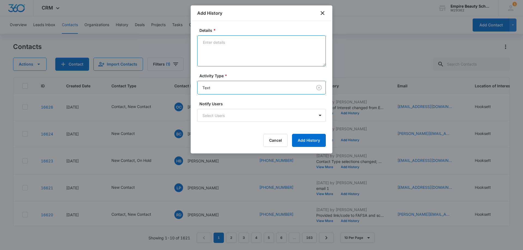
click at [226, 39] on textarea "Details *" at bounding box center [261, 50] width 129 height 31
type textarea "text 2"
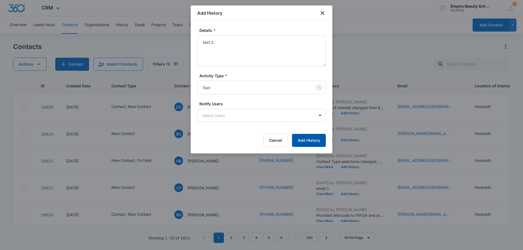
click at [302, 138] on button "Add History" at bounding box center [309, 140] width 34 height 13
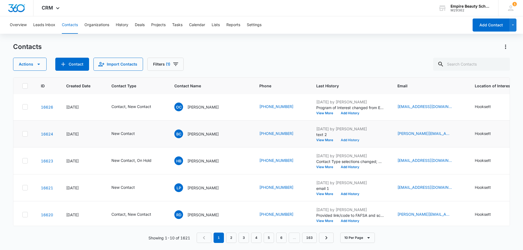
click at [337, 139] on button "Add History" at bounding box center [350, 140] width 26 height 3
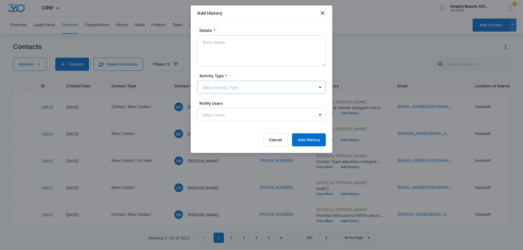
click at [207, 84] on body "CRM Apps Forms CRM Email Shop Payments POS Files Brand Settings Empire Beauty S…" at bounding box center [261, 125] width 523 height 250
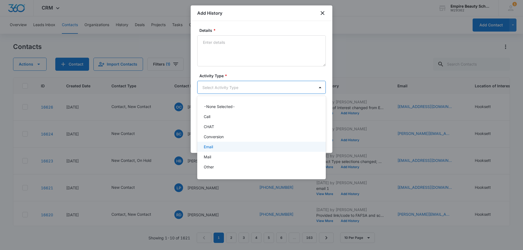
click at [210, 148] on p "Email" at bounding box center [208, 147] width 9 height 6
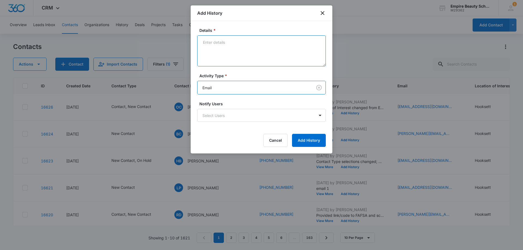
click at [222, 58] on textarea "Details *" at bounding box center [261, 50] width 129 height 31
type textarea "email 2"
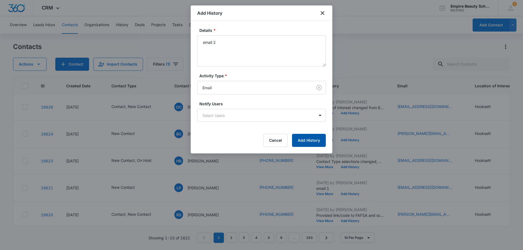
click at [300, 140] on button "Add History" at bounding box center [309, 140] width 34 height 13
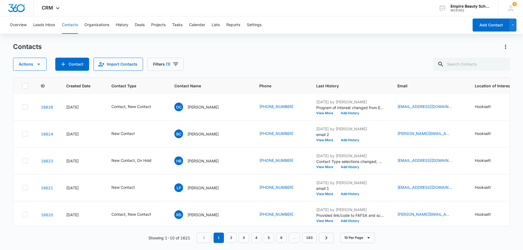
click at [264, 61] on div "Actions Contact Import Contacts Filters (1)" at bounding box center [261, 64] width 497 height 13
